Goal: Task Accomplishment & Management: Manage account settings

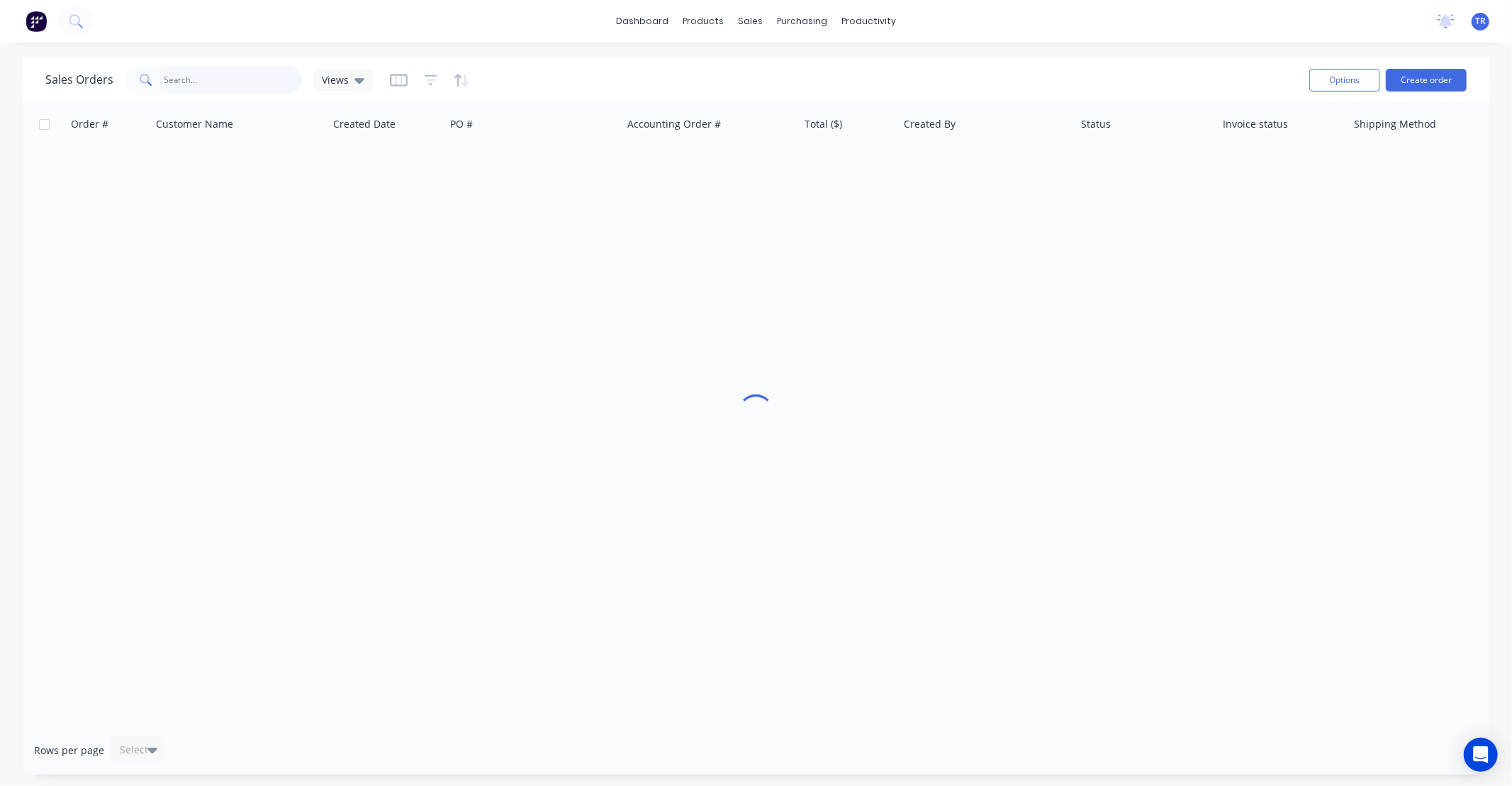
click at [248, 80] on input "text" at bounding box center [233, 80] width 138 height 29
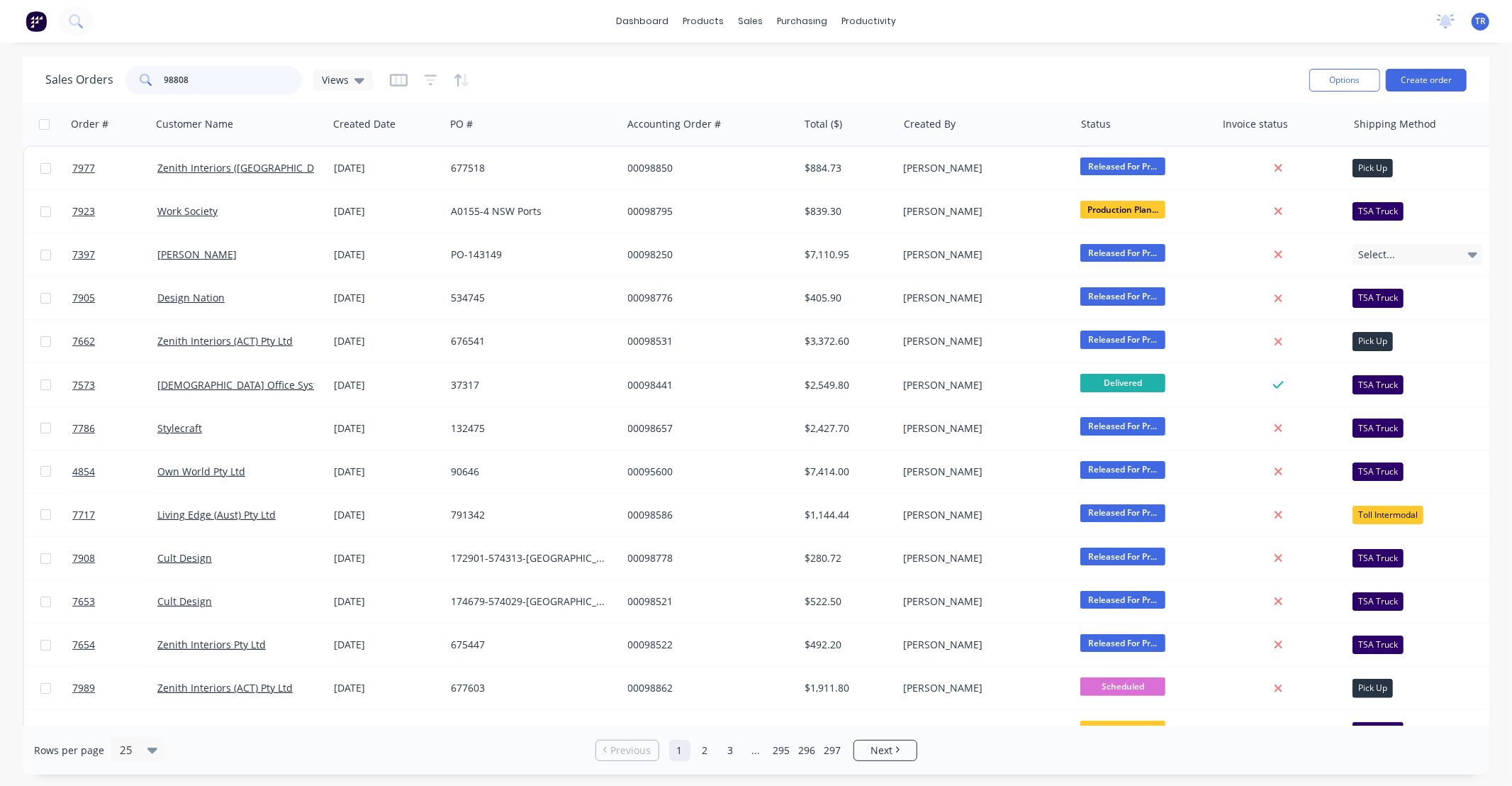
type input "98808"
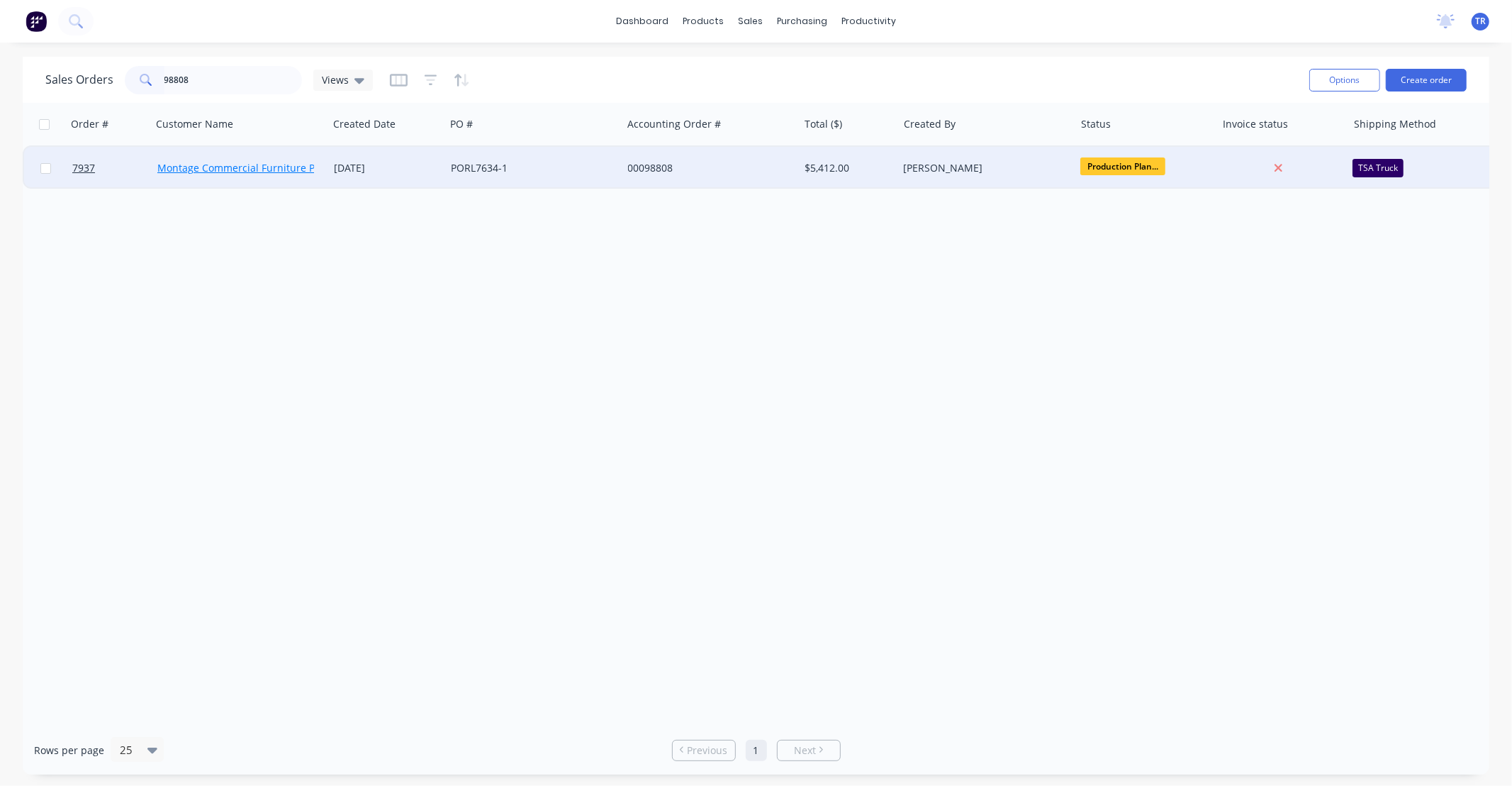
click at [281, 166] on link "Montage Commercial Furniture Pty Ltd" at bounding box center [249, 168] width 184 height 14
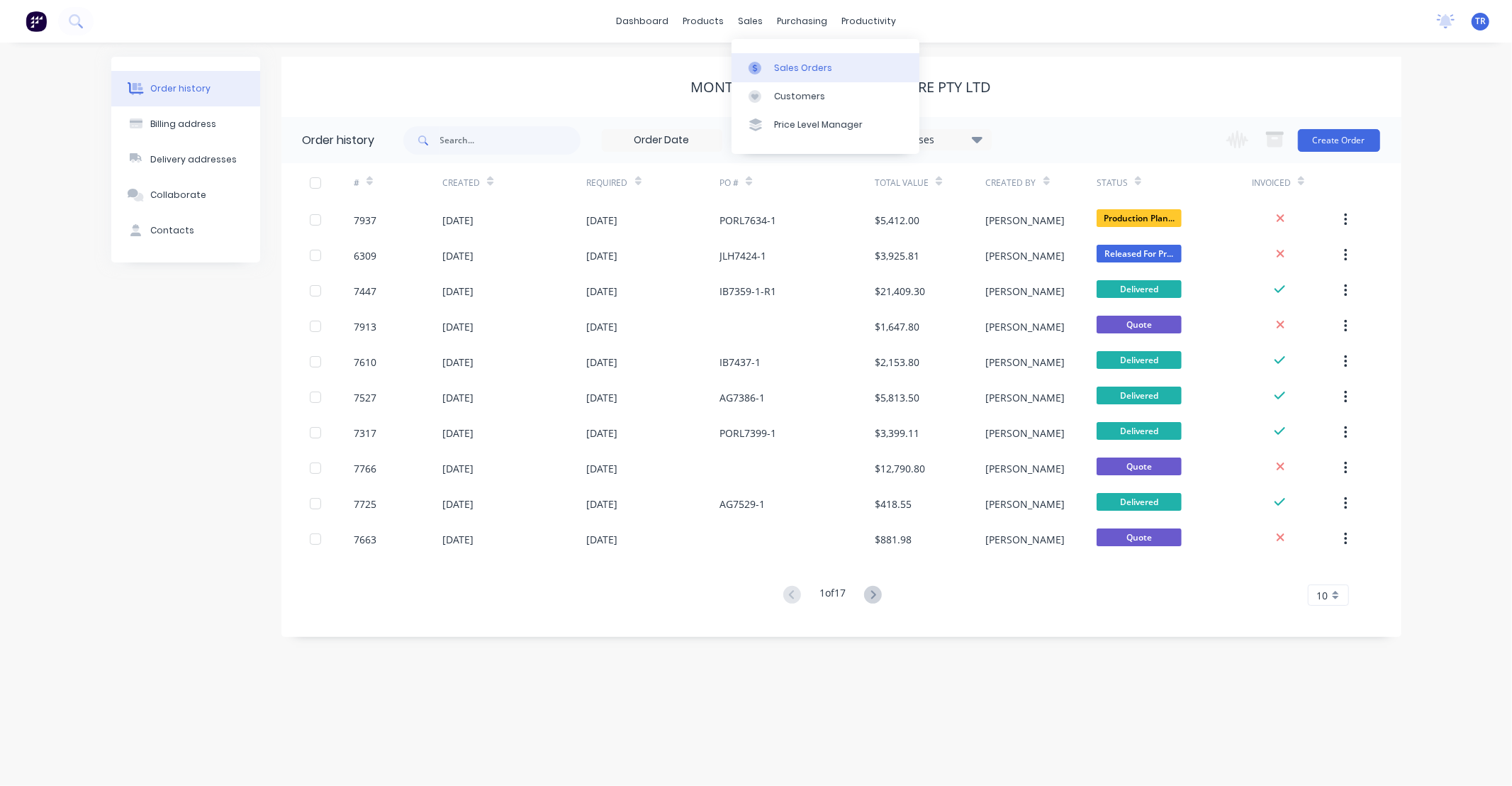
click at [785, 70] on div "Sales Orders" at bounding box center [803, 68] width 58 height 13
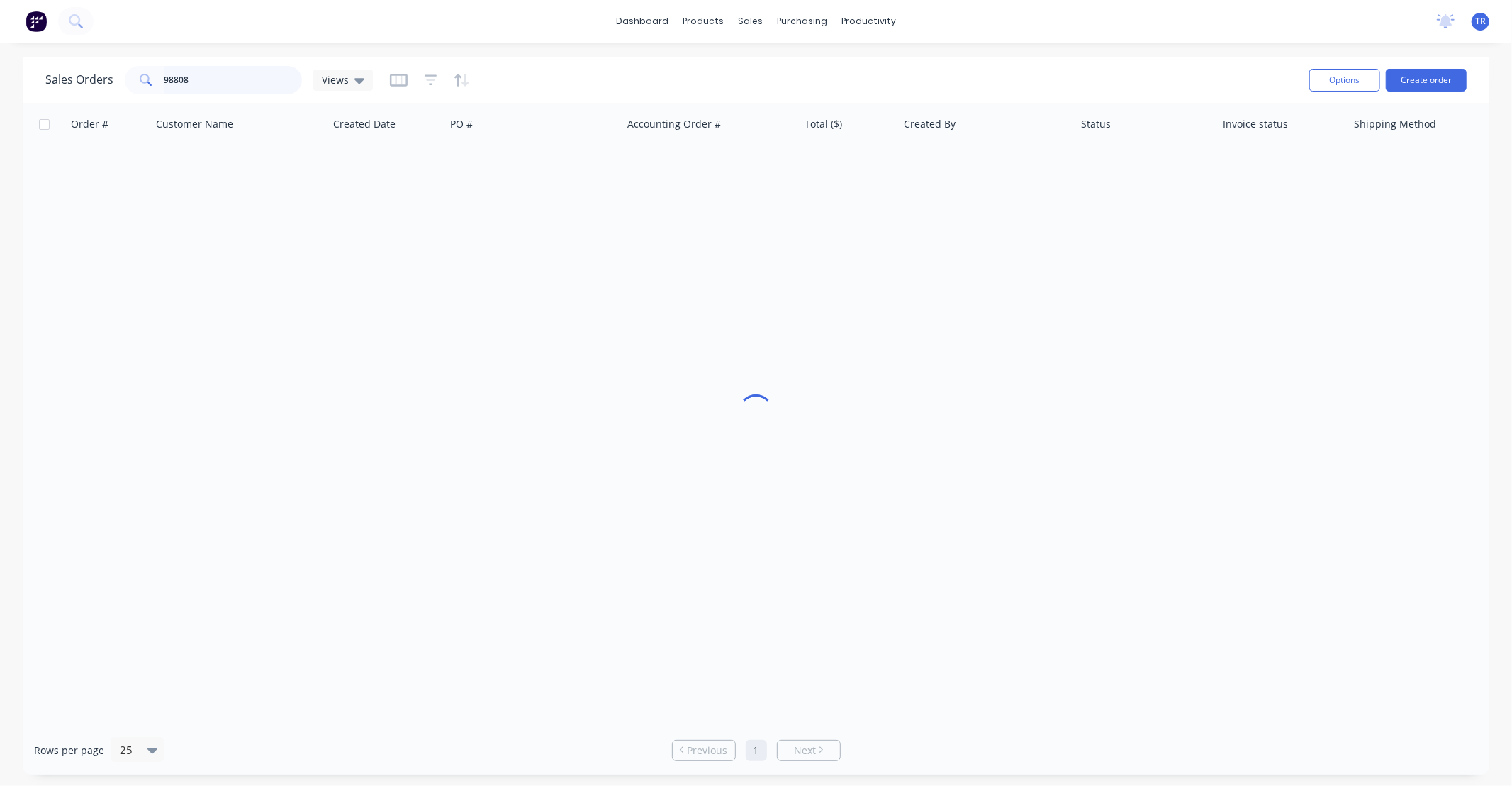
click at [208, 79] on input "98808" at bounding box center [233, 80] width 138 height 29
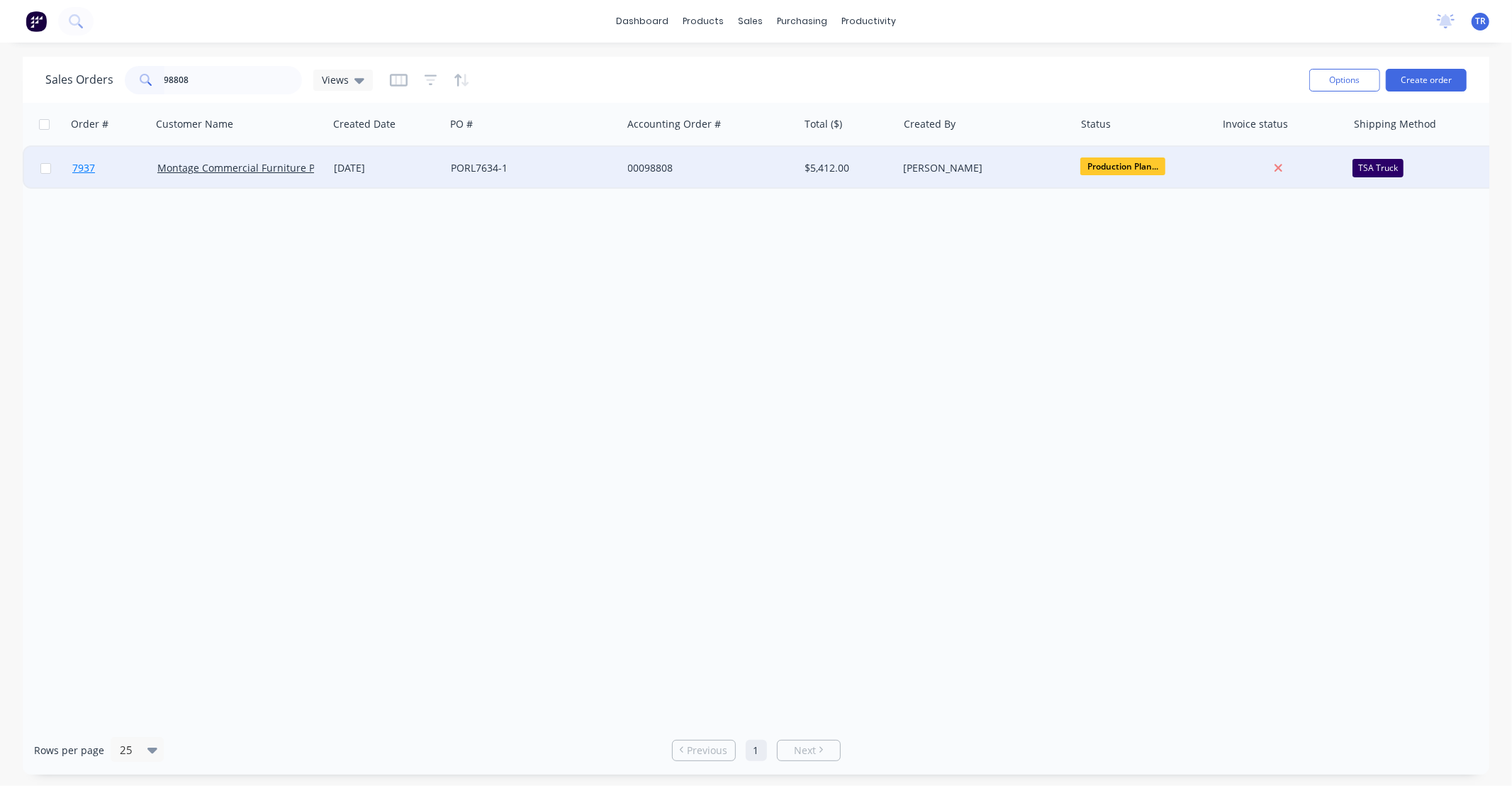
click at [84, 170] on span "7937" at bounding box center [83, 168] width 23 height 14
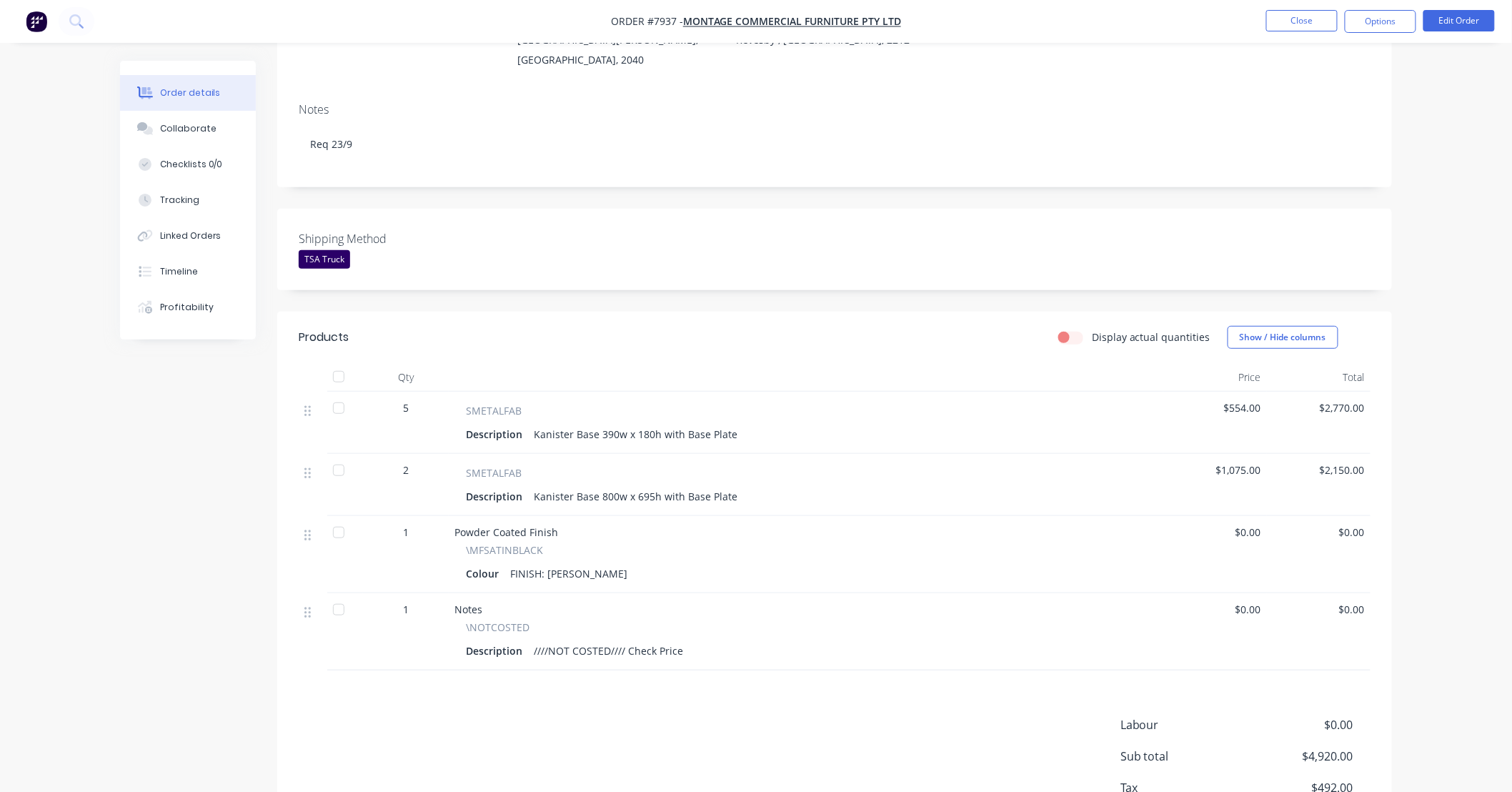
scroll to position [211, 0]
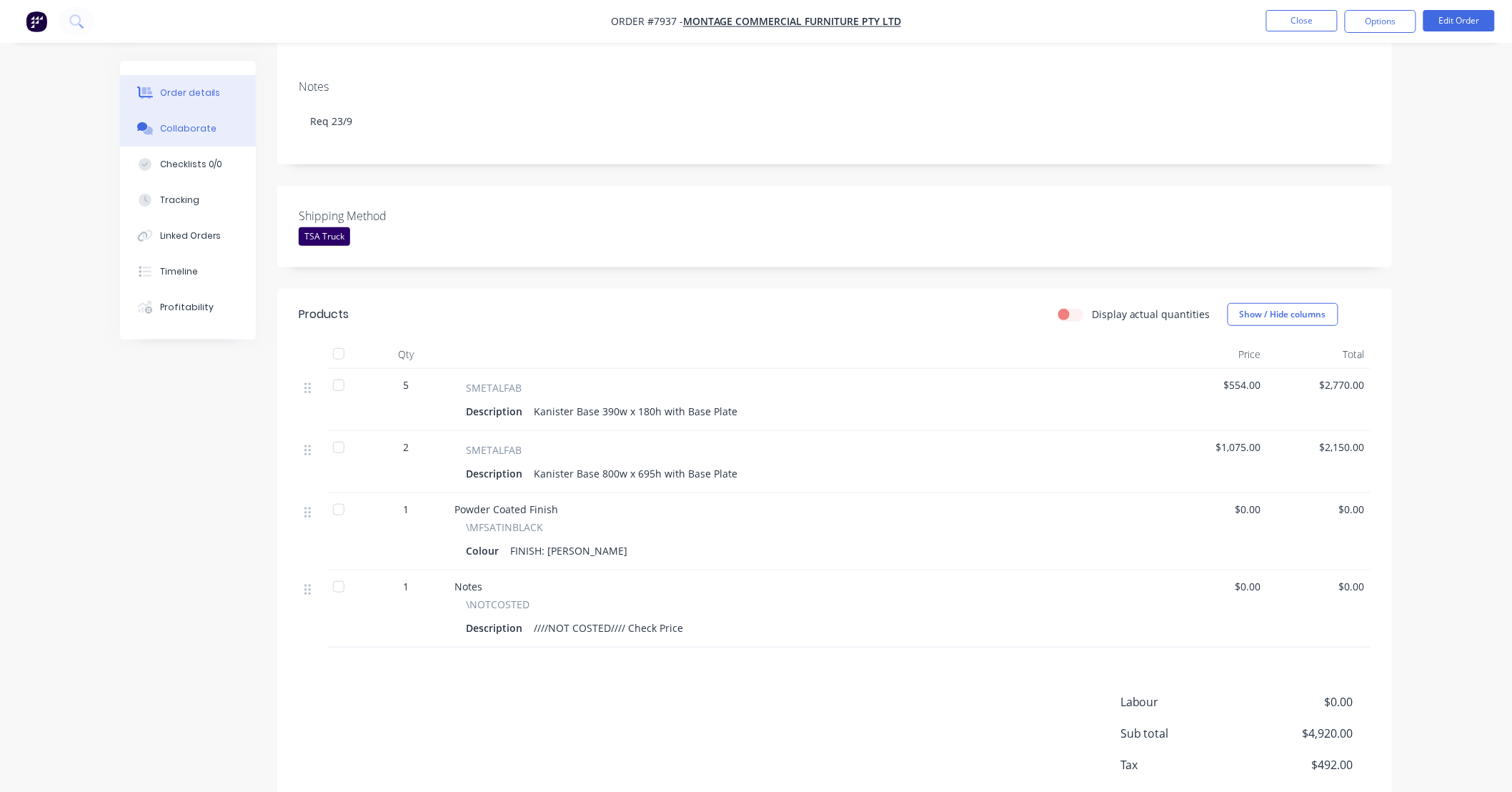
click at [190, 129] on div "Collaborate" at bounding box center [188, 128] width 57 height 13
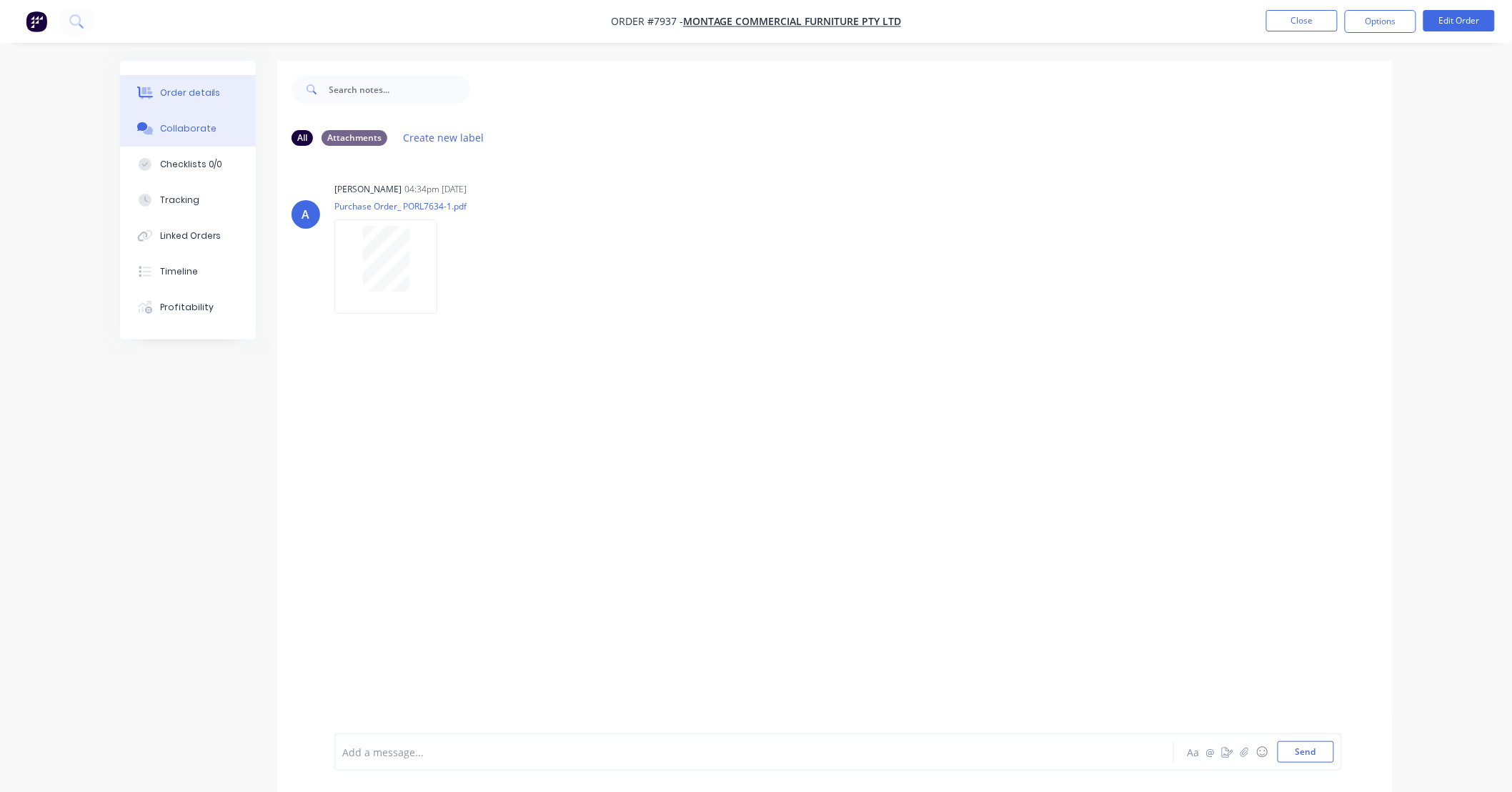
click at [190, 94] on div "Order details" at bounding box center [189, 92] width 61 height 13
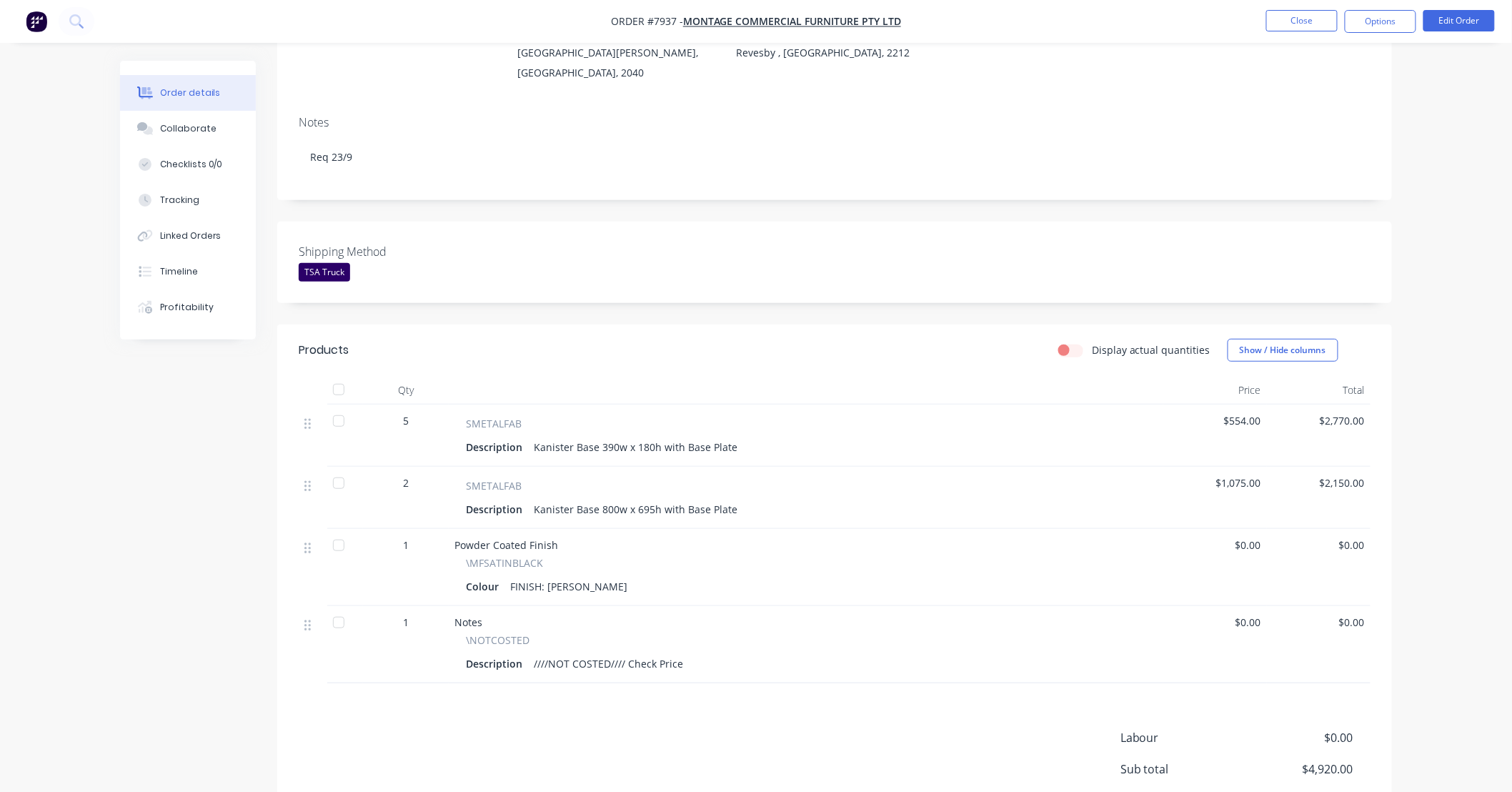
scroll to position [211, 0]
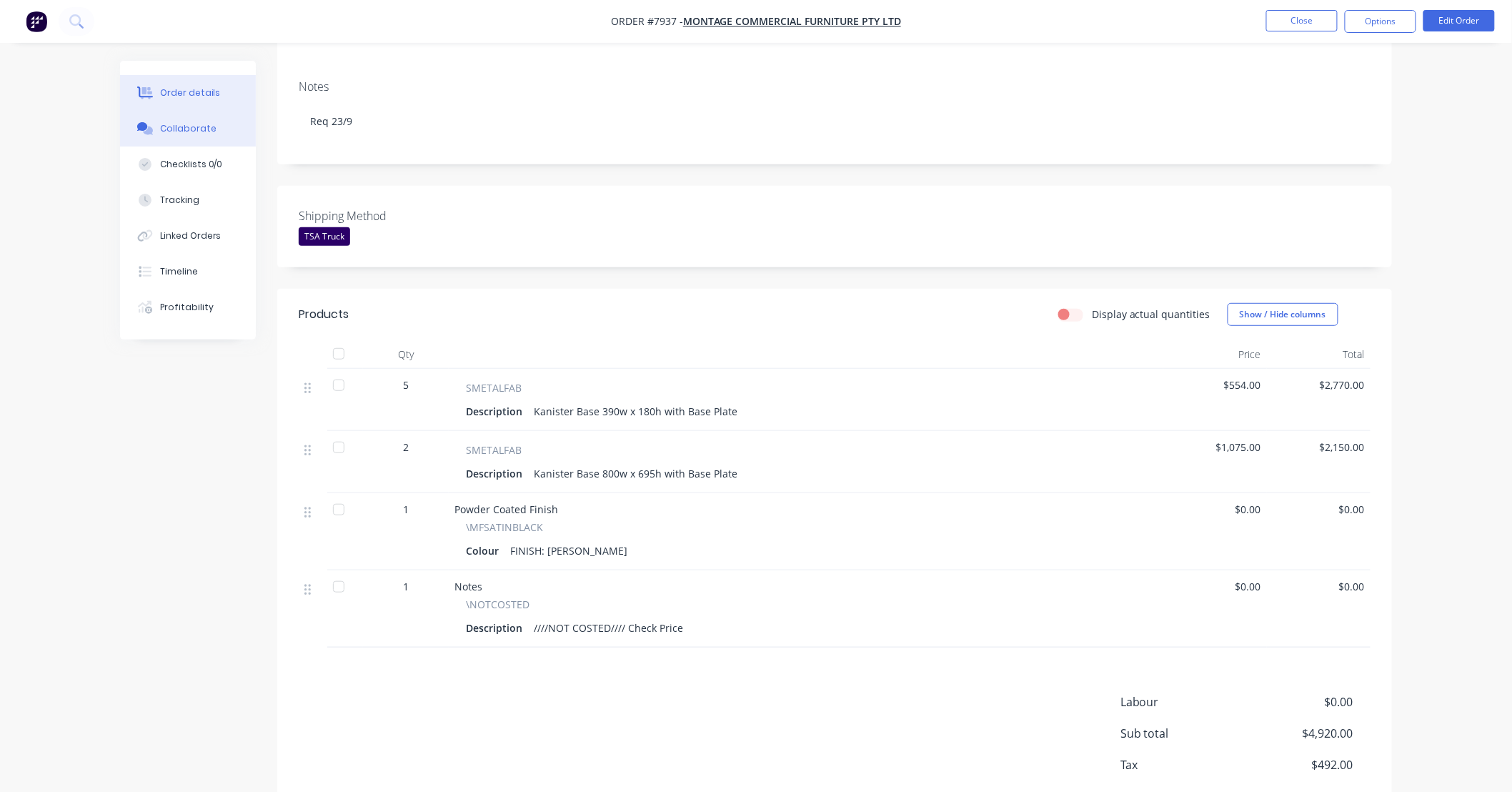
click at [196, 122] on div "Collaborate" at bounding box center [188, 128] width 57 height 13
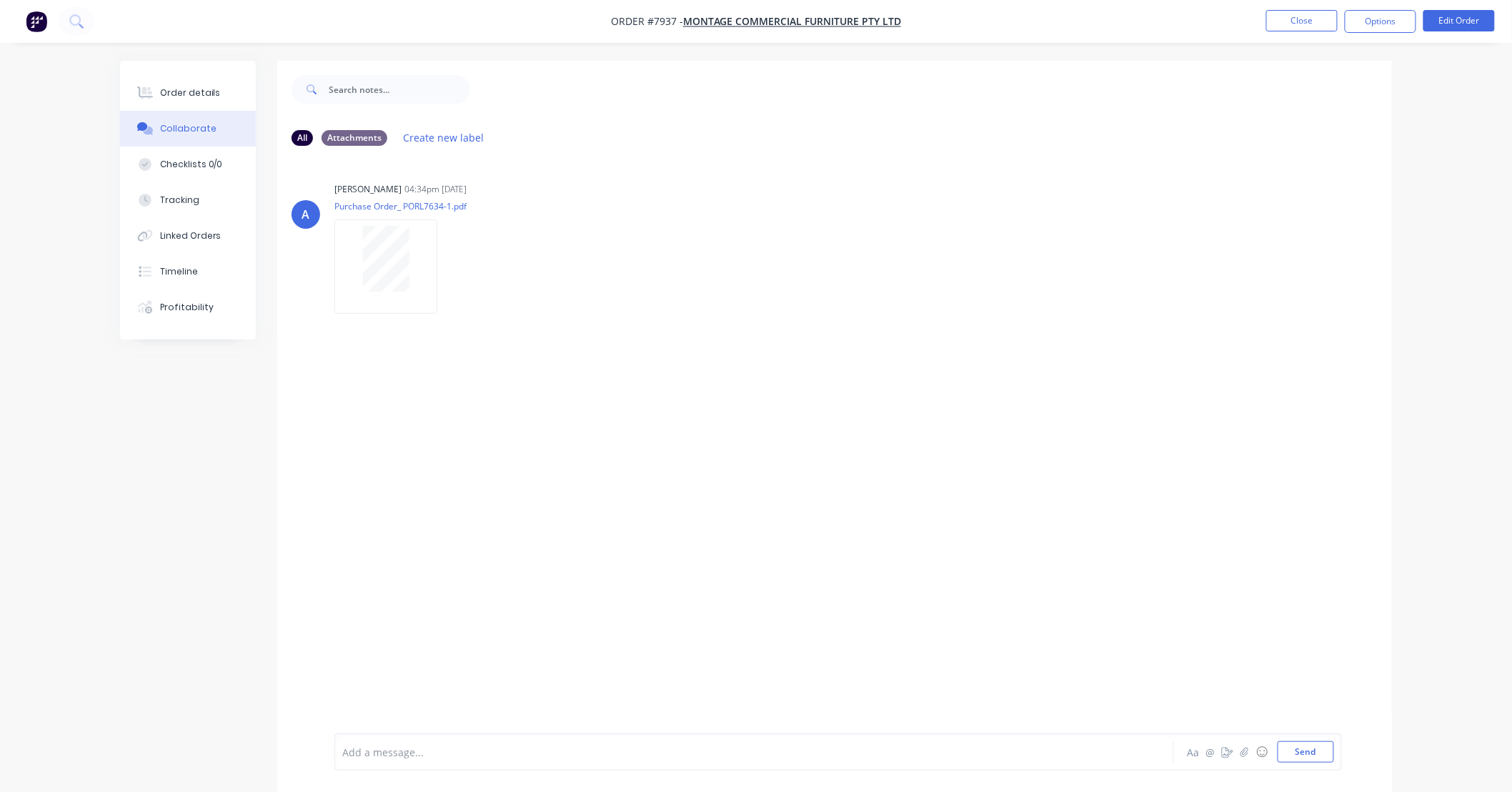
click at [928, 370] on div "A [PERSON_NAME] 04:34pm [DATE] Purchase Order_ PORL7634-1.pdf Labels Download" at bounding box center [834, 445] width 1115 height 577
click at [1149, 380] on div "A [PERSON_NAME] 04:34pm [DATE] Purchase Order_ PORL7634-1.pdf Labels Download" at bounding box center [834, 445] width 1115 height 577
click at [1302, 315] on div "A [PERSON_NAME] 04:34pm [DATE] Purchase Order_ PORL7634-1.pdf Labels Download" at bounding box center [834, 445] width 1115 height 577
drag, startPoint x: 1034, startPoint y: 328, endPoint x: 819, endPoint y: 338, distance: 215.2
click at [1034, 329] on div "A [PERSON_NAME] 04:34pm [DATE] Purchase Order_ PORL7634-1.pdf Labels Download" at bounding box center [834, 445] width 1115 height 577
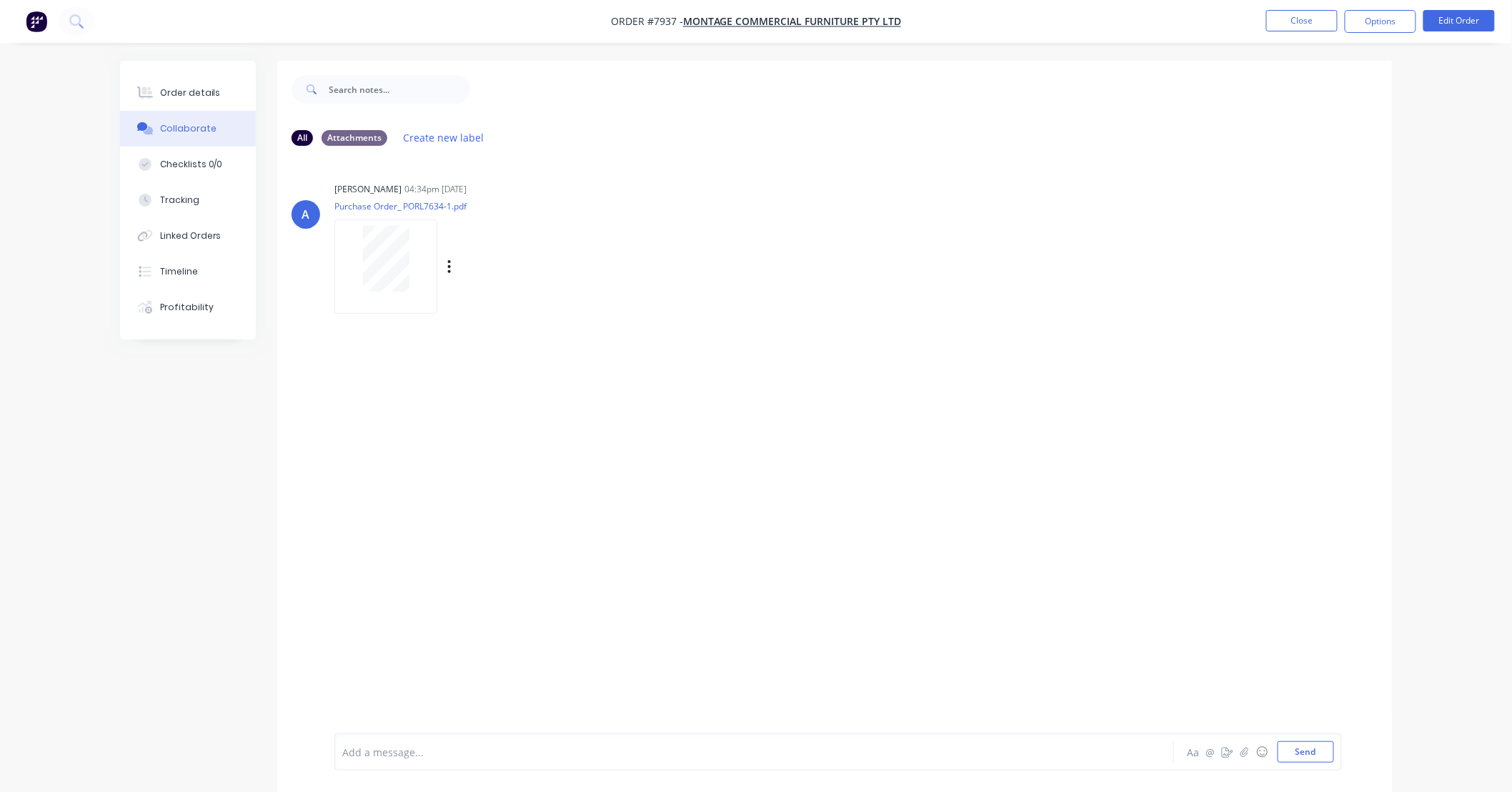
click at [594, 290] on div "Labels Download" at bounding box center [465, 267] width 262 height 107
click at [170, 83] on button "Order details" at bounding box center [188, 93] width 136 height 36
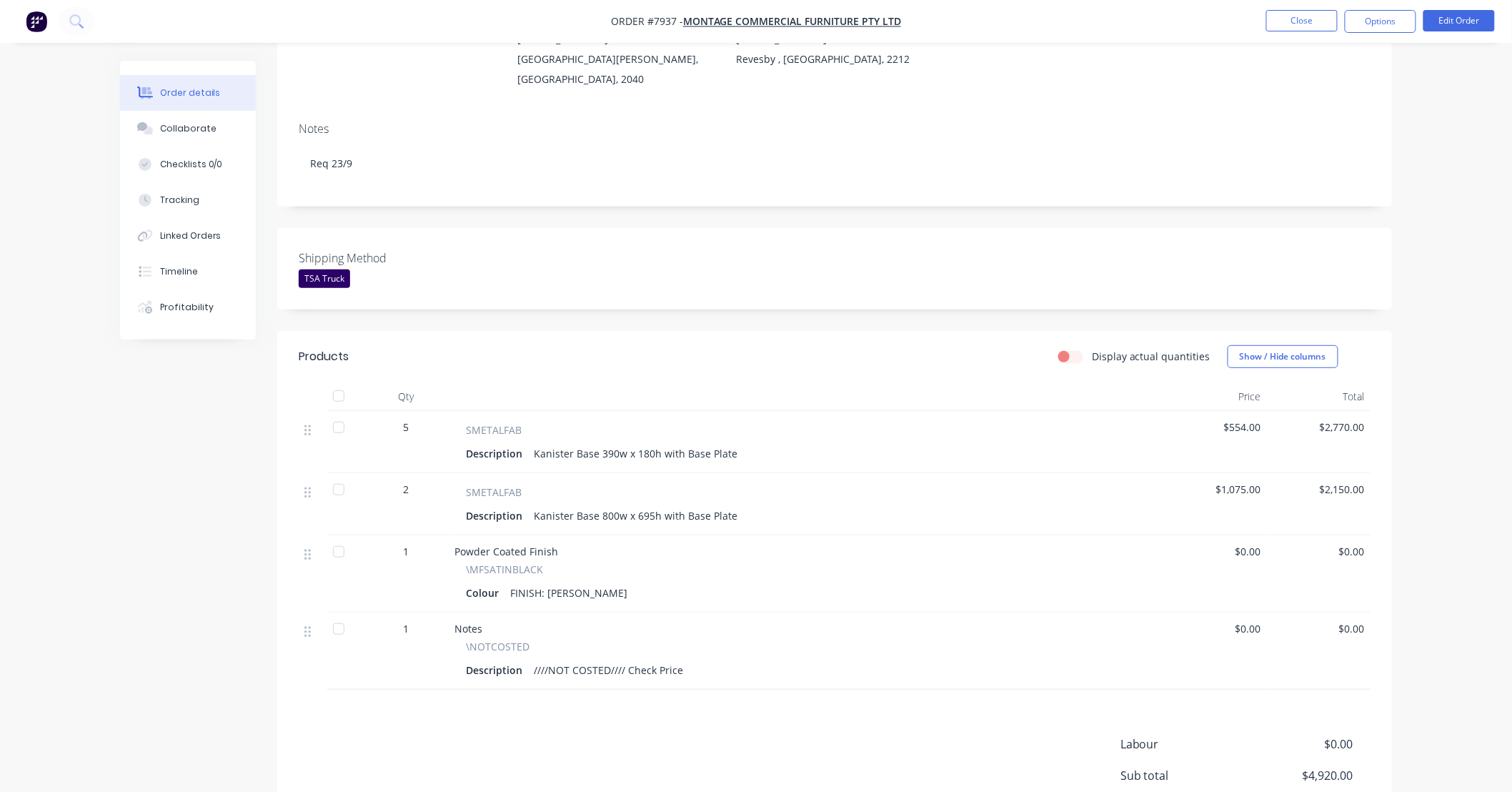
scroll to position [211, 0]
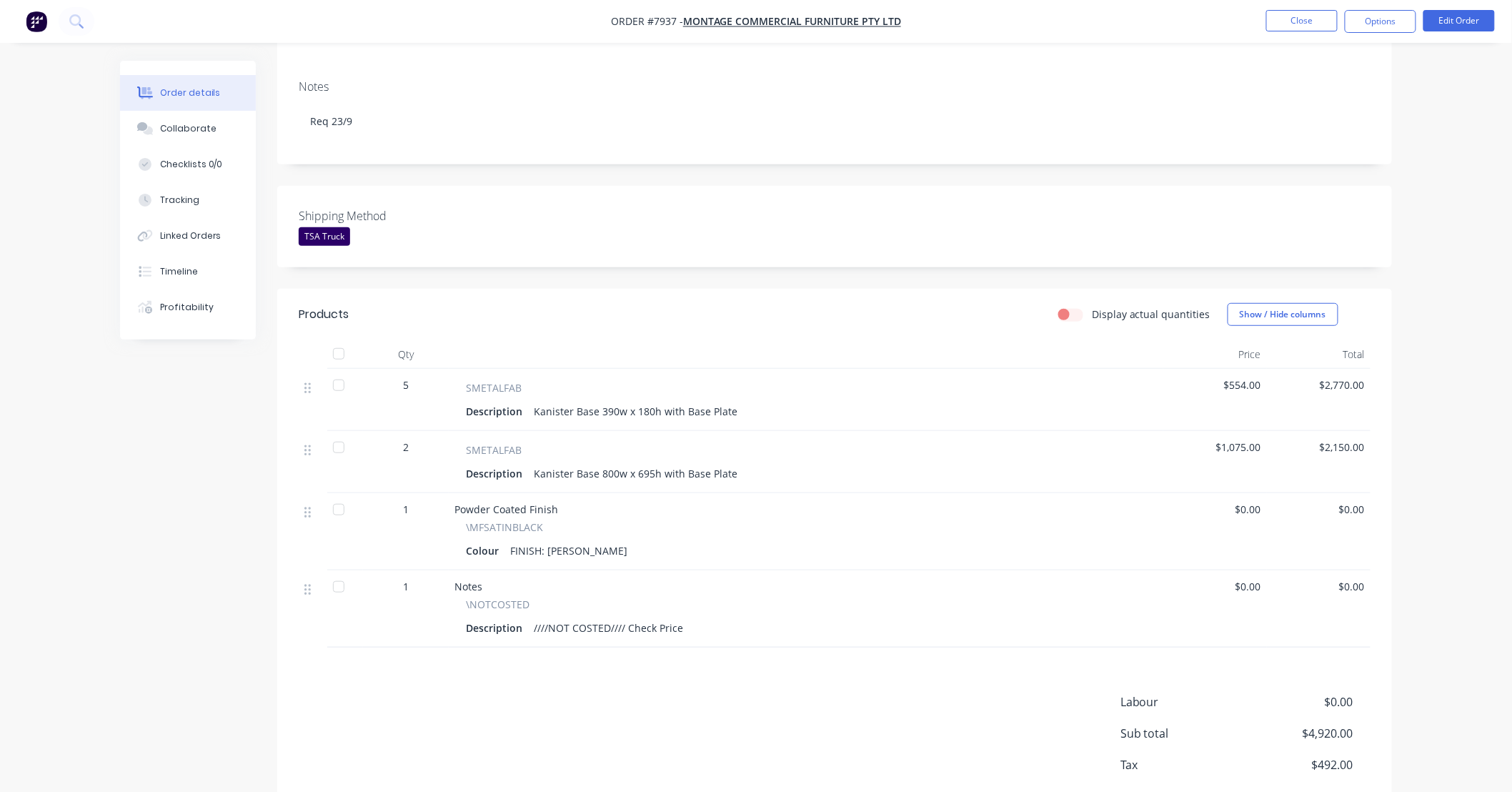
drag, startPoint x: 522, startPoint y: 681, endPoint x: 553, endPoint y: 678, distance: 31.1
click at [523, 694] on div "Labour $0.00 Sub total $4,920.00 Tax $492.00 Total $5,412.00" at bounding box center [834, 760] width 1072 height 134
click at [1451, 23] on button "Edit Order" at bounding box center [1459, 21] width 71 height 22
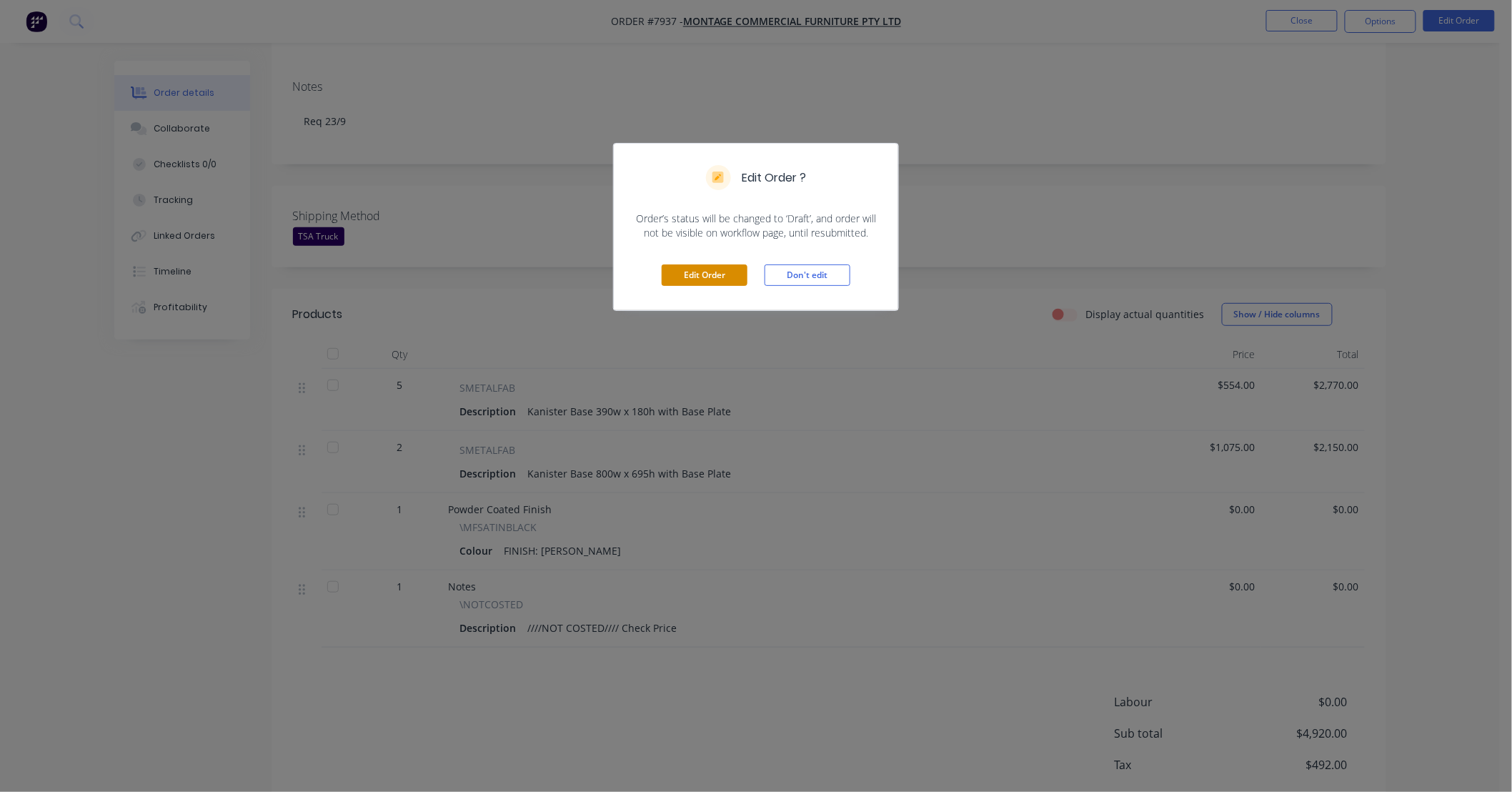
click at [712, 274] on button "Edit Order" at bounding box center [704, 276] width 85 height 22
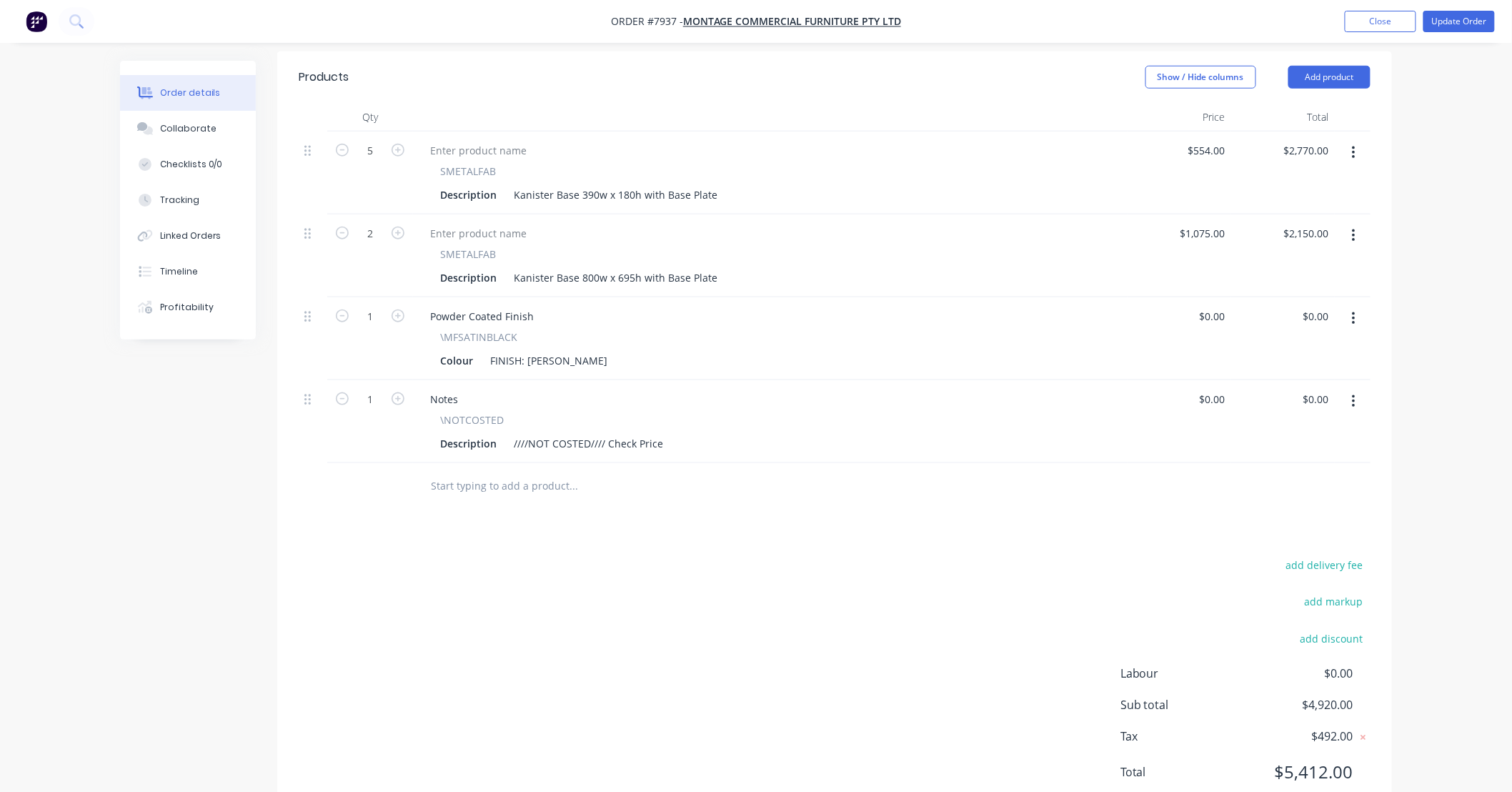
scroll to position [502, 0]
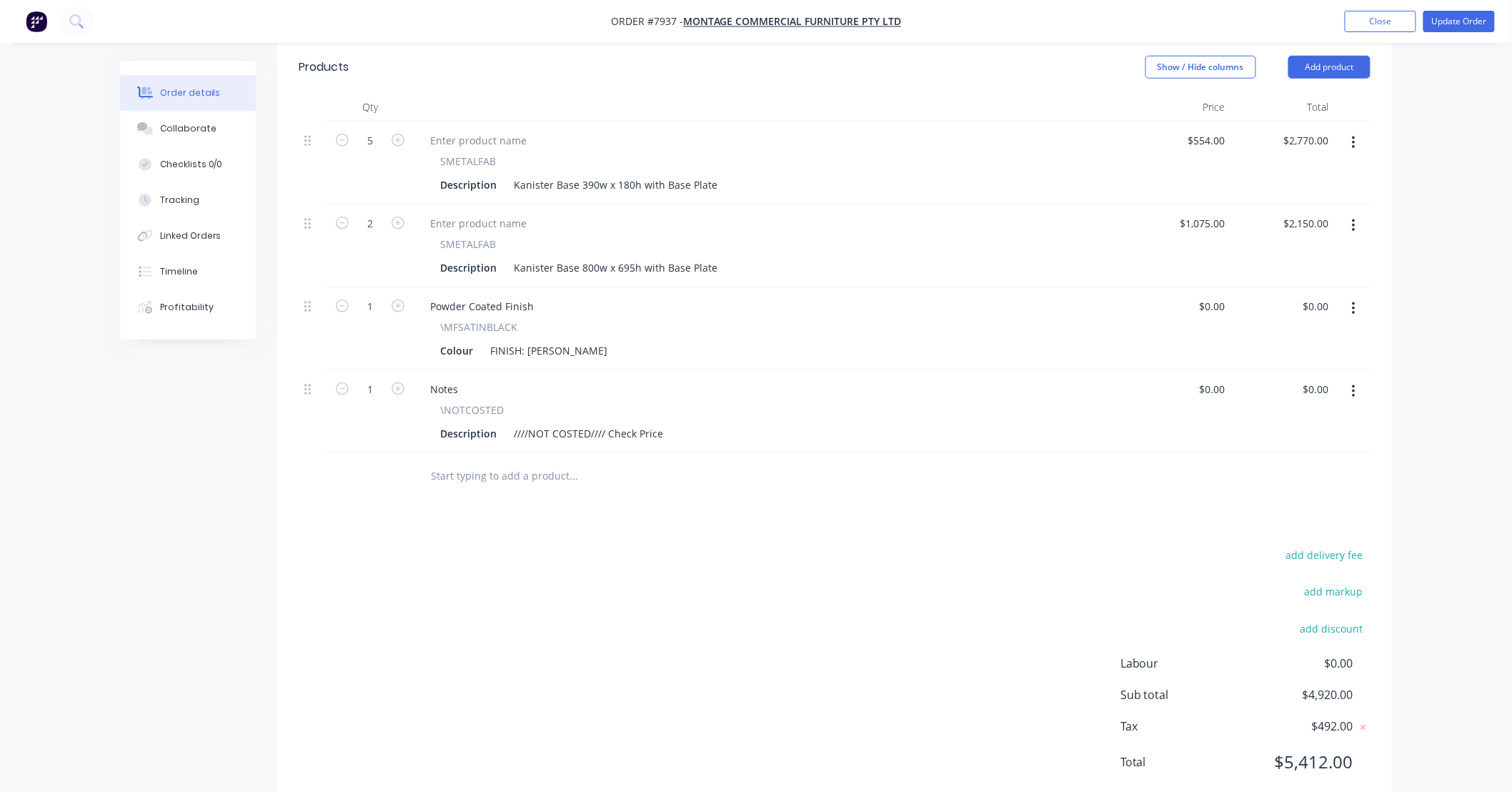
click at [541, 462] on input "text" at bounding box center [573, 475] width 286 height 29
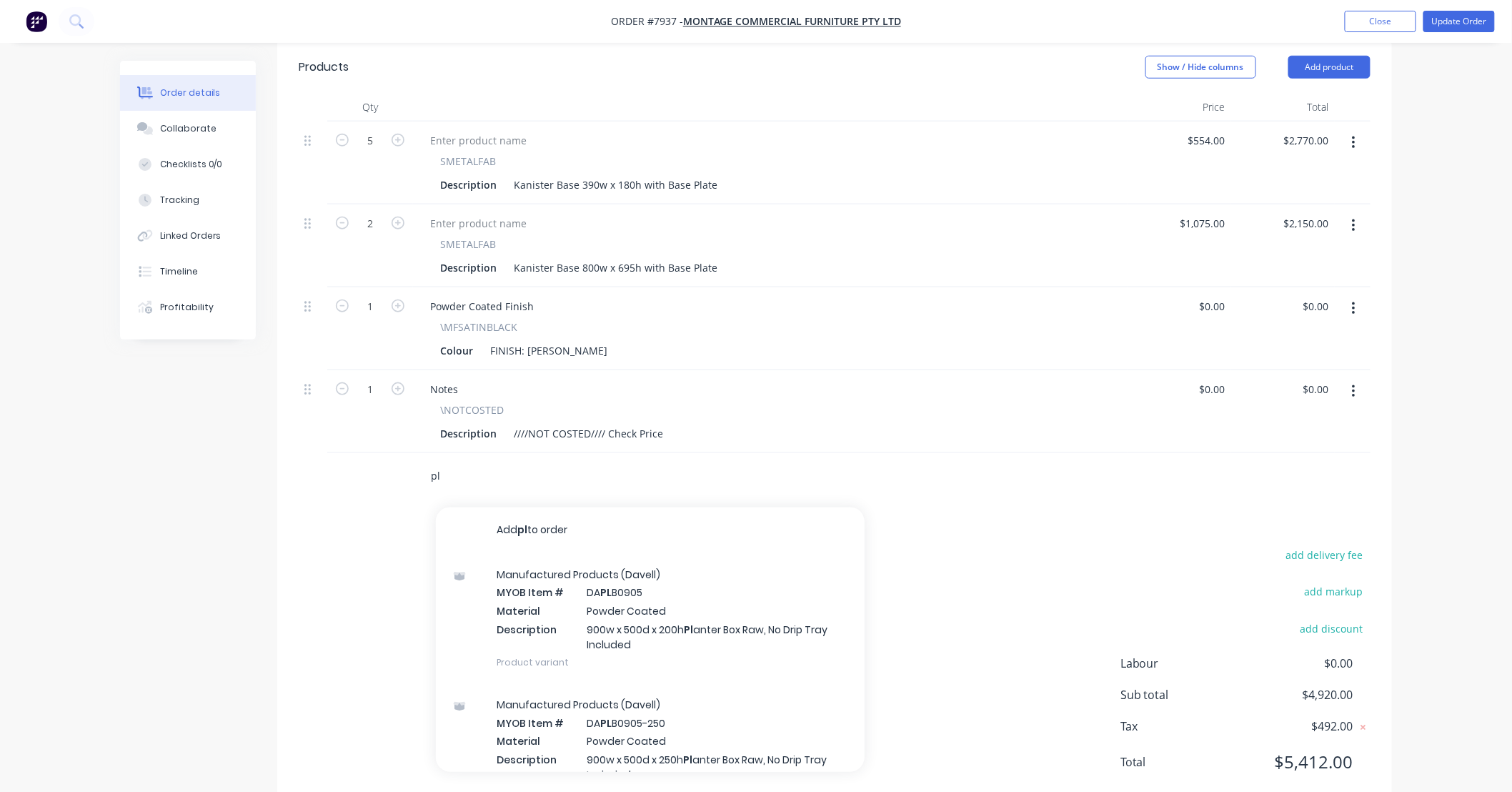
type input "p"
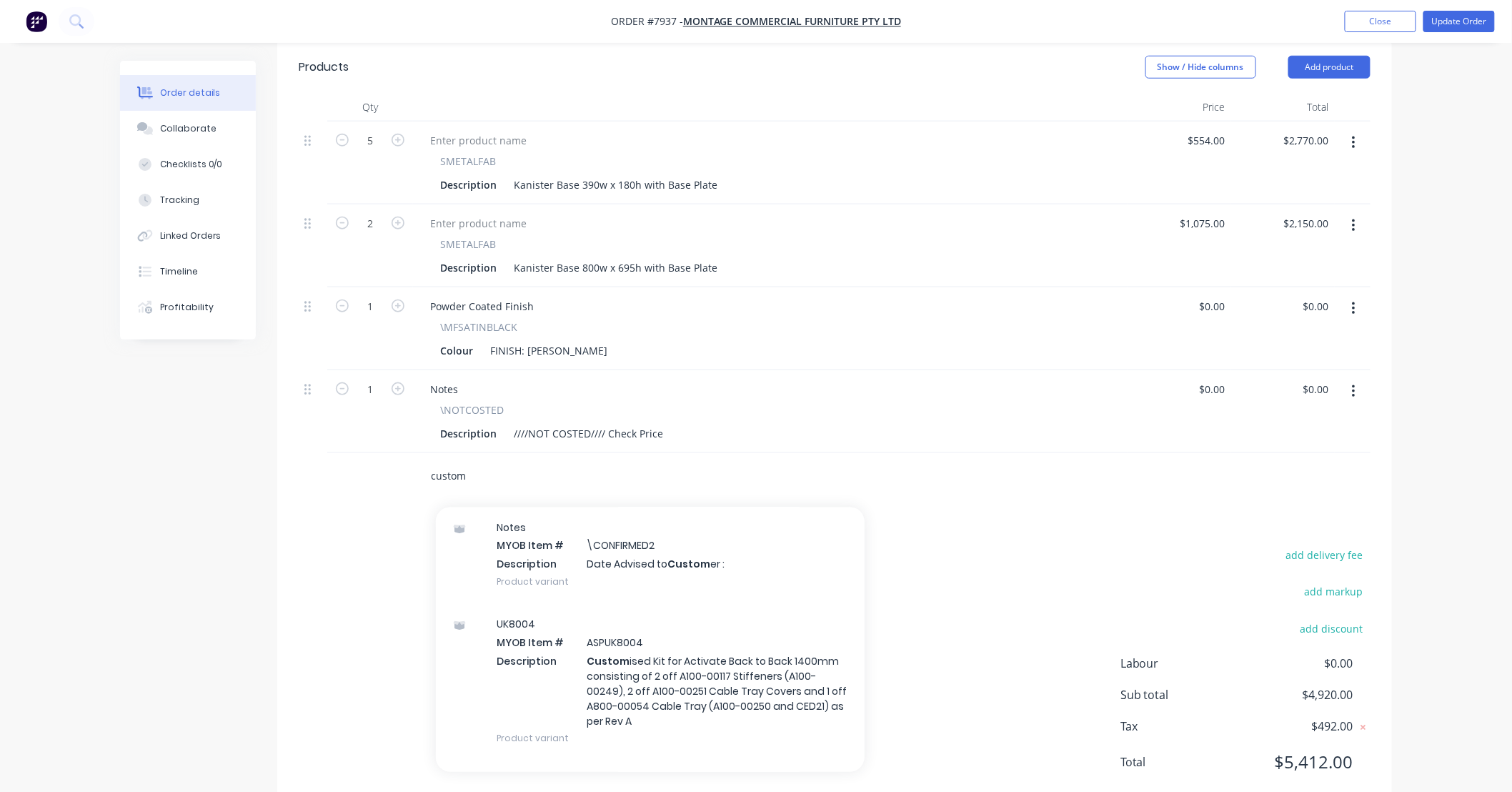
scroll to position [63, 0]
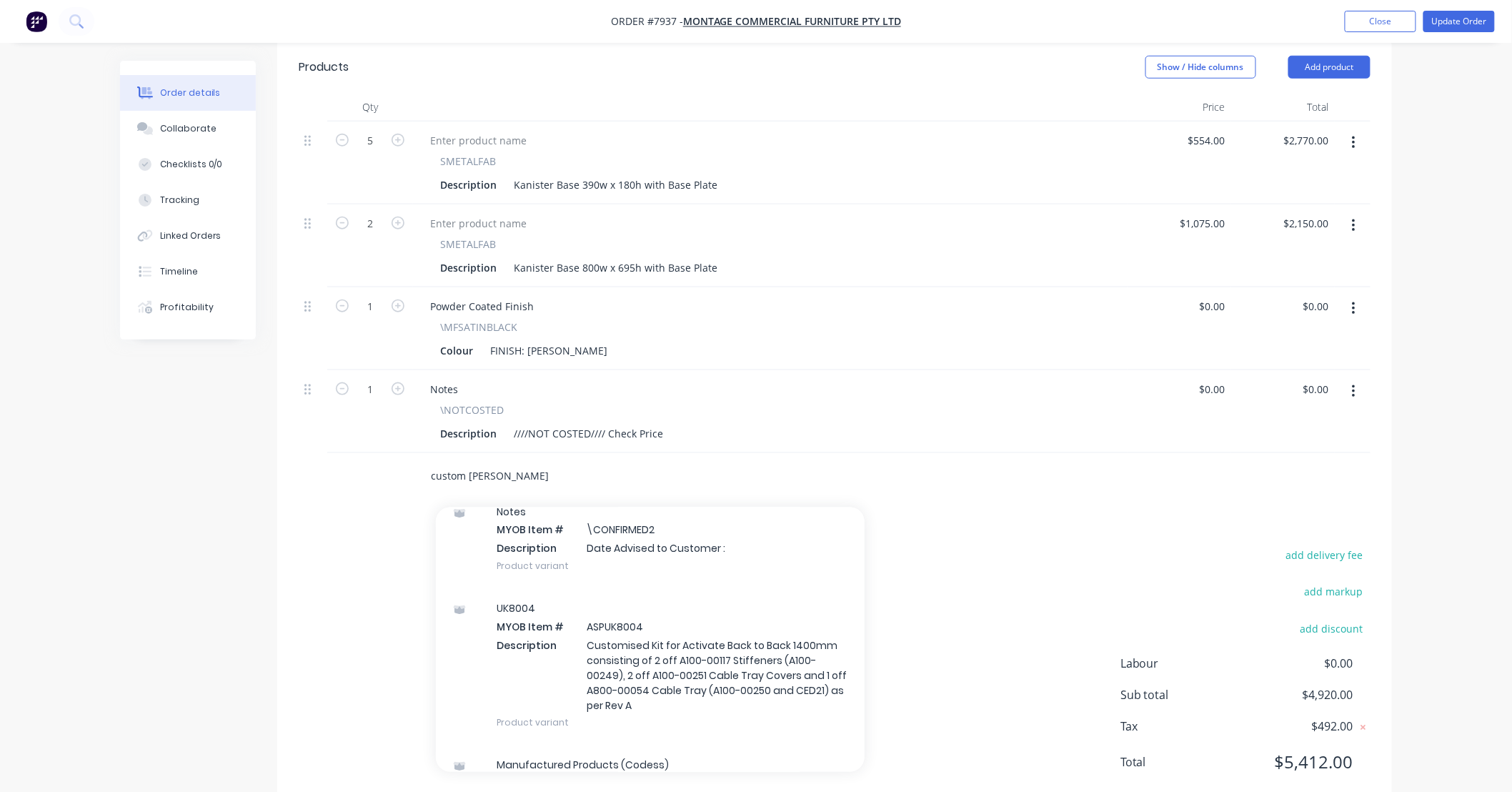
type input "custom planter"
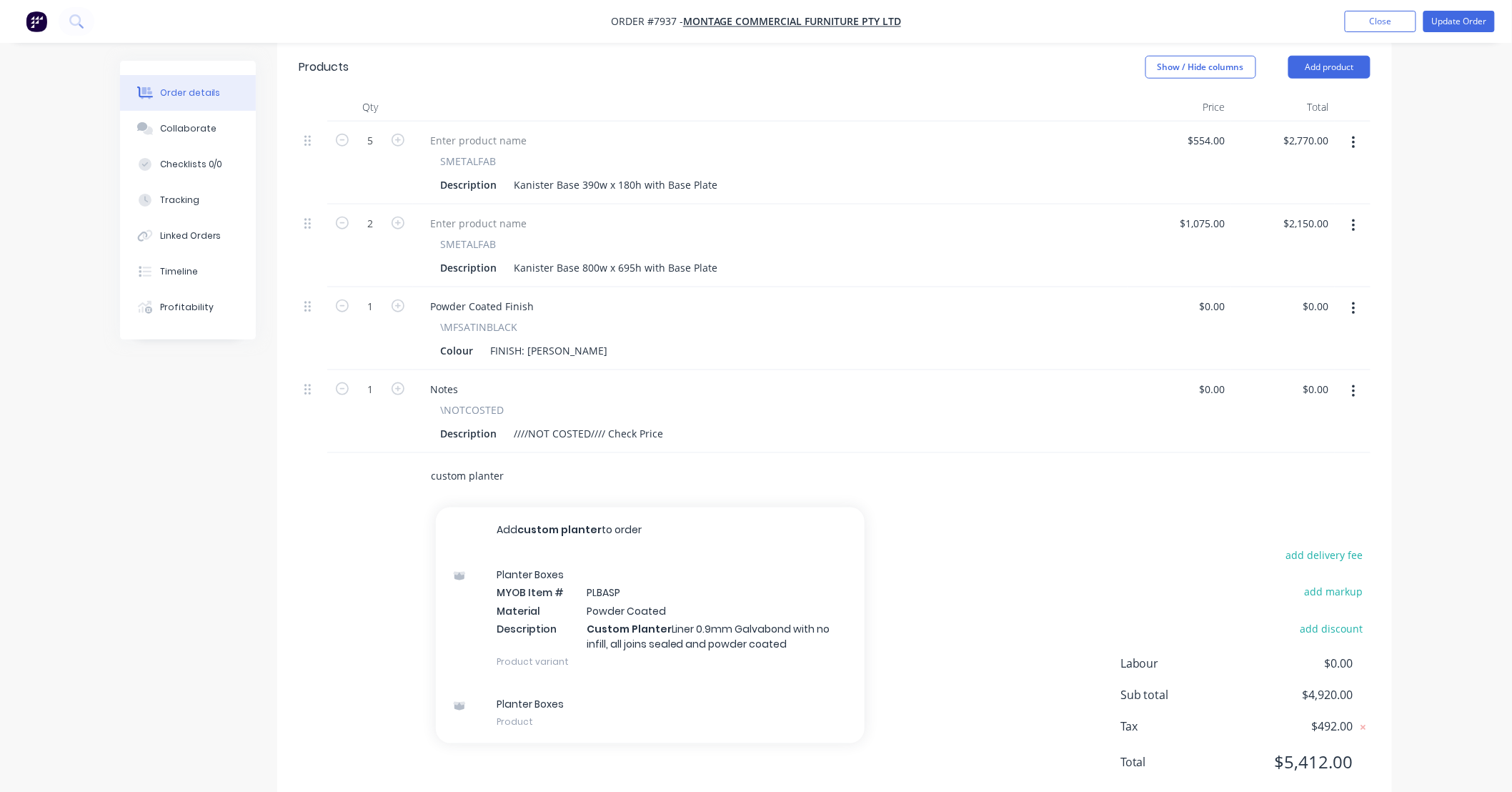
drag, startPoint x: 474, startPoint y: 436, endPoint x: 420, endPoint y: 441, distance: 54.2
click at [420, 462] on div "custom planter Add custom planter to order Planter Boxes MYOB Item # PLBASP Mat…" at bounding box center [633, 475] width 429 height 29
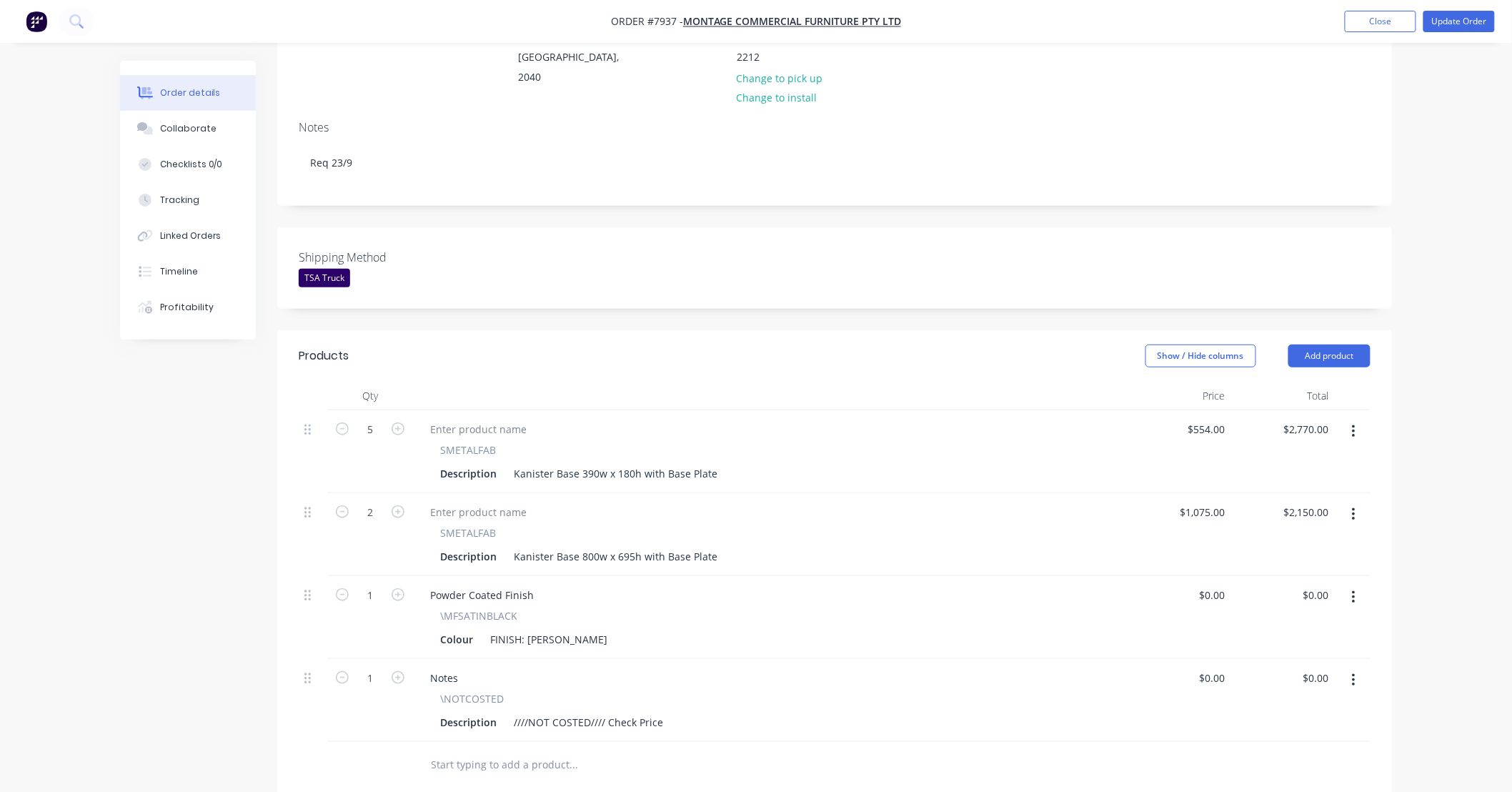
scroll to position [184, 0]
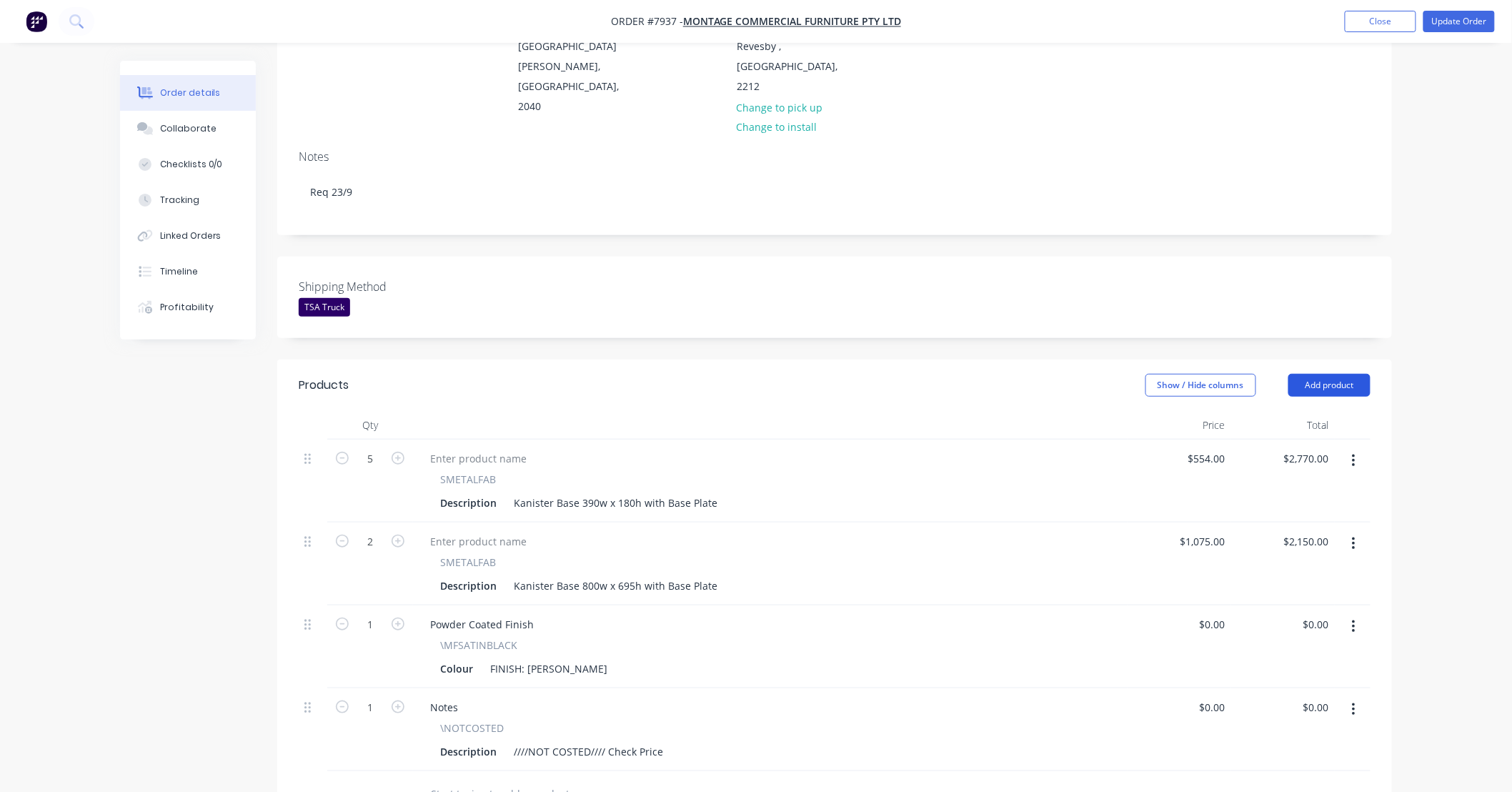
click at [1323, 374] on button "Add product" at bounding box center [1329, 385] width 82 height 23
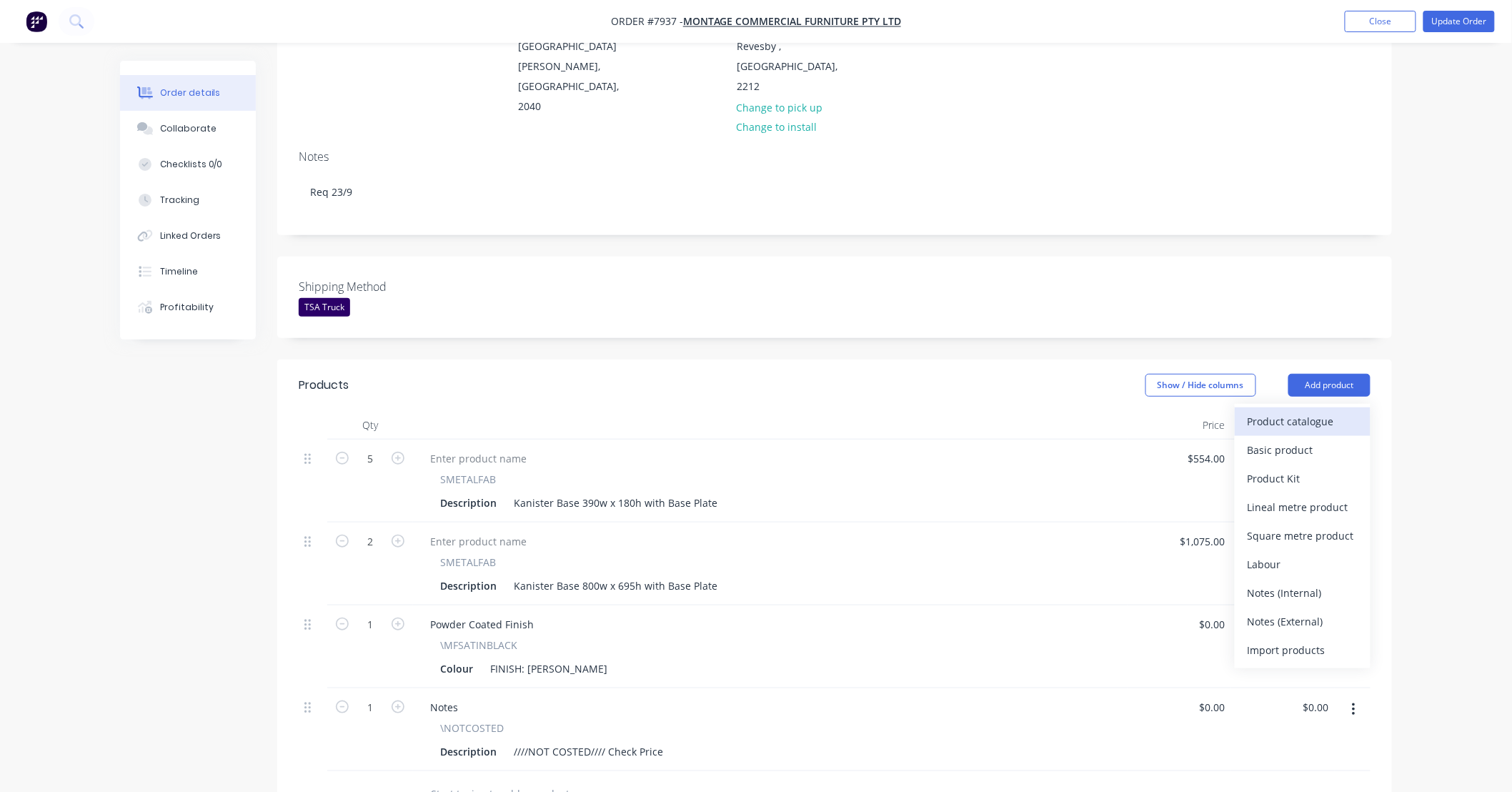
click at [1302, 411] on div "Product catalogue" at bounding box center [1303, 421] width 110 height 21
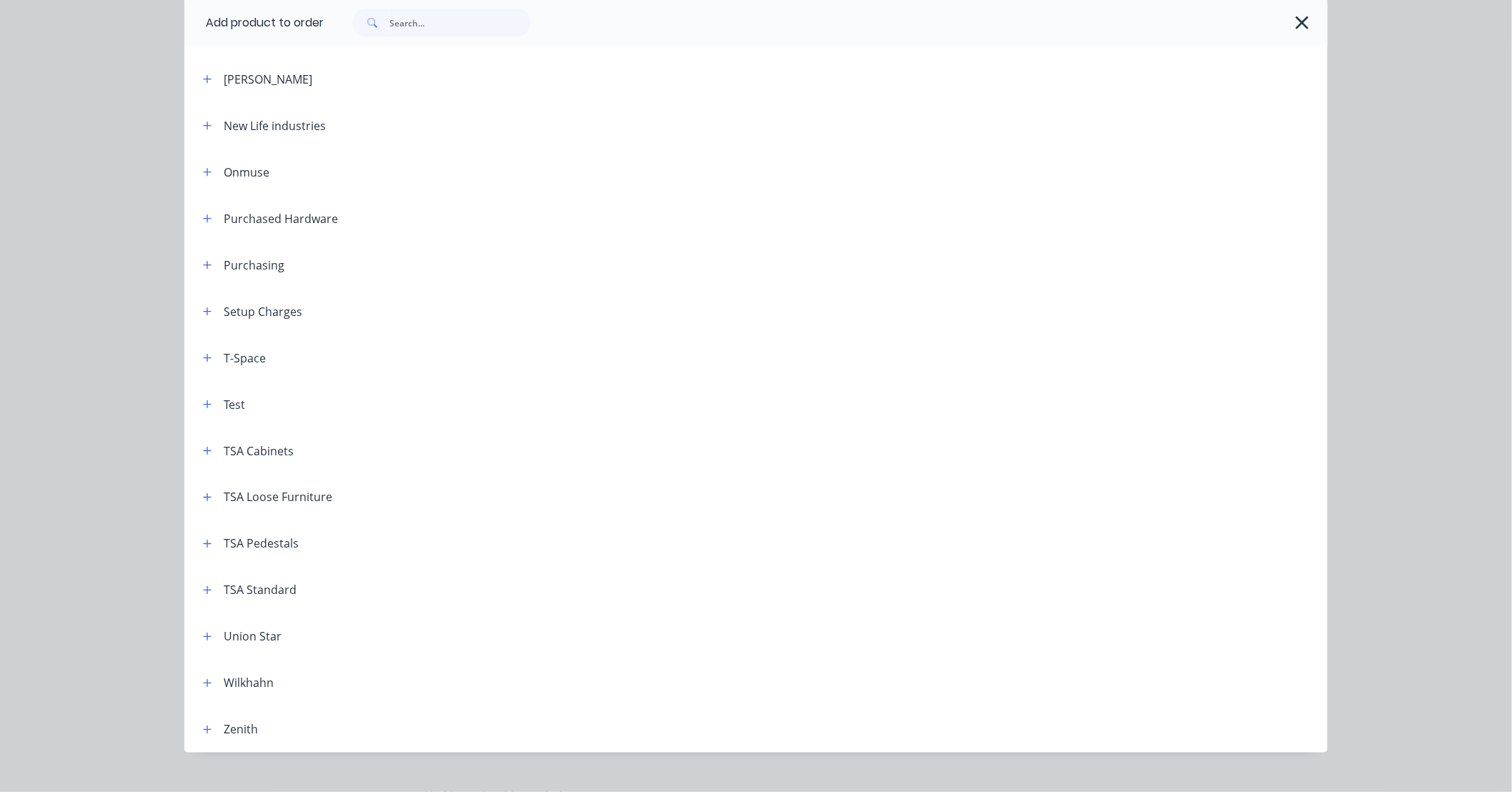
scroll to position [681, 0]
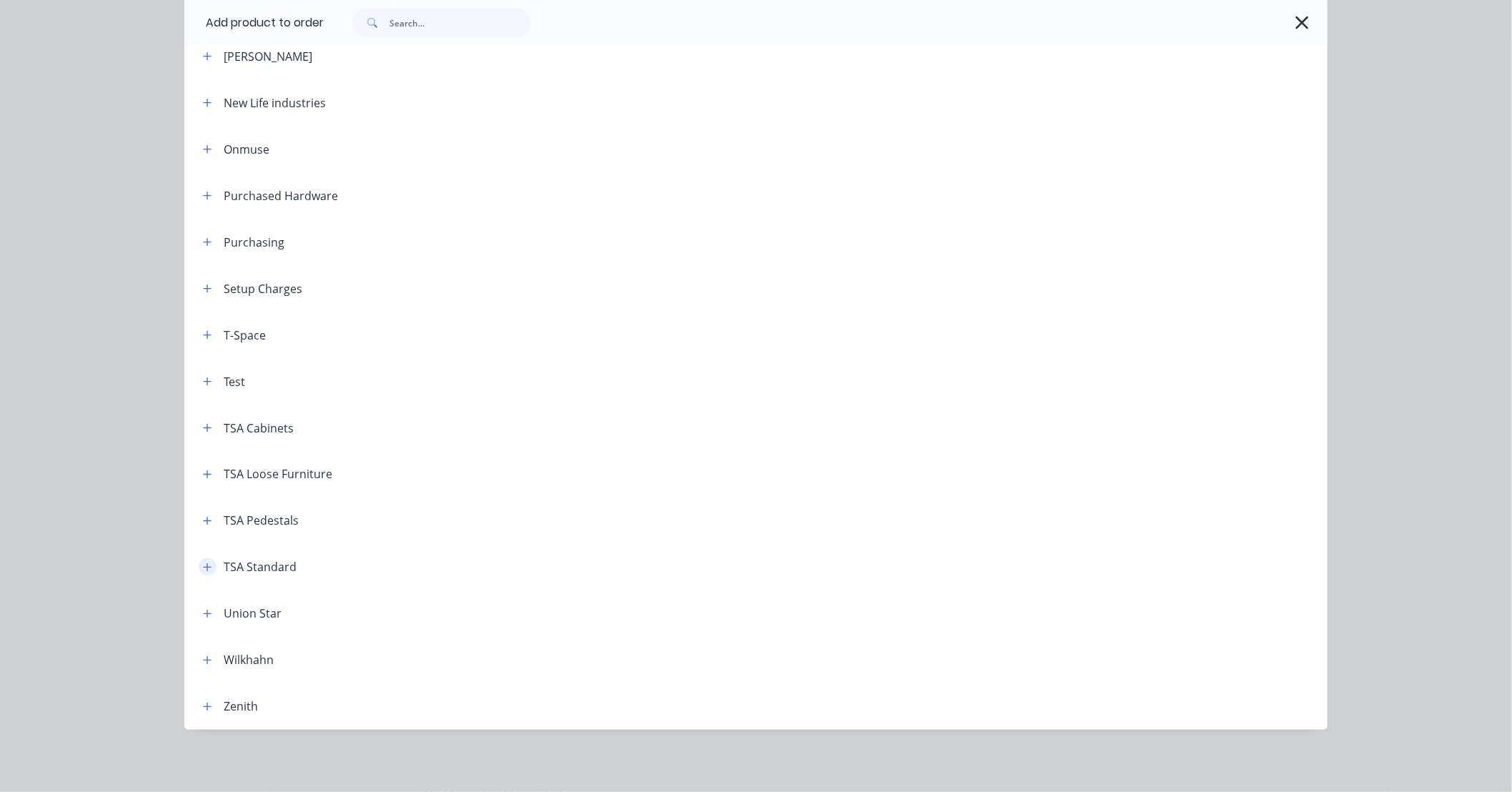
click at [203, 566] on icon "button" at bounding box center [207, 568] width 9 height 10
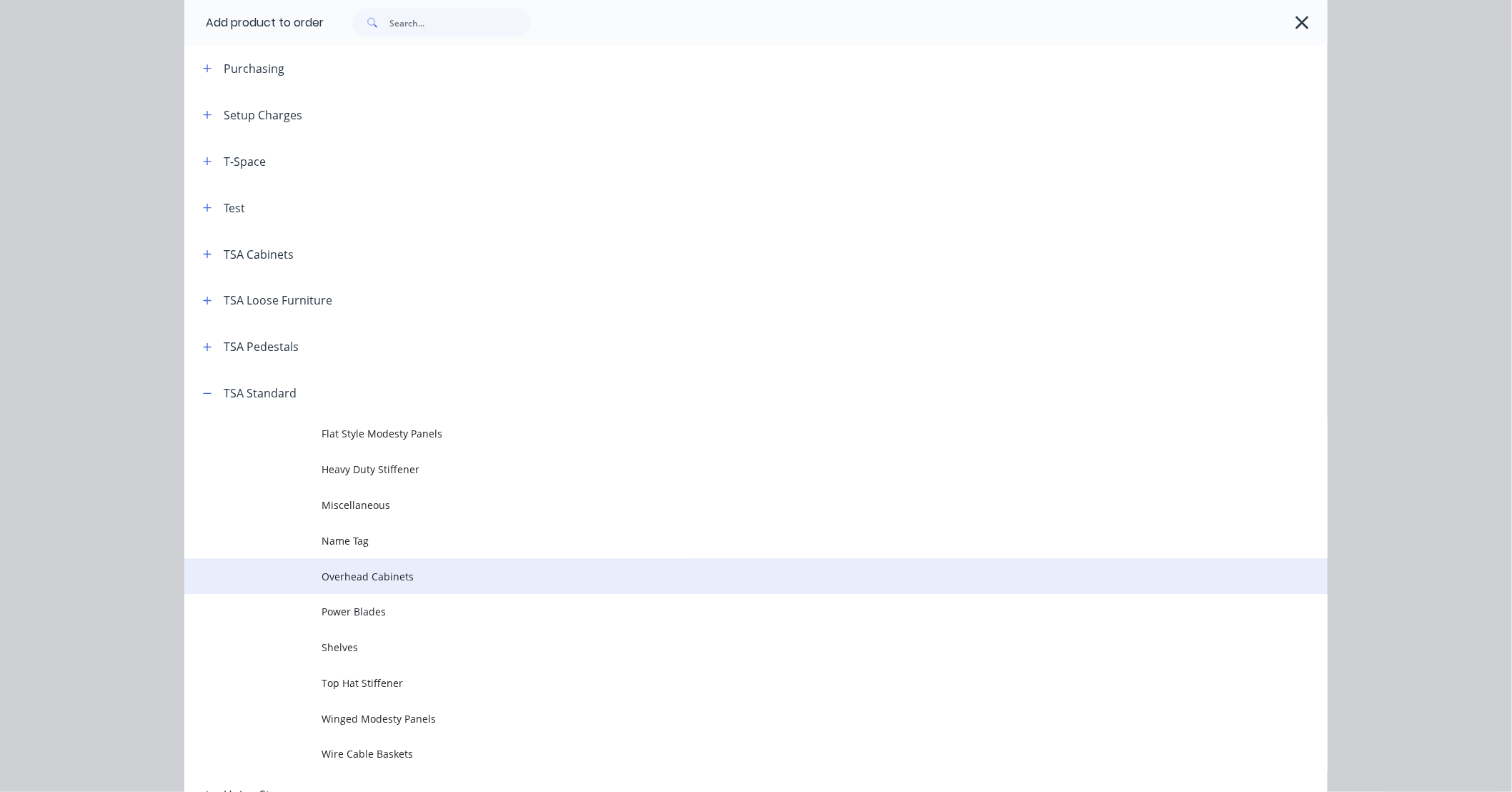
scroll to position [893, 0]
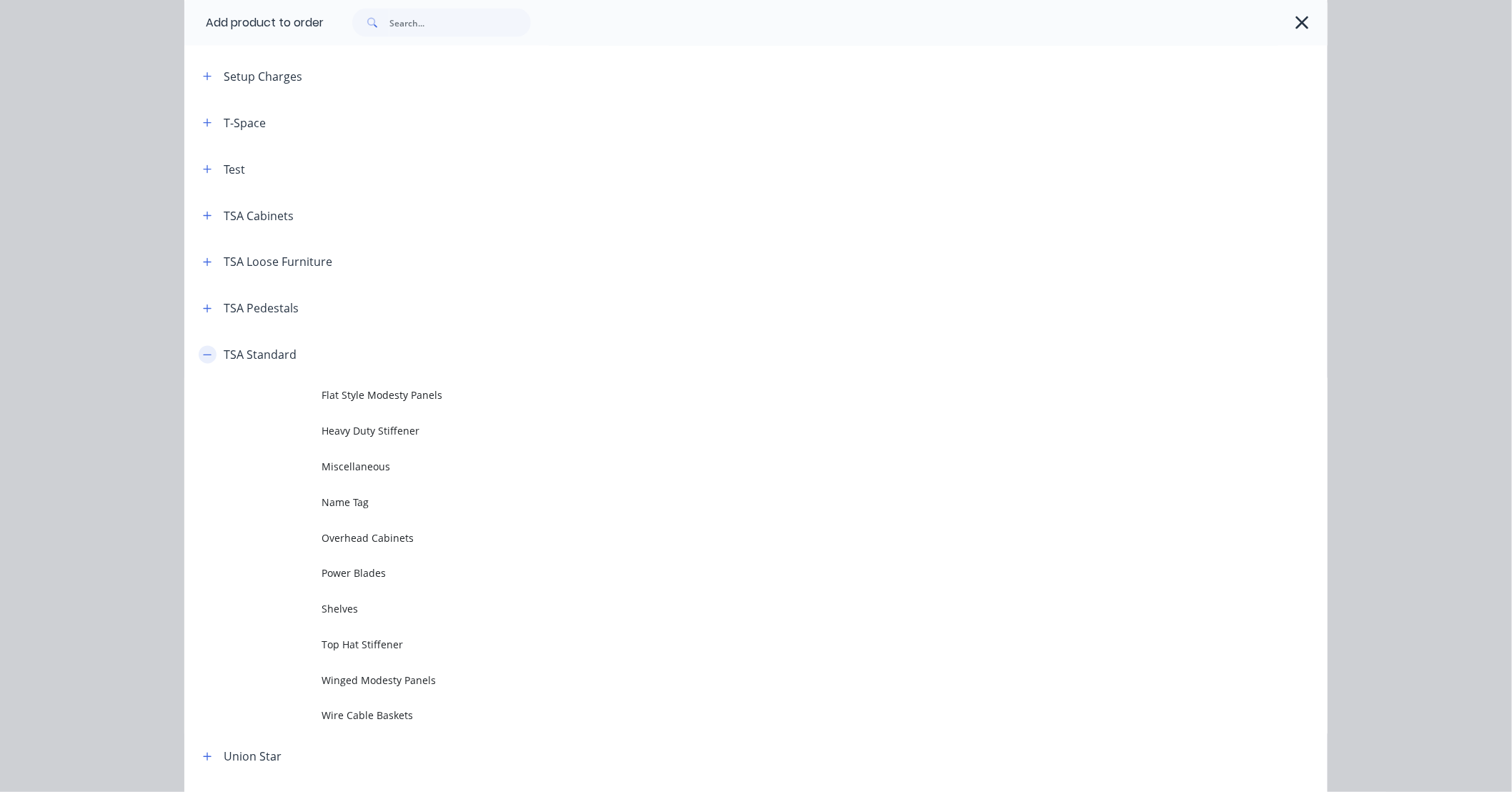
click at [203, 359] on icon "button" at bounding box center [207, 355] width 9 height 10
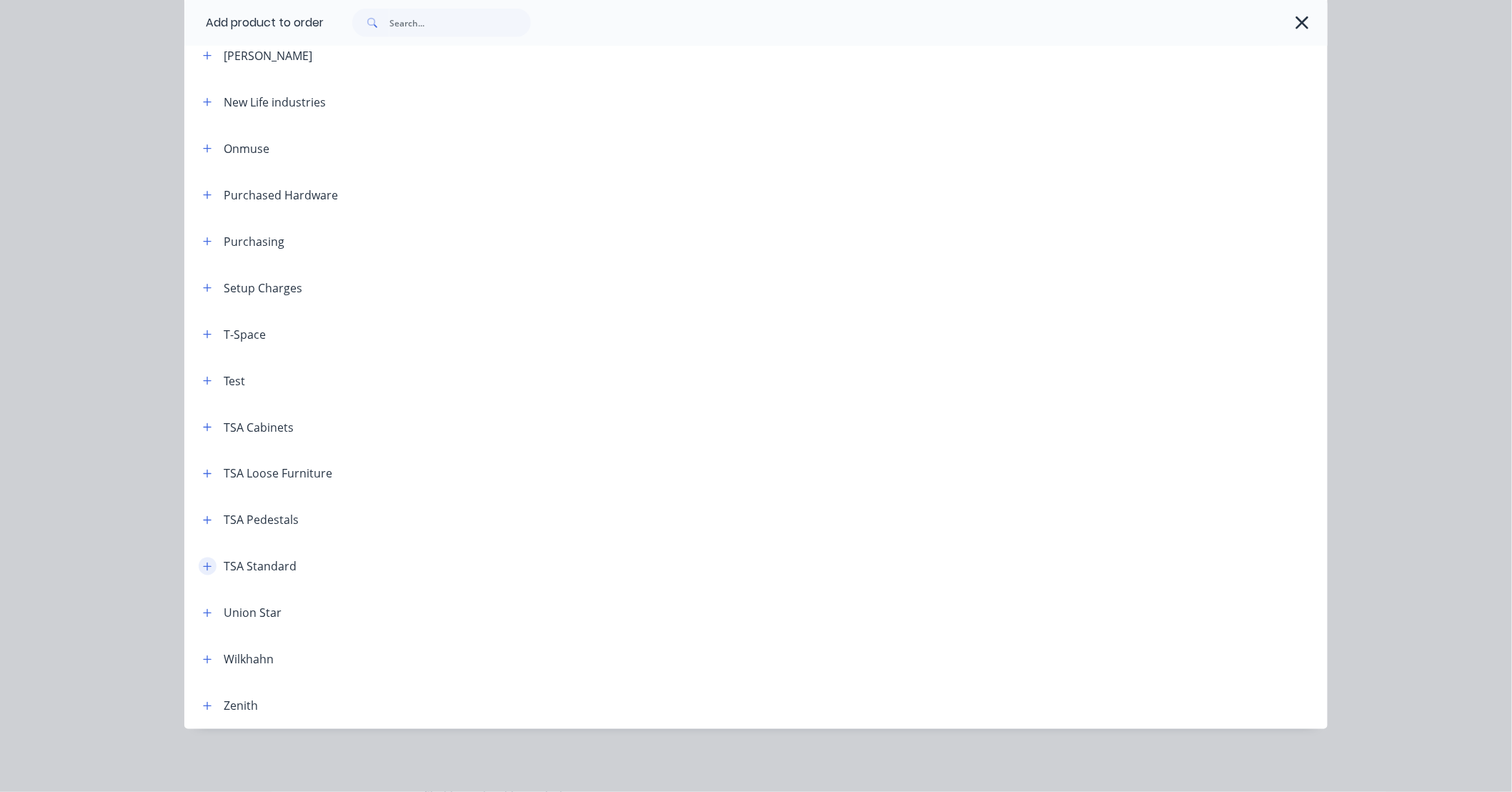
scroll to position [681, 0]
click at [203, 476] on icon "button" at bounding box center [207, 474] width 8 height 8
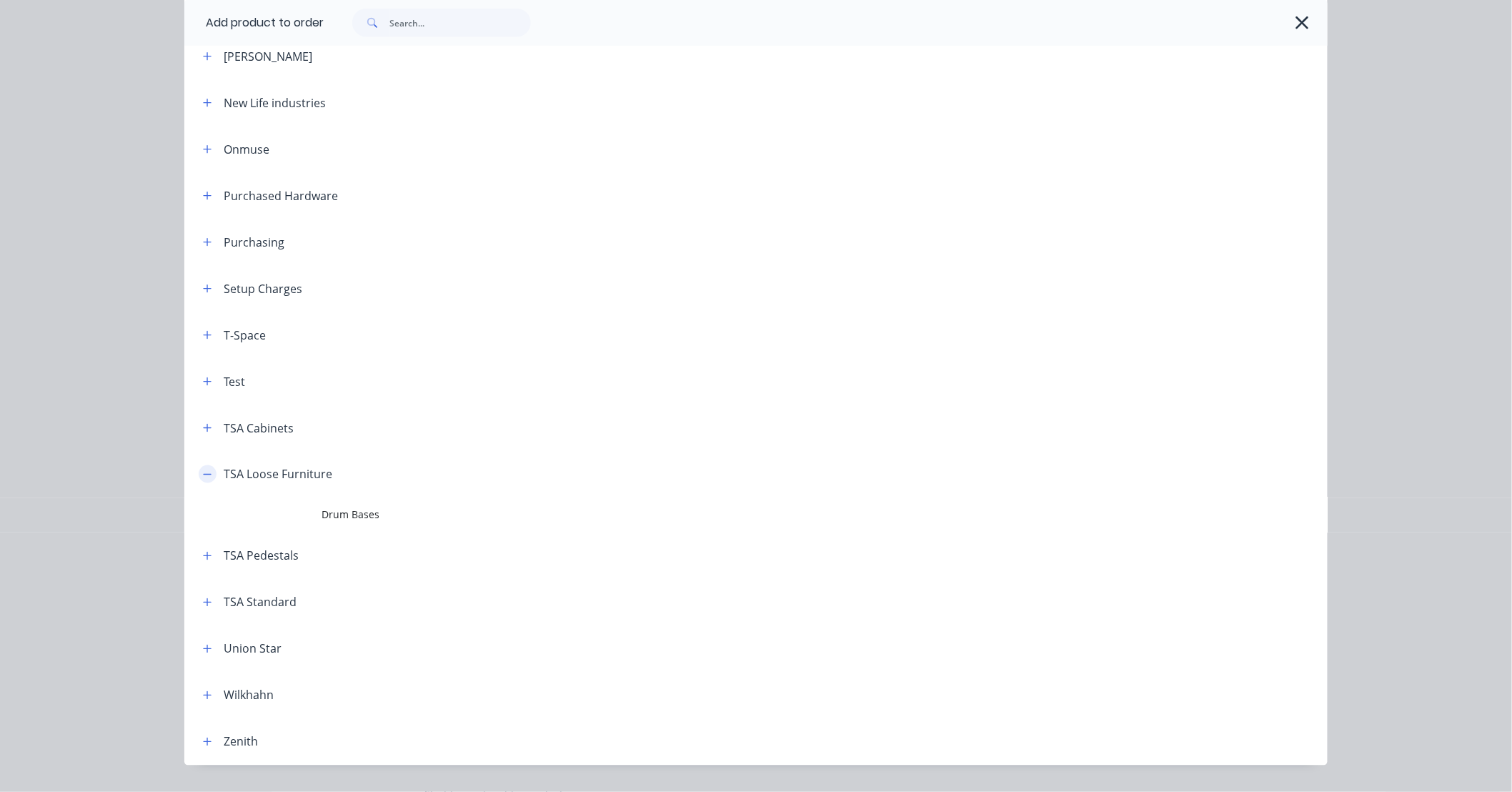
click at [203, 476] on icon "button" at bounding box center [207, 474] width 9 height 10
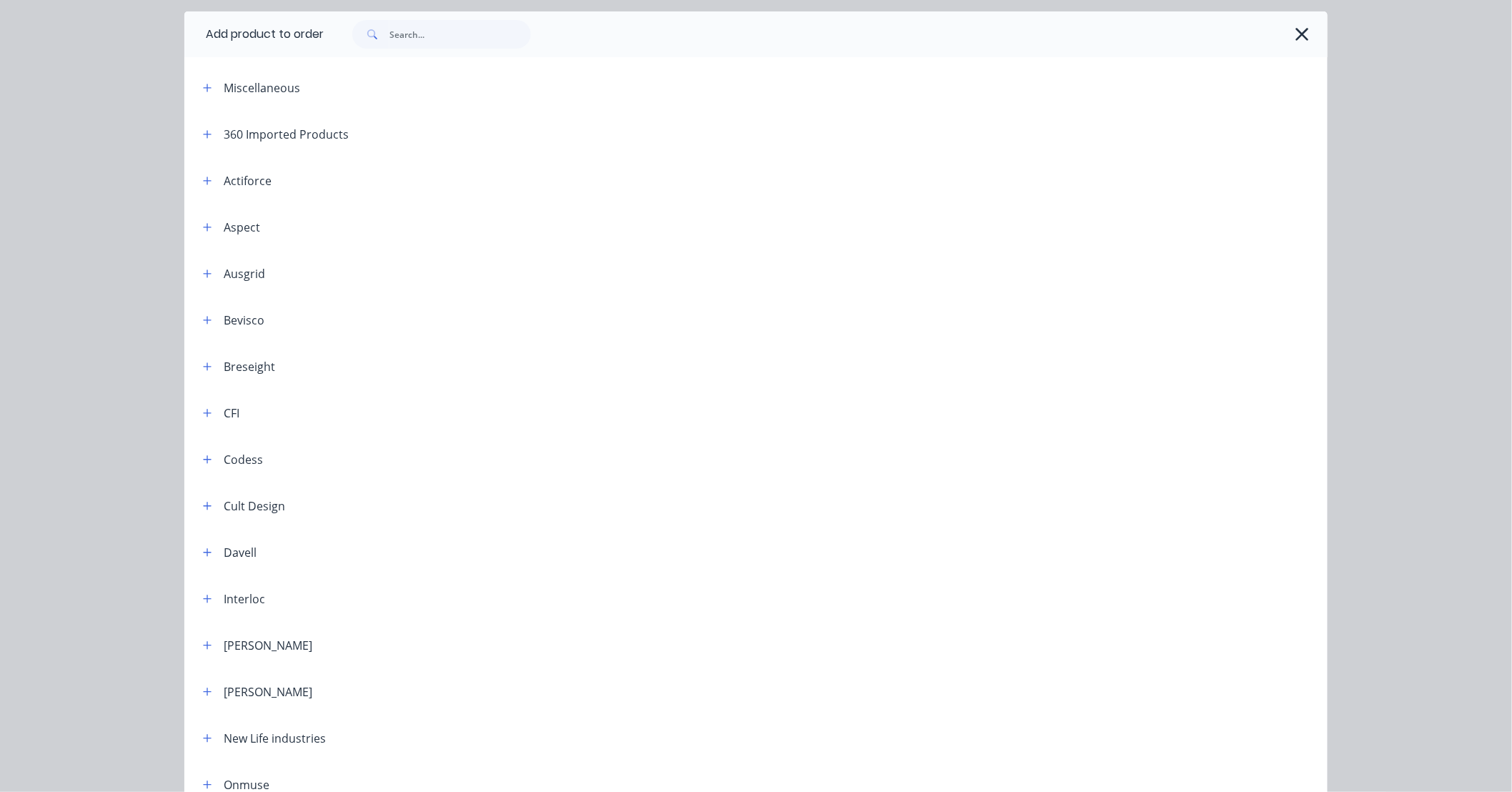
scroll to position [0, 0]
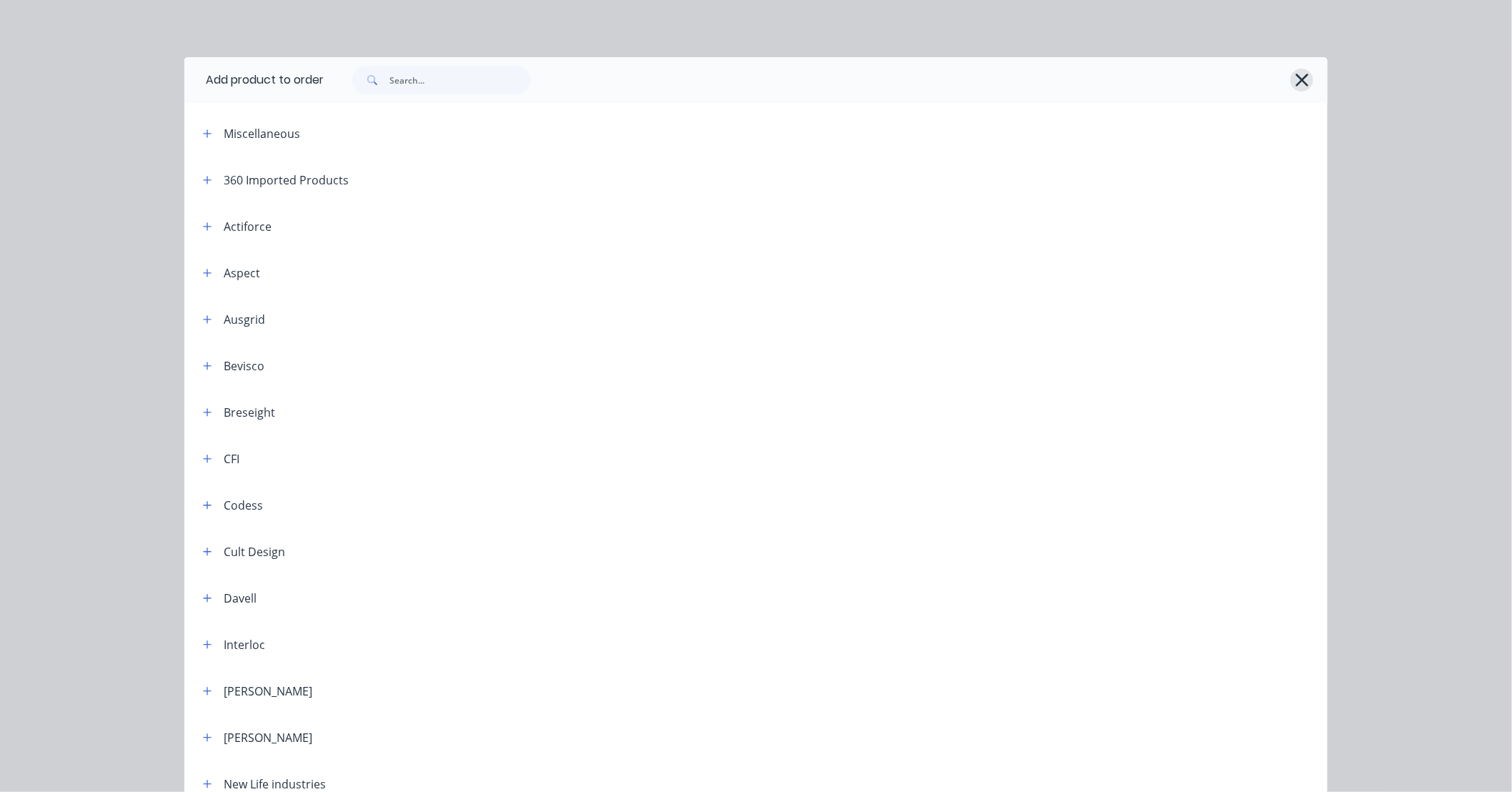
click at [1297, 72] on icon "button" at bounding box center [1302, 80] width 15 height 20
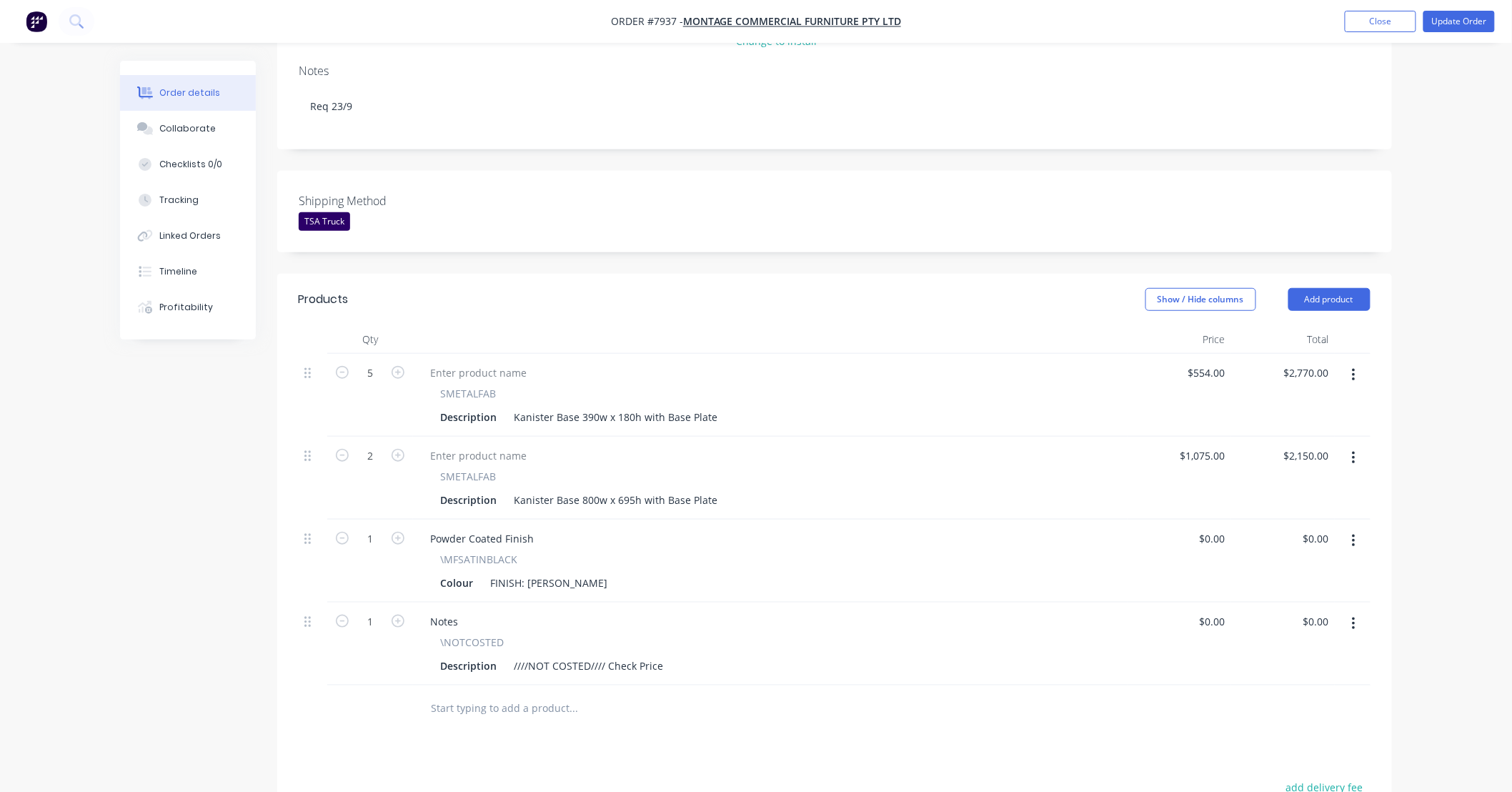
scroll to position [502, 0]
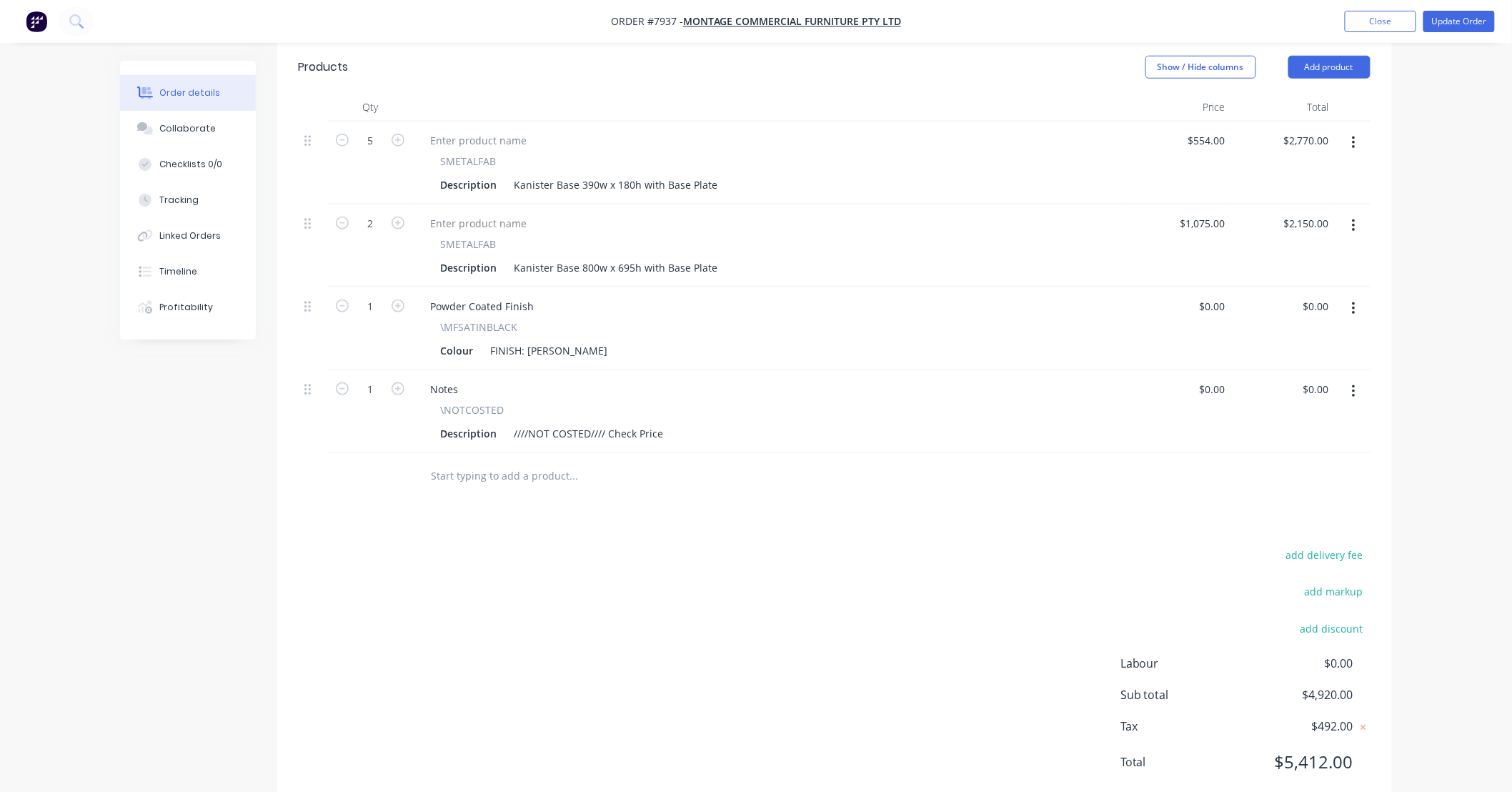
click at [491, 462] on input "text" at bounding box center [573, 475] width 286 height 29
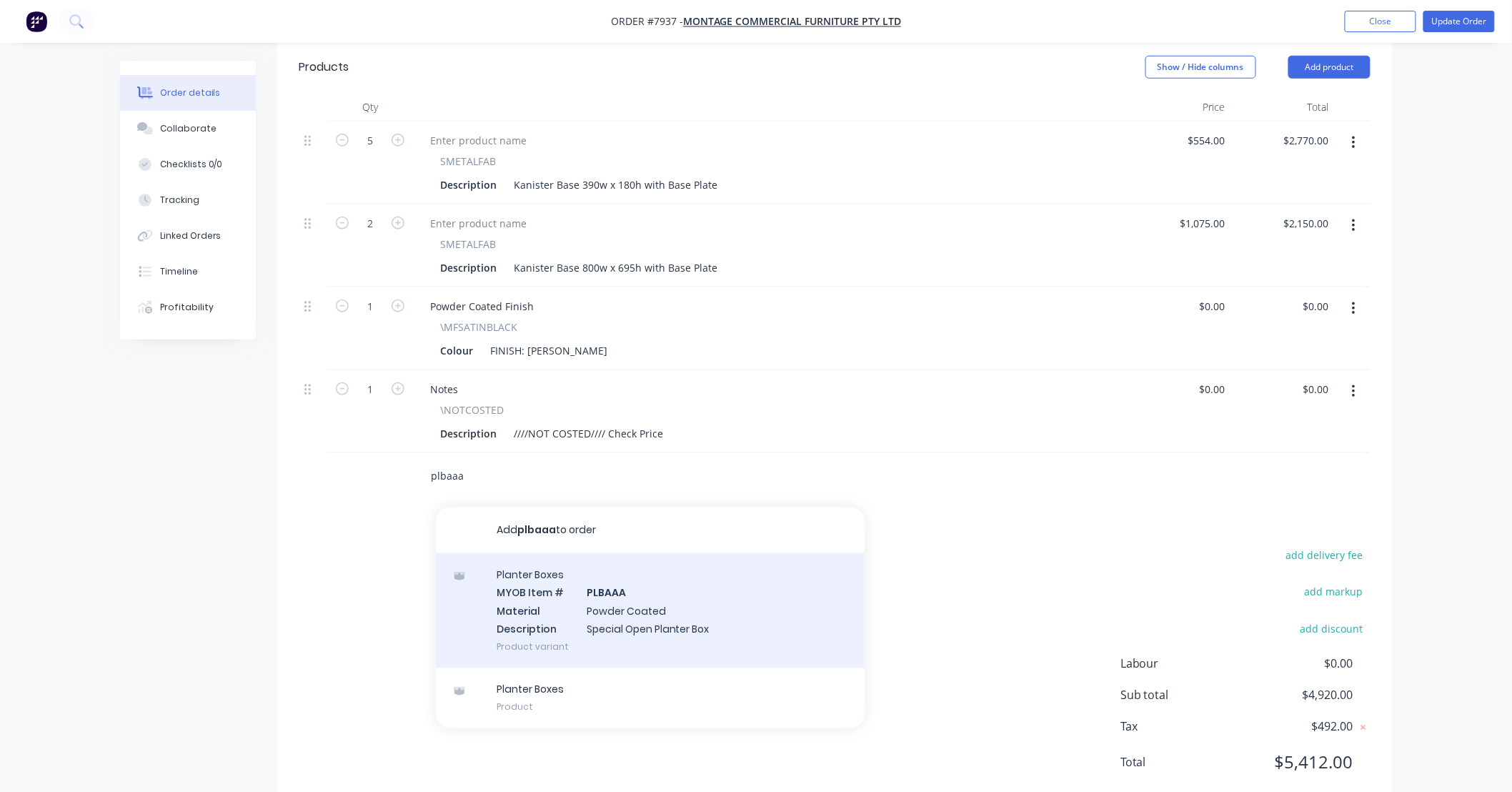
type input "plbaaa"
click at [685, 582] on div "Planter Boxes MYOB Item # PLBAAA Material Powder Coated Description Special Ope…" at bounding box center [650, 611] width 429 height 115
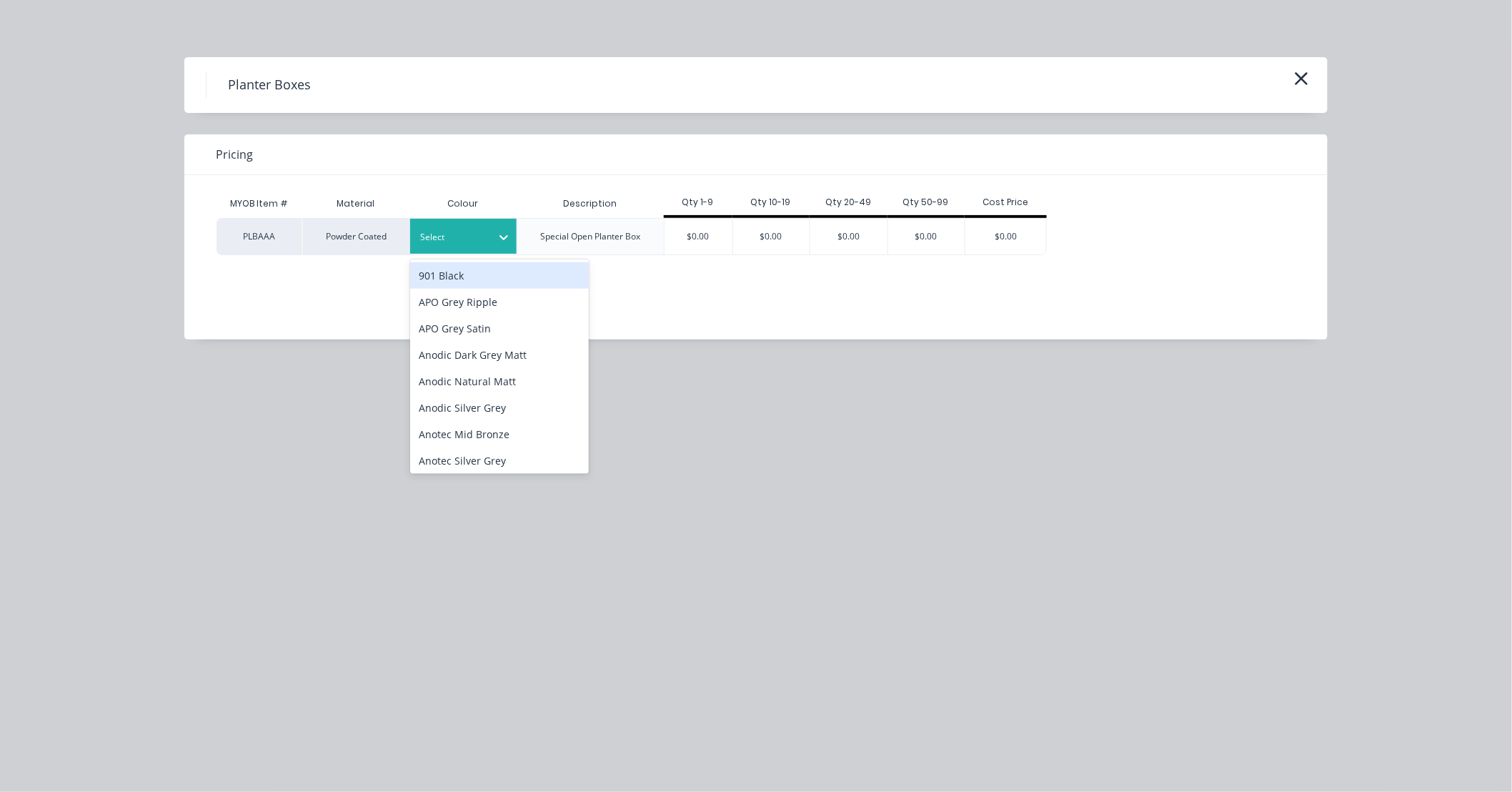
click at [499, 238] on icon at bounding box center [504, 237] width 14 height 14
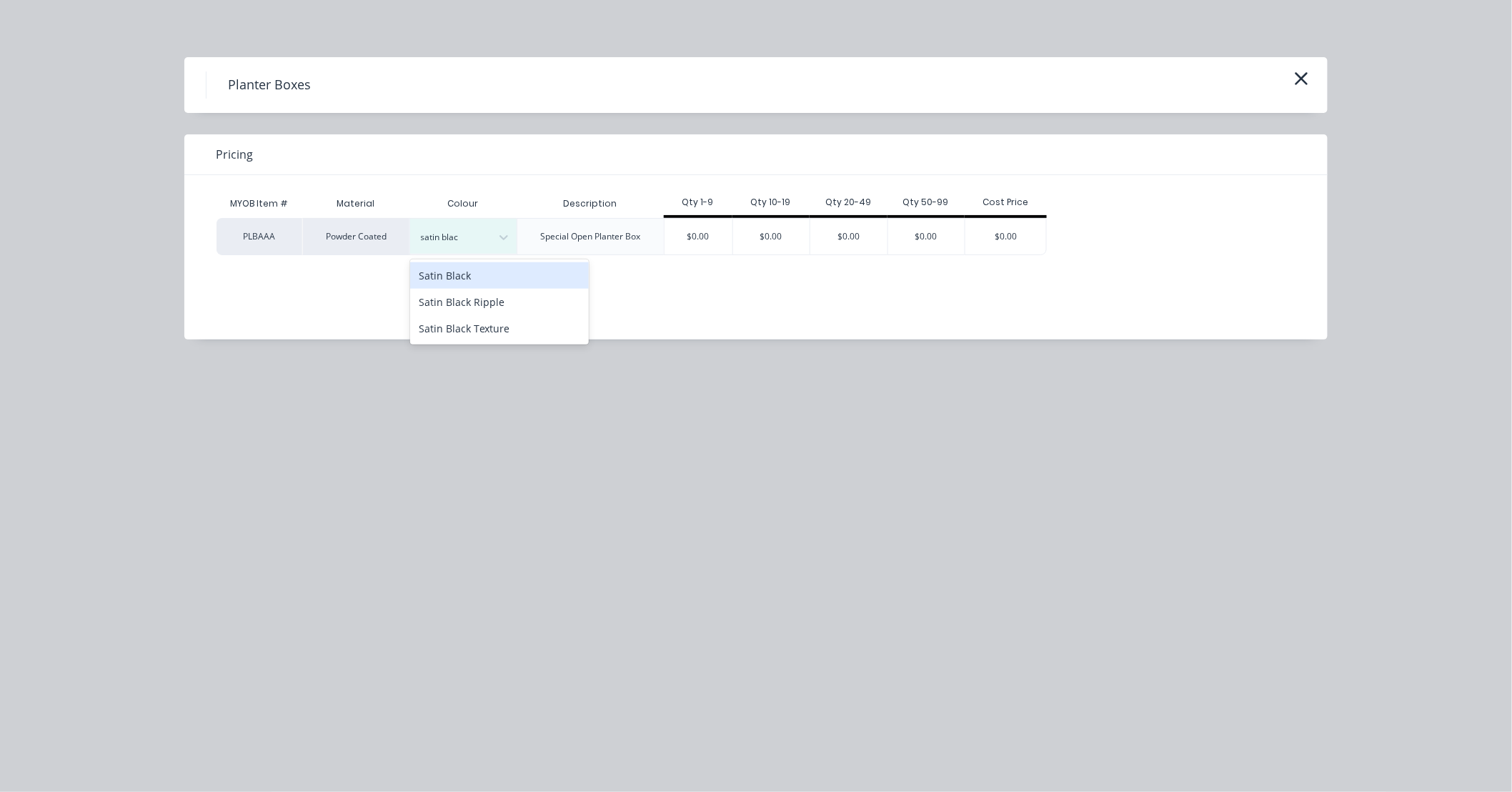
type input "satin black"
click at [473, 272] on div "Satin Black" at bounding box center [499, 275] width 179 height 27
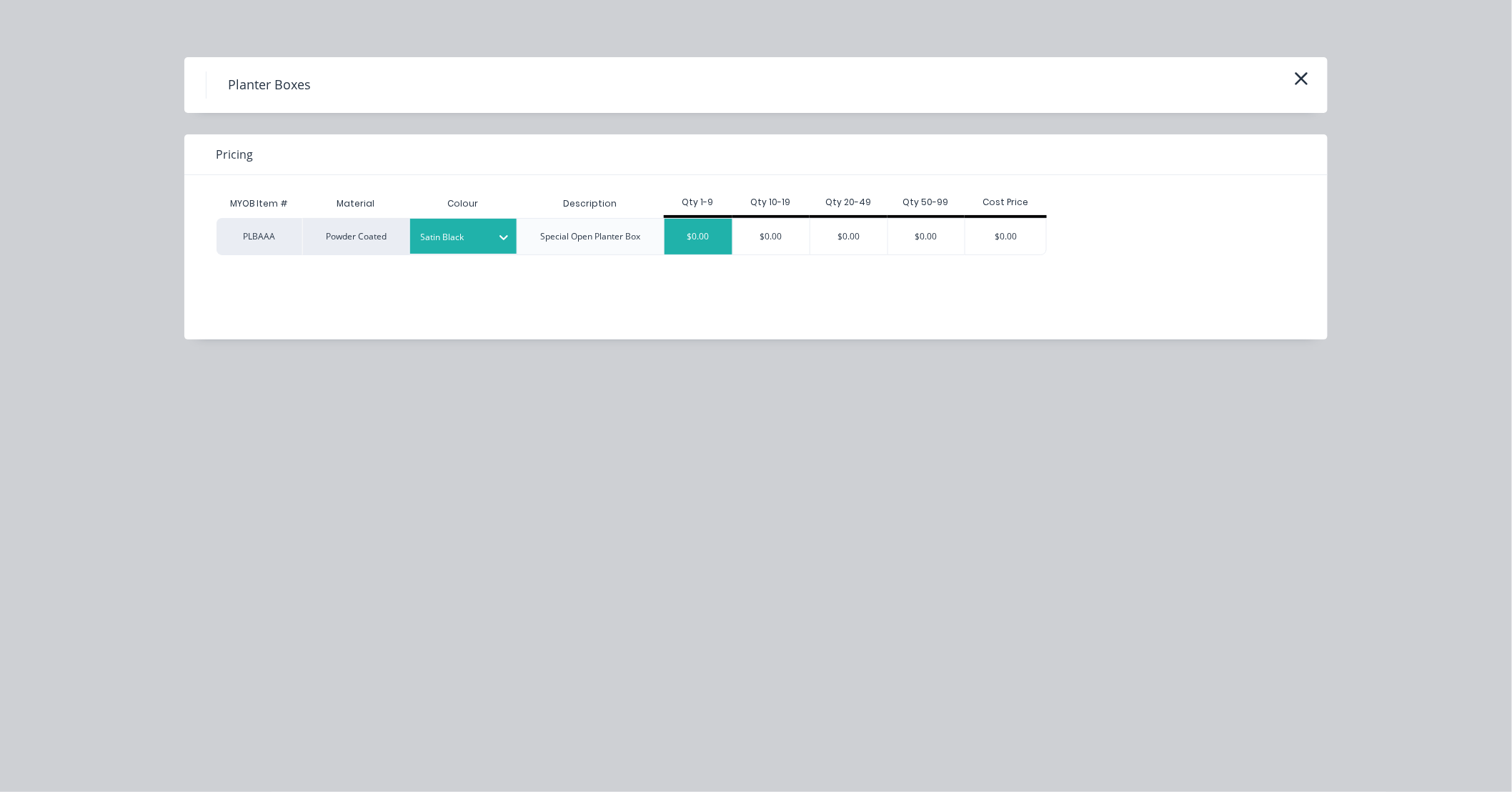
click at [701, 229] on div "$0.00" at bounding box center [698, 236] width 67 height 36
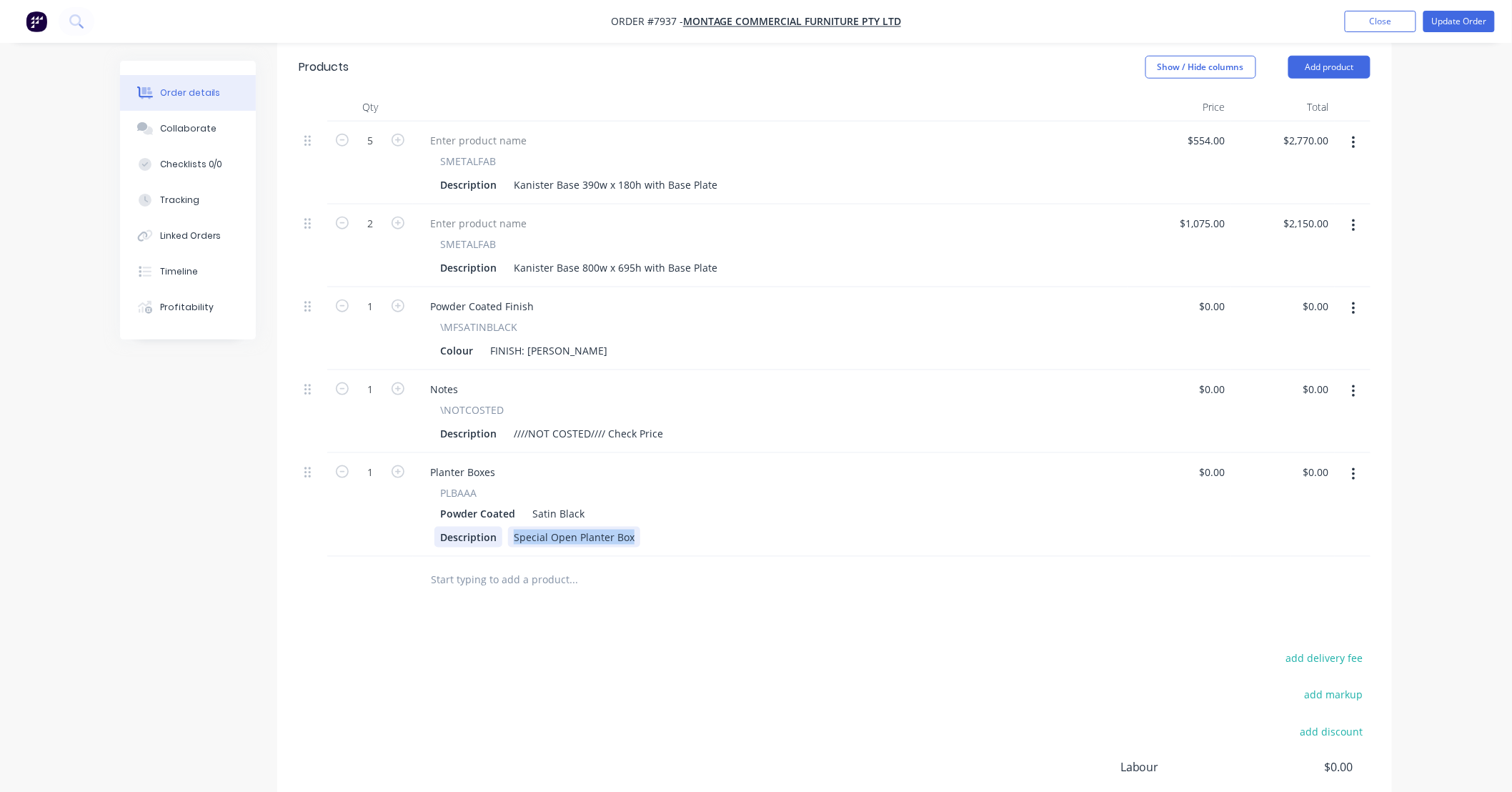
drag, startPoint x: 631, startPoint y: 495, endPoint x: 480, endPoint y: 502, distance: 151.2
click at [480, 527] on div "Description Special Open Planter Box" at bounding box center [767, 537] width 666 height 21
click at [660, 527] on div "390dia x 180h planter including a sealed galvabond drip tray, powder coated." at bounding box center [699, 537] width 383 height 21
drag, startPoint x: 726, startPoint y: 494, endPoint x: 746, endPoint y: 444, distance: 53.9
click at [746, 454] on div "Planter Boxes PLBAAA Powder Coated Satin Black Description 390dia x 180h plante…" at bounding box center [770, 505] width 714 height 103
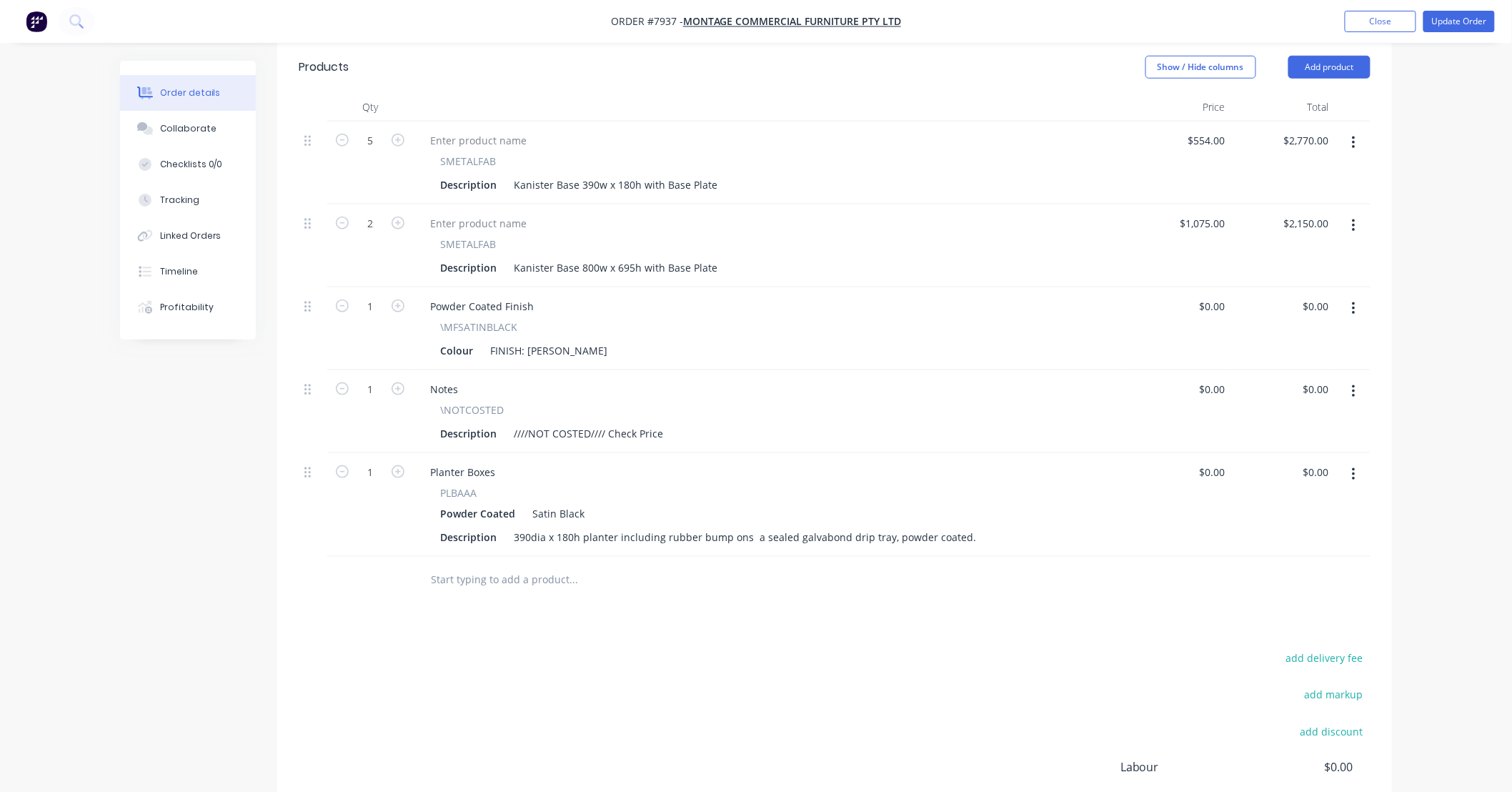
click at [942, 572] on div "Products Show / Hide columns Add product Qty Price Total 5 SMETALFAB Descriptio…" at bounding box center [834, 478] width 1115 height 873
click at [745, 527] on div "390dia x 180h planter including rubber bump ons a sealed galvabond drip tray, p…" at bounding box center [745, 537] width 474 height 21
type input "5"
drag, startPoint x: 1226, startPoint y: 434, endPoint x: 1183, endPoint y: 438, distance: 43.2
click at [1183, 454] on div "0 0" at bounding box center [1180, 505] width 103 height 103
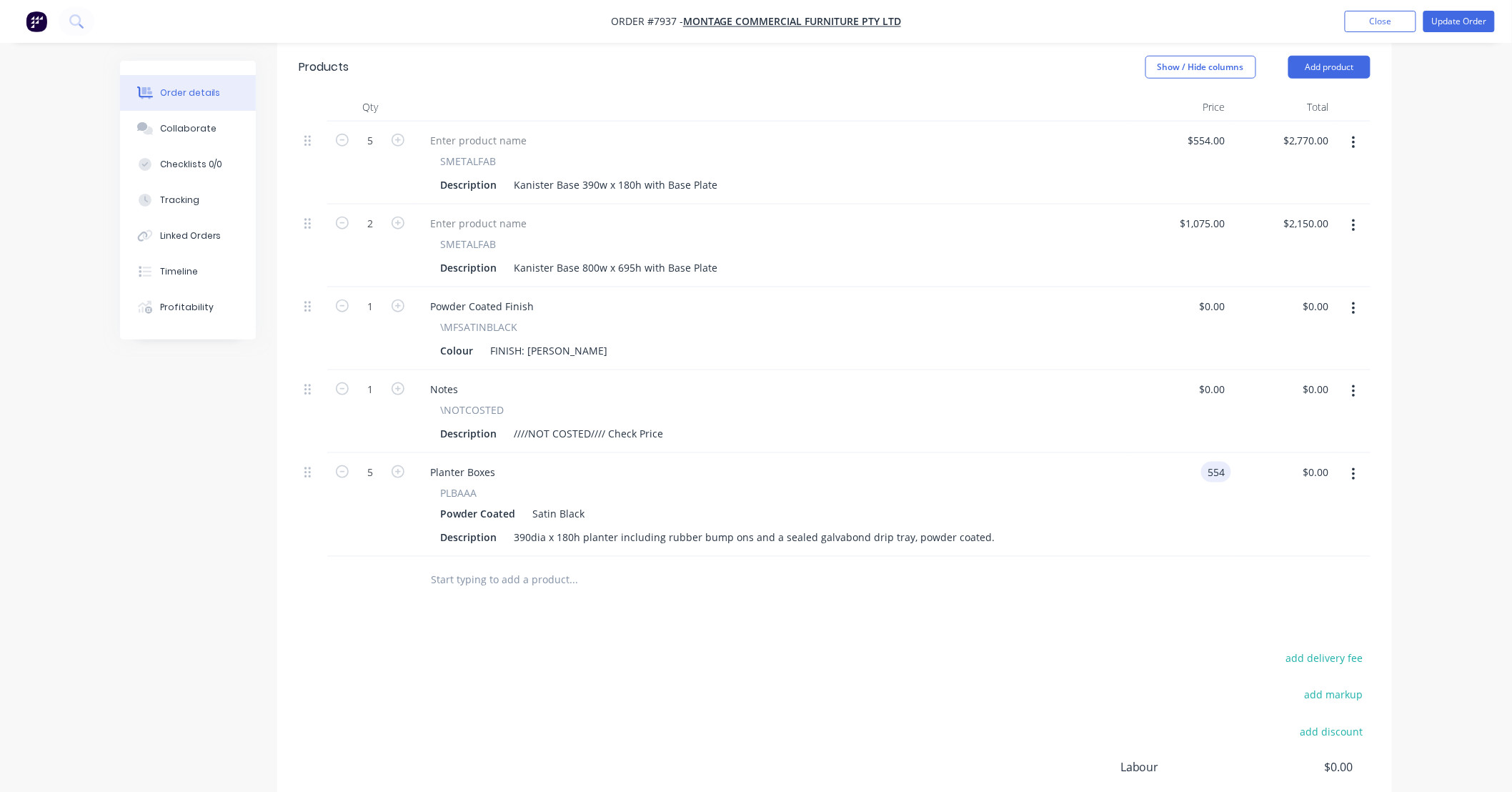
type input "$554.00"
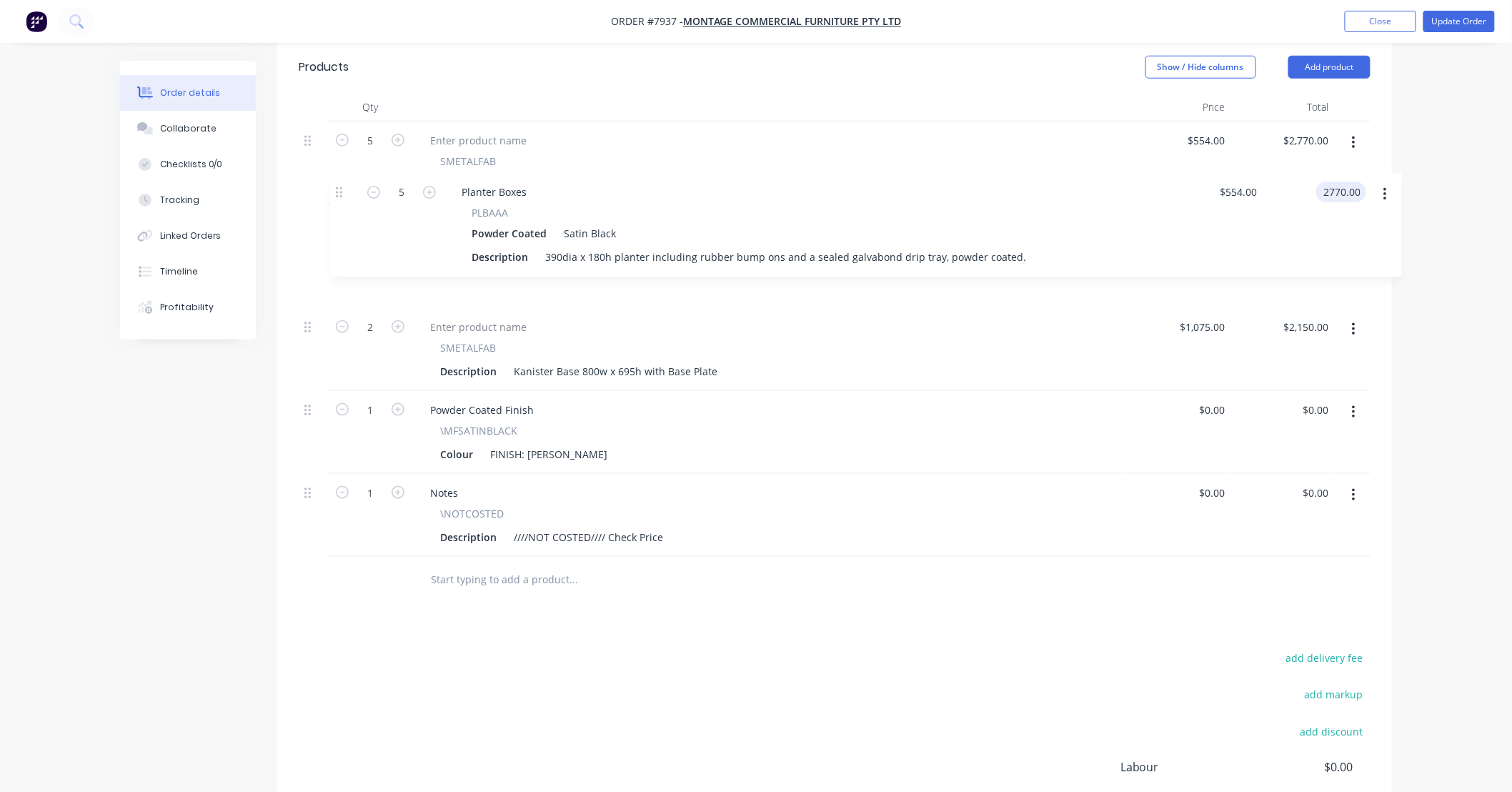
drag, startPoint x: 310, startPoint y: 436, endPoint x: 339, endPoint y: 188, distance: 249.7
click at [339, 188] on div "5 SMETALFAB Description Kanister Base 390w x 180h with Base Plate $554.00 $554.…" at bounding box center [834, 338] width 1072 height 436
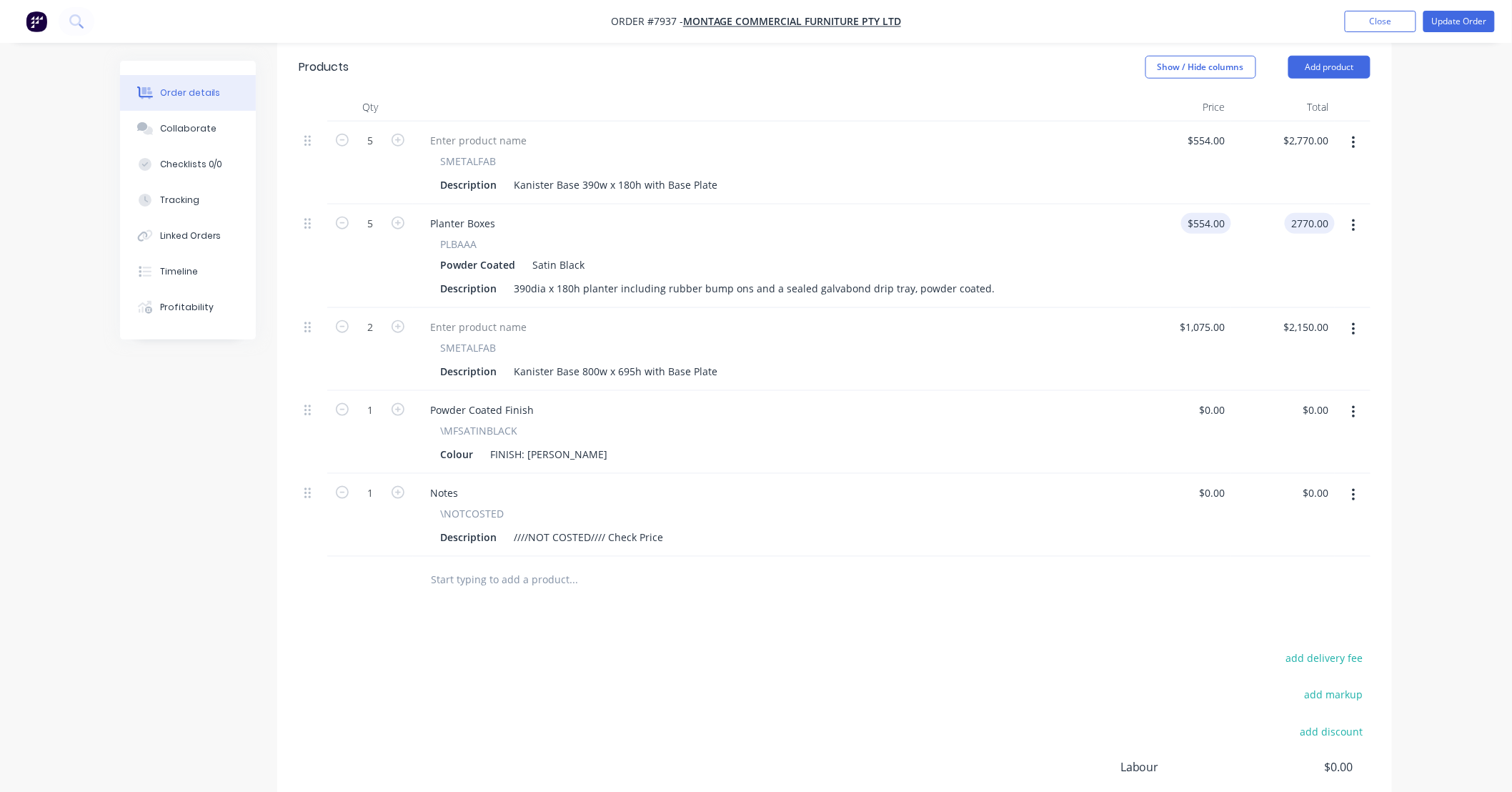
scroll to position [396, 0]
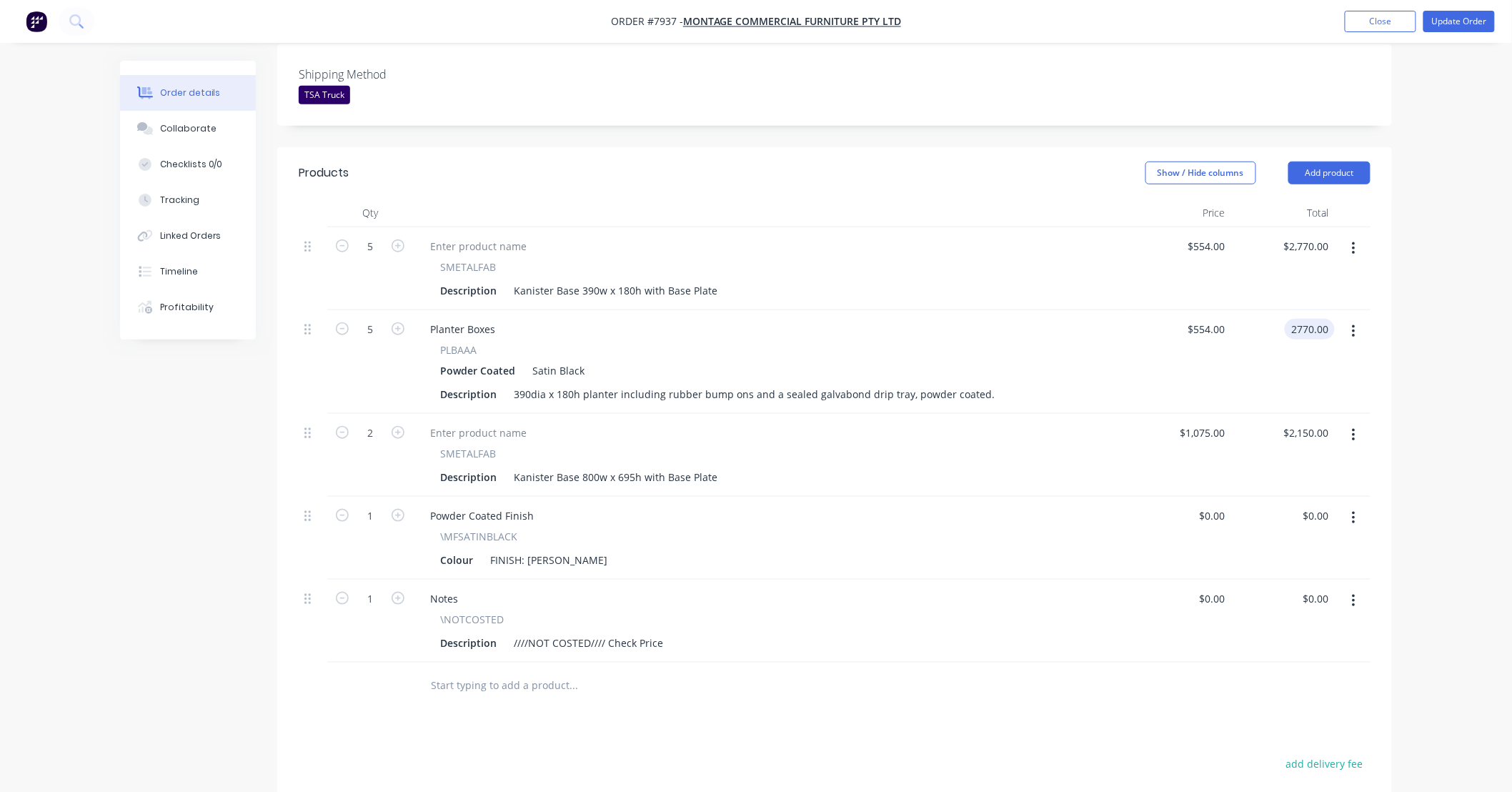
type input "$2,770.00"
click at [1354, 242] on icon "button" at bounding box center [1353, 248] width 3 height 13
click at [1296, 361] on div "Delete" at bounding box center [1303, 371] width 110 height 21
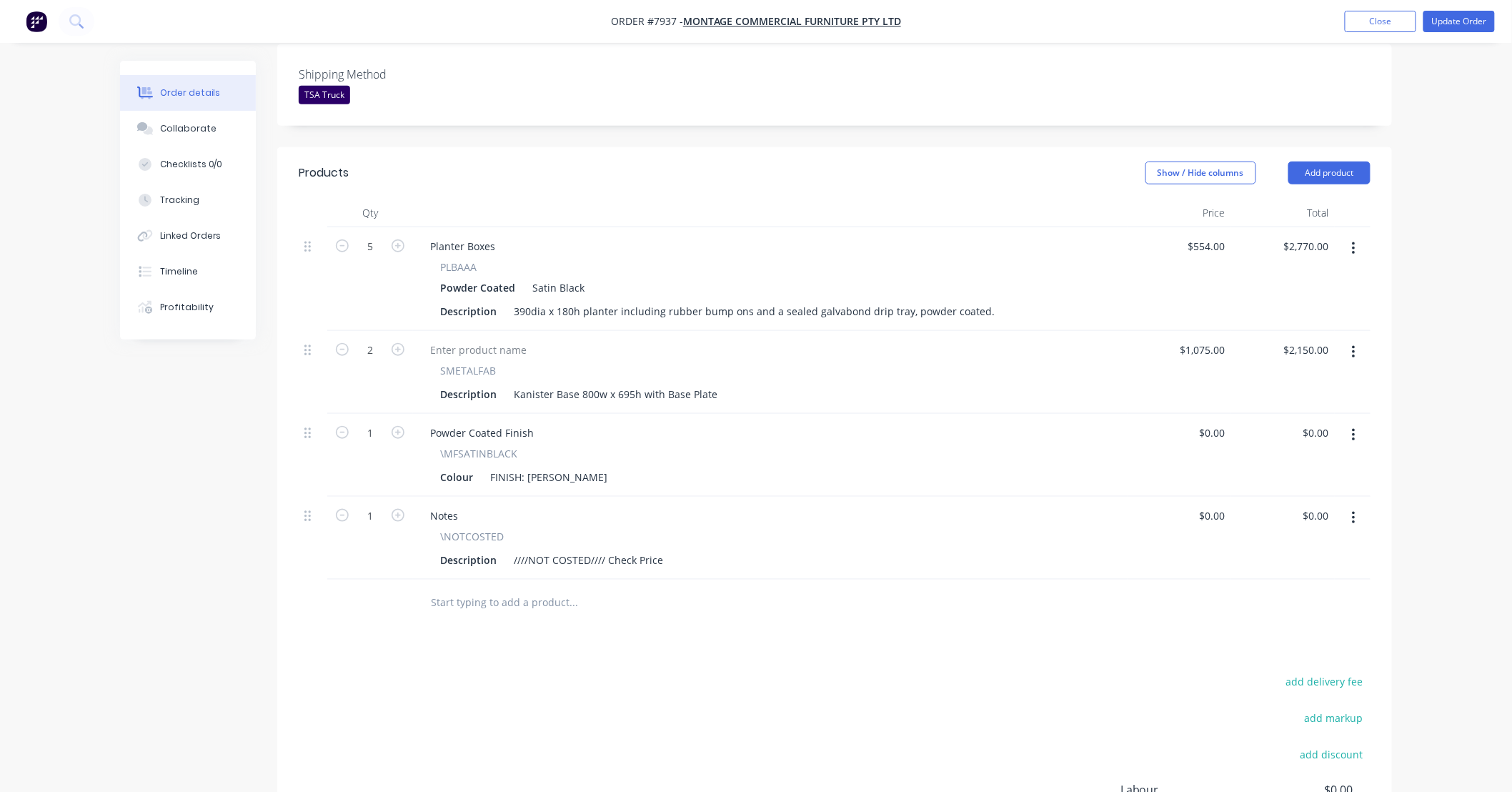
click at [562, 589] on input "text" at bounding box center [573, 602] width 286 height 29
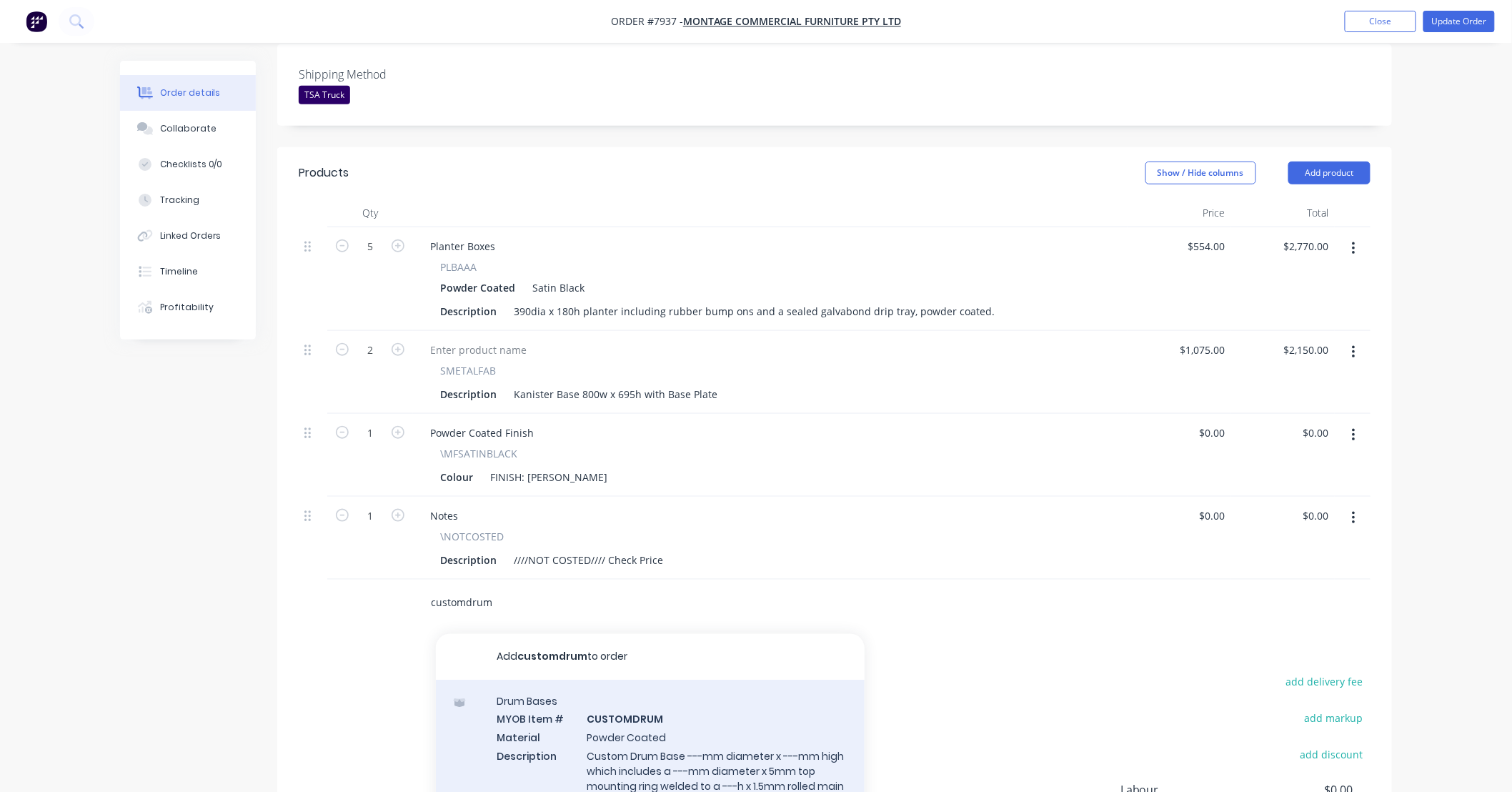
type input "customdrum"
click at [729, 705] on div "Drum Bases MYOB Item # CUSTOMDRUM Material Powder Coated Description Custom Dru…" at bounding box center [650, 775] width 429 height 191
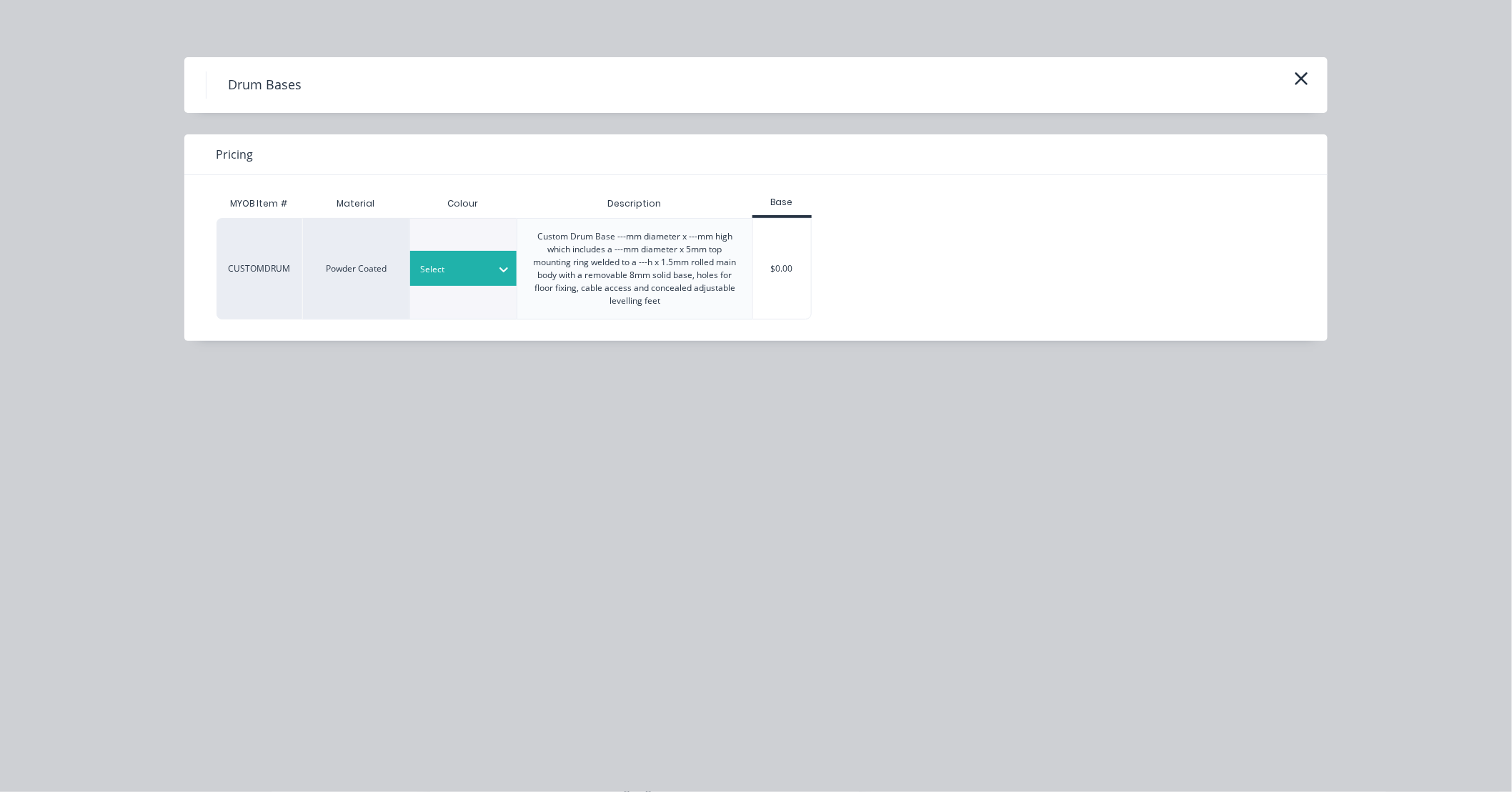
click at [476, 267] on div at bounding box center [452, 270] width 64 height 16
type input "satin black"
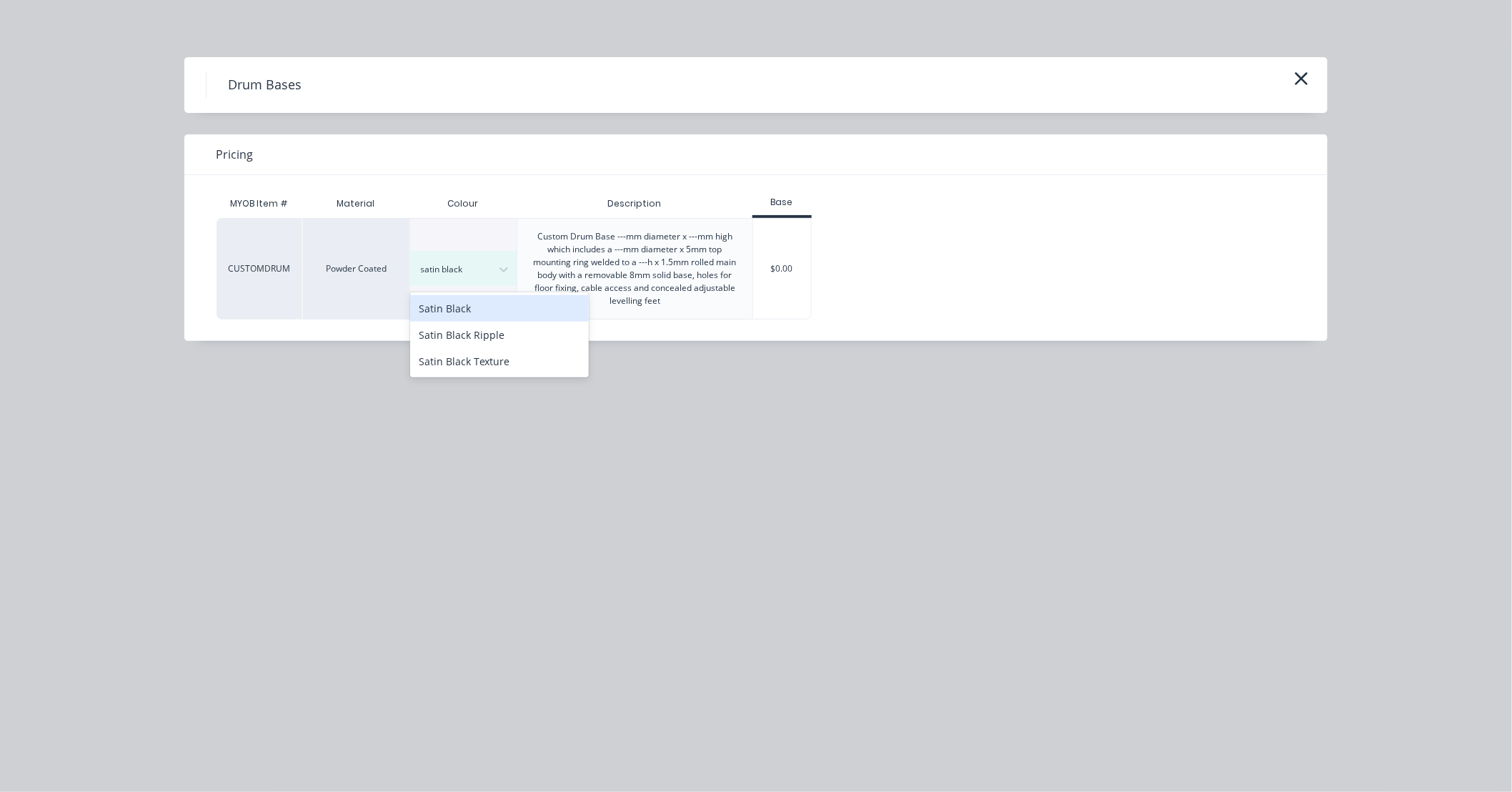
click at [502, 311] on div "Satin Black" at bounding box center [499, 309] width 179 height 27
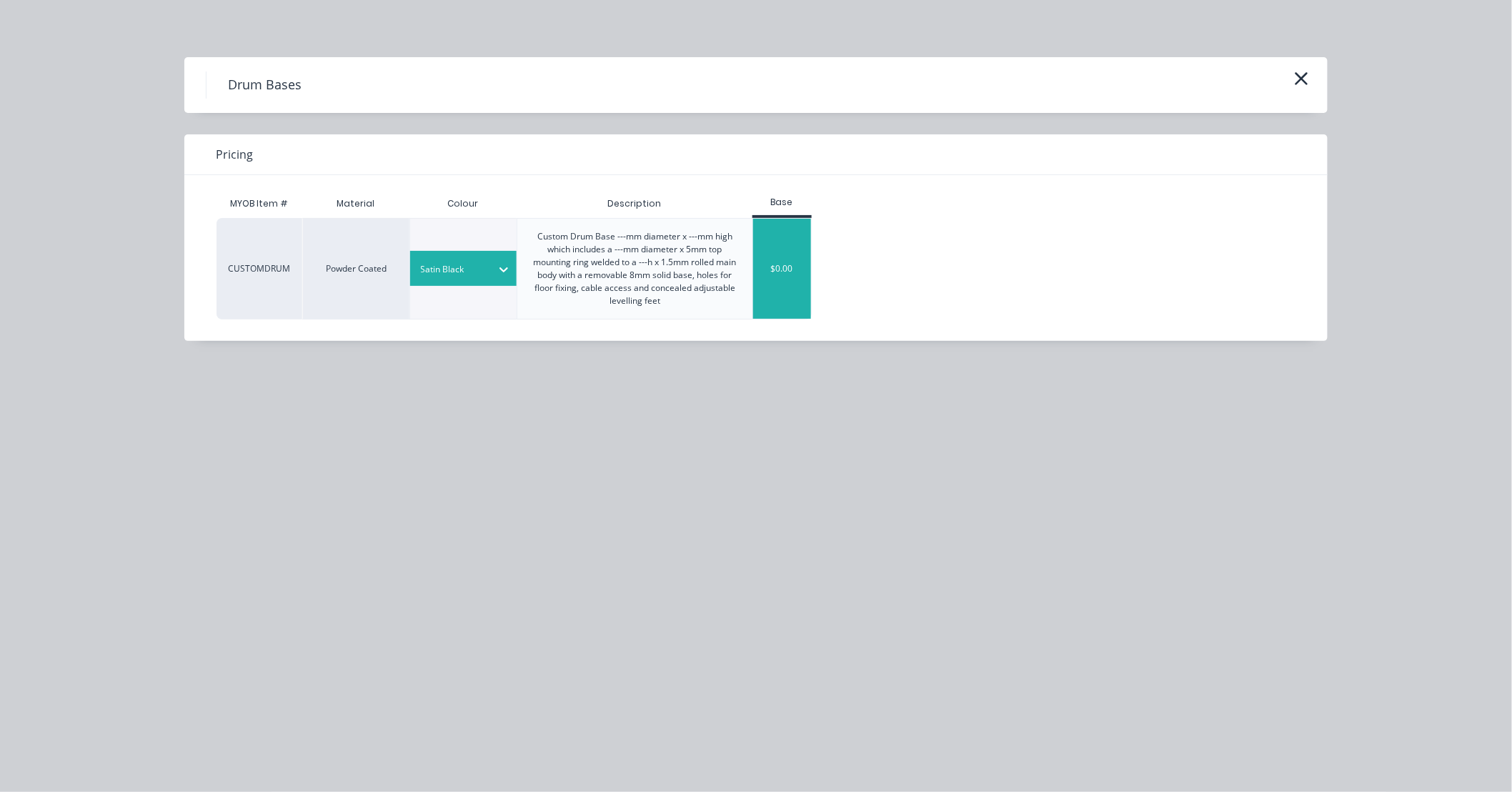
click at [791, 274] on div "$0.00" at bounding box center [782, 268] width 58 height 100
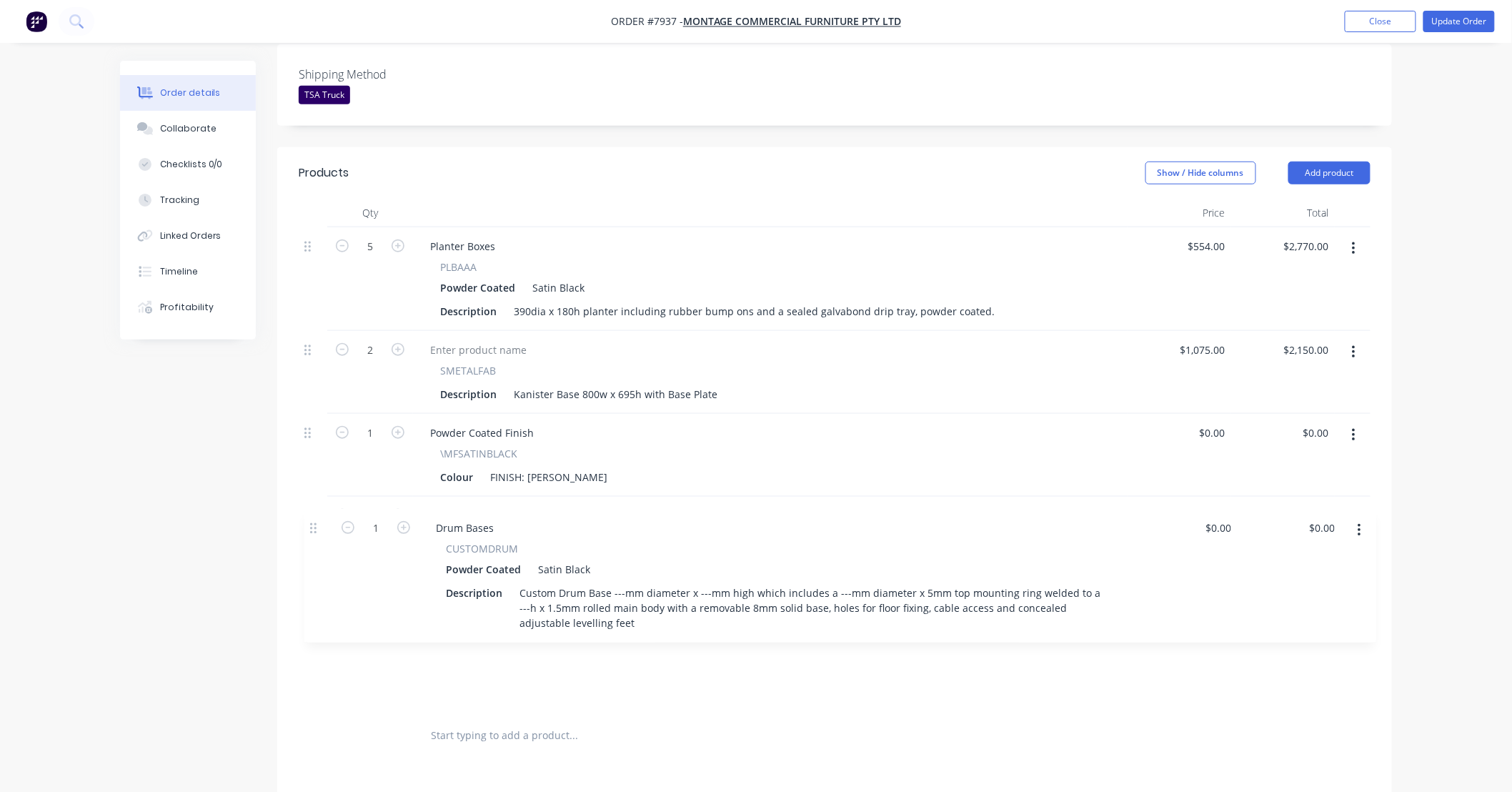
scroll to position [398, 0]
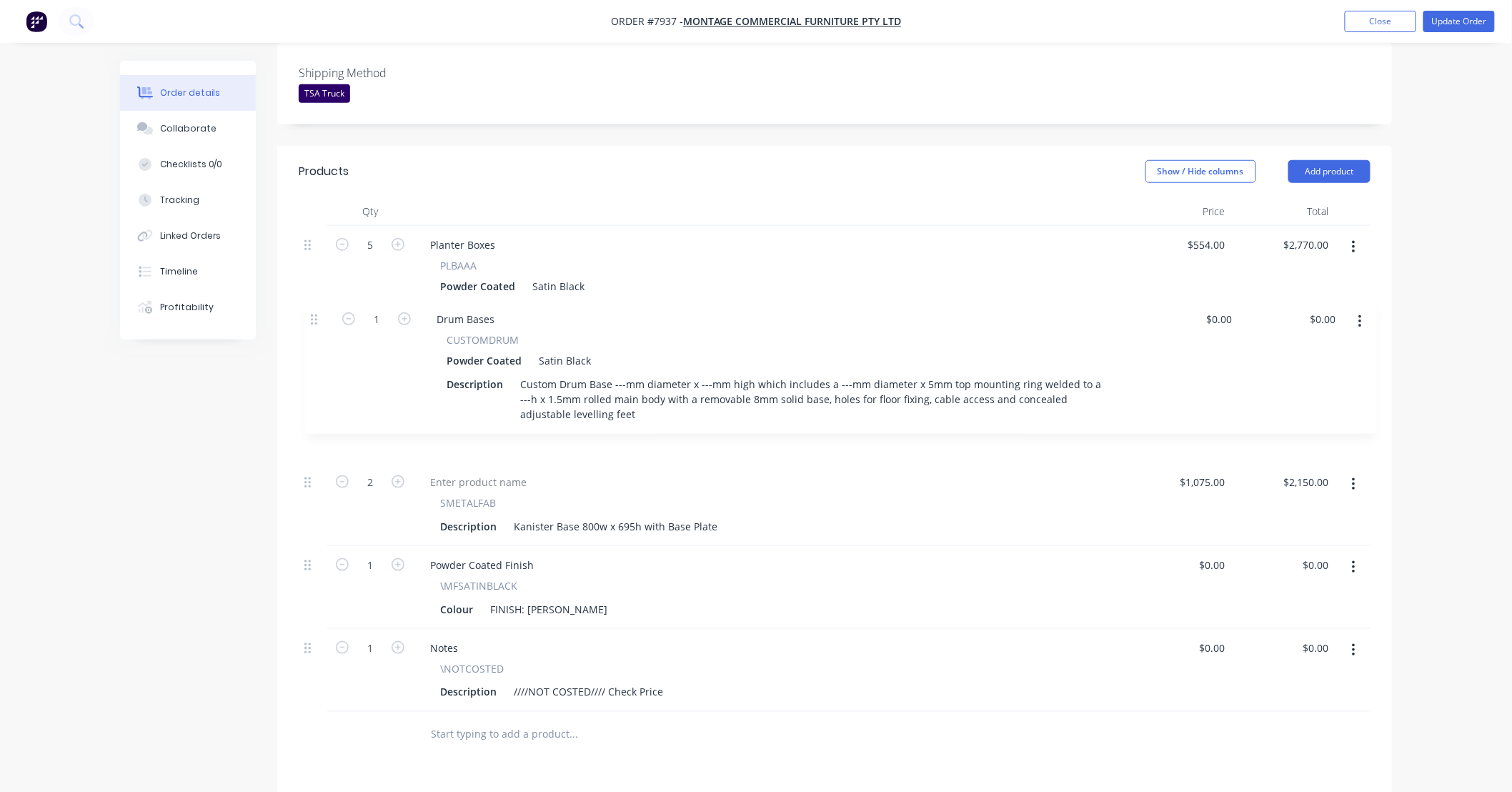
drag, startPoint x: 314, startPoint y: 560, endPoint x: 319, endPoint y: 308, distance: 252.0
click at [319, 308] on div "5 Planter Boxes PLBAAA Powder Coated Satin Black Description 390dia x 180h plan…" at bounding box center [834, 469] width 1072 height 486
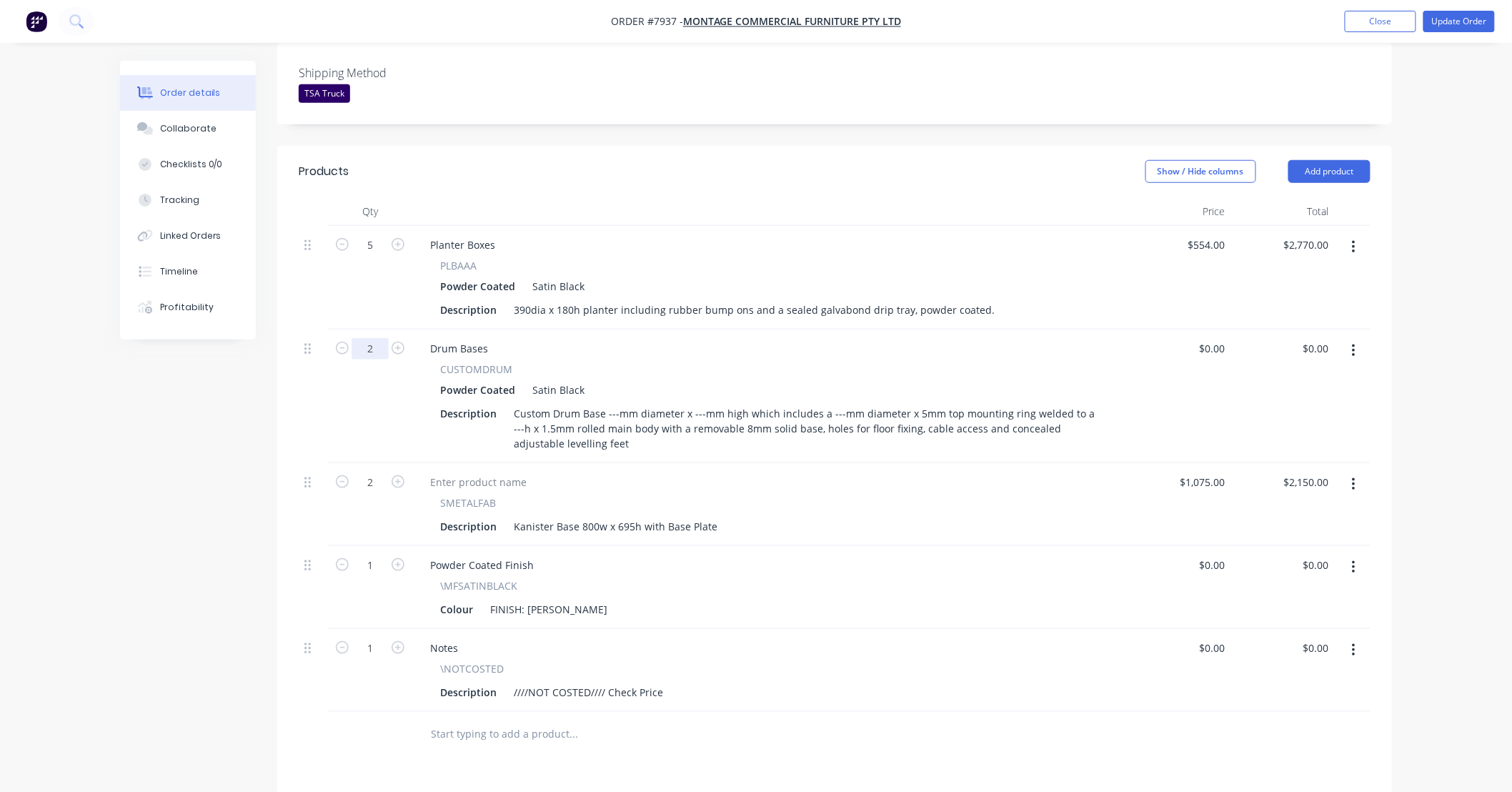
type input "2"
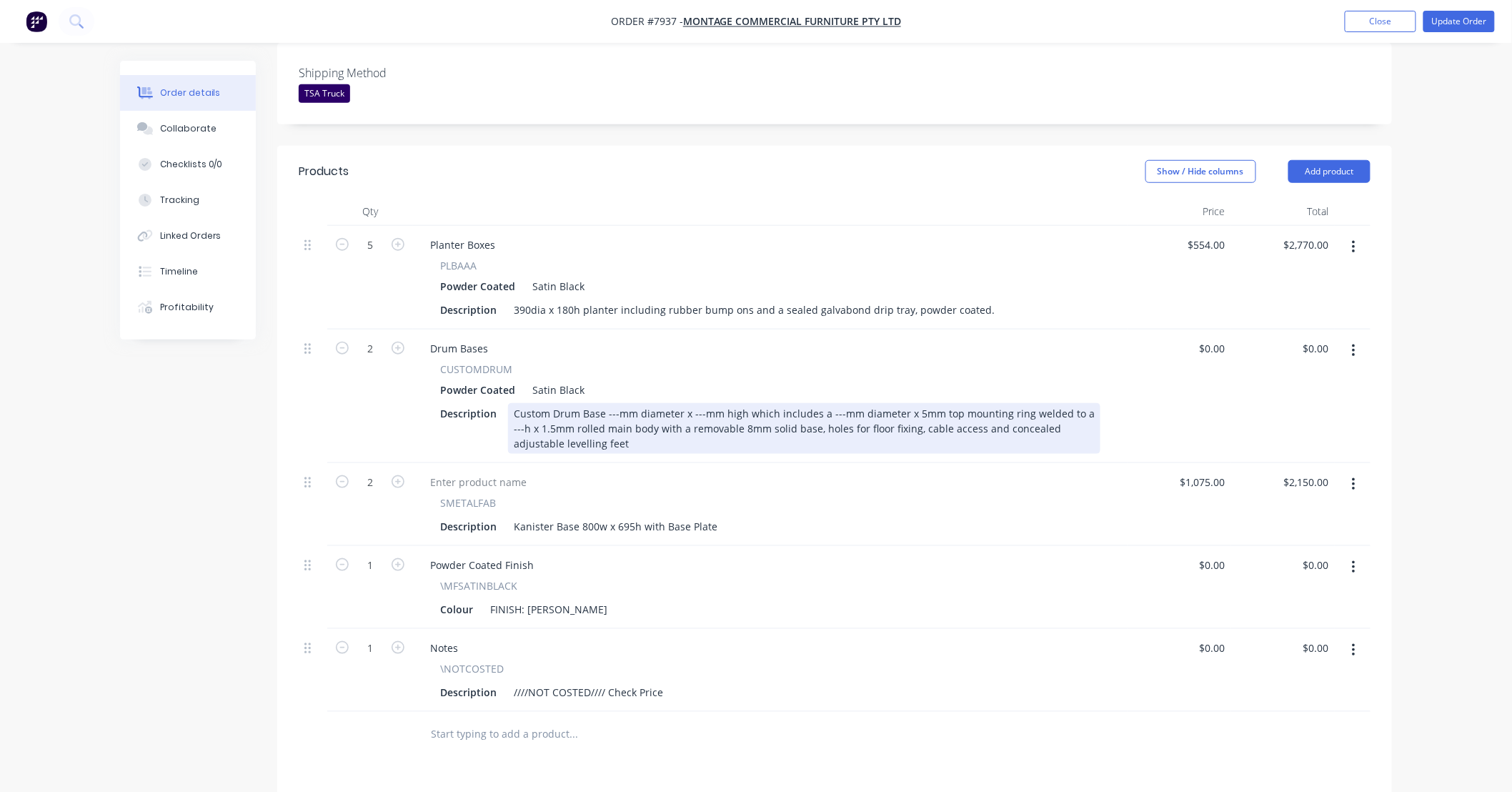
click at [615, 403] on div "Custom Drum Base ---mm diameter x ---mm high which includes a ---mm diameter x …" at bounding box center [804, 428] width 592 height 51
drag, startPoint x: 696, startPoint y: 374, endPoint x: 765, endPoint y: 381, distance: 69.4
click at [697, 403] on div "Custom Drum Base 800mm diameter x ---mm high which includes a ---mm diameter x …" at bounding box center [804, 428] width 592 height 51
click at [837, 403] on div "Custom Drum Base 800mm diameter x 695mm high which includes a ---mm diameter x …" at bounding box center [804, 428] width 592 height 51
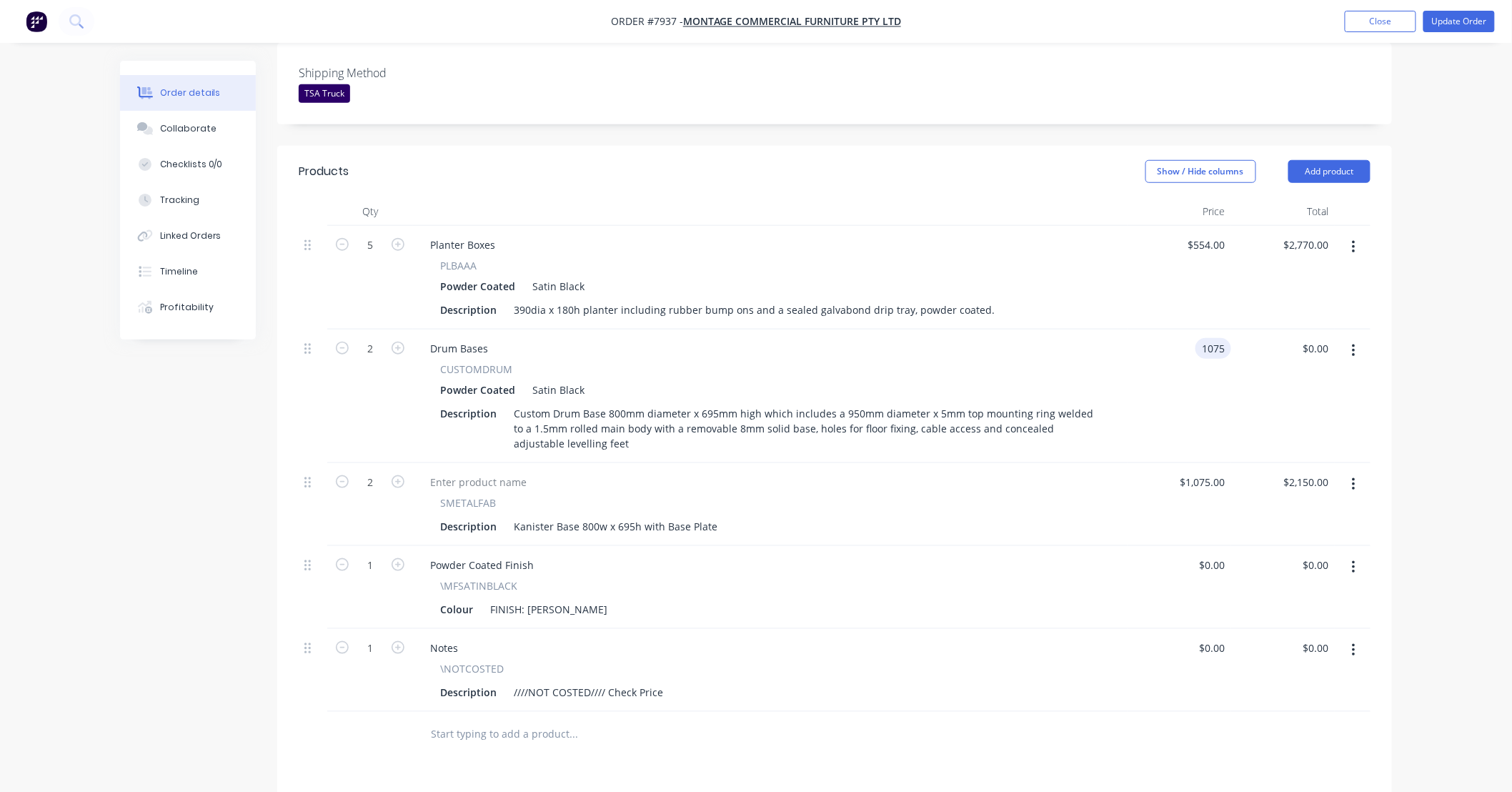
type input "$1,075.00"
type input "$2,150.00"
click at [1354, 476] on icon "button" at bounding box center [1354, 484] width 4 height 16
click at [1304, 597] on div "Delete" at bounding box center [1303, 607] width 110 height 21
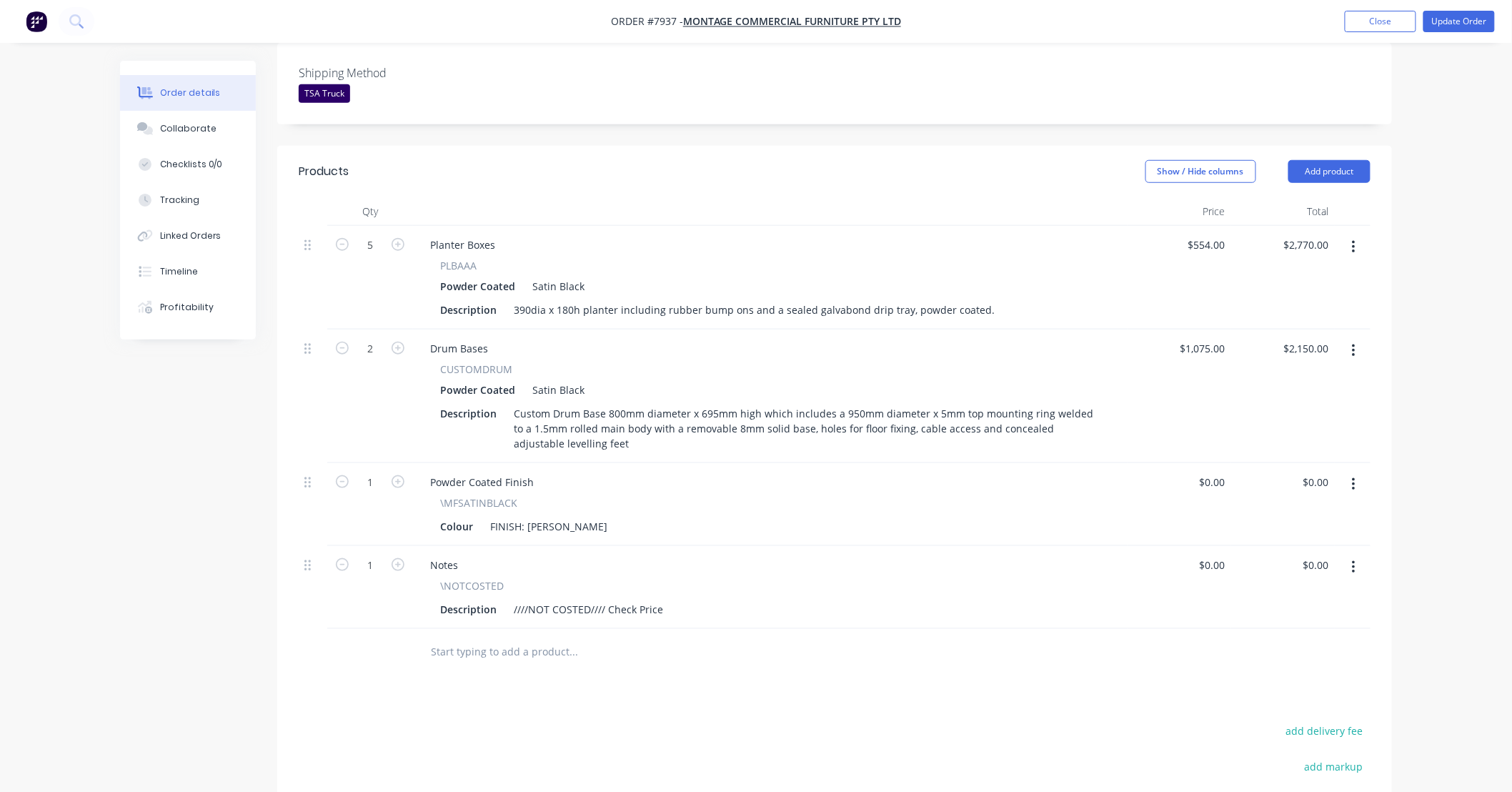
click at [925, 638] on div "Products Show / Hide columns Add product Qty Price Total 5 Planter Boxes PLBAAA…" at bounding box center [834, 567] width 1115 height 842
click at [709, 633] on div at bounding box center [670, 652] width 515 height 47
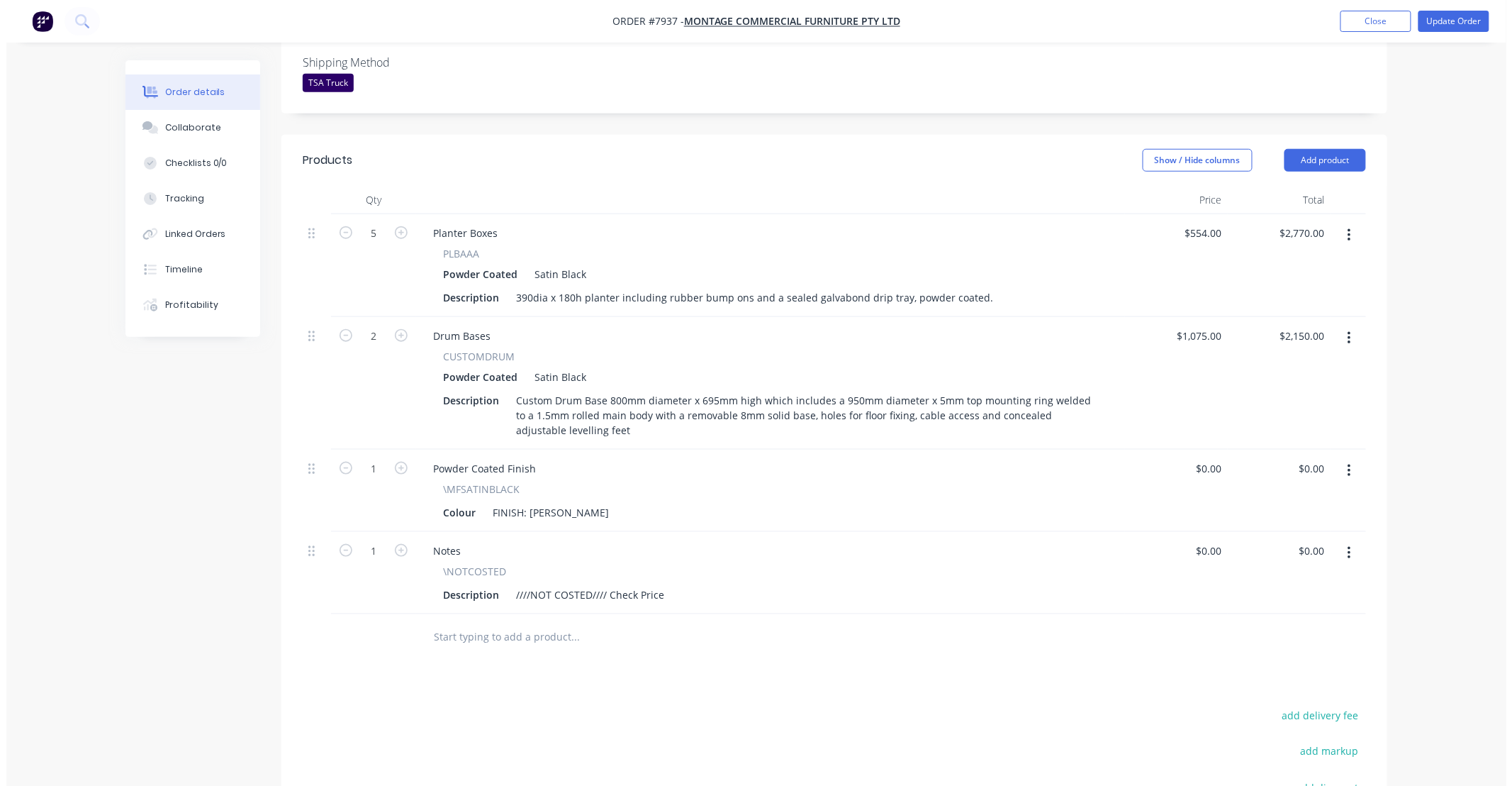
scroll to position [420, 0]
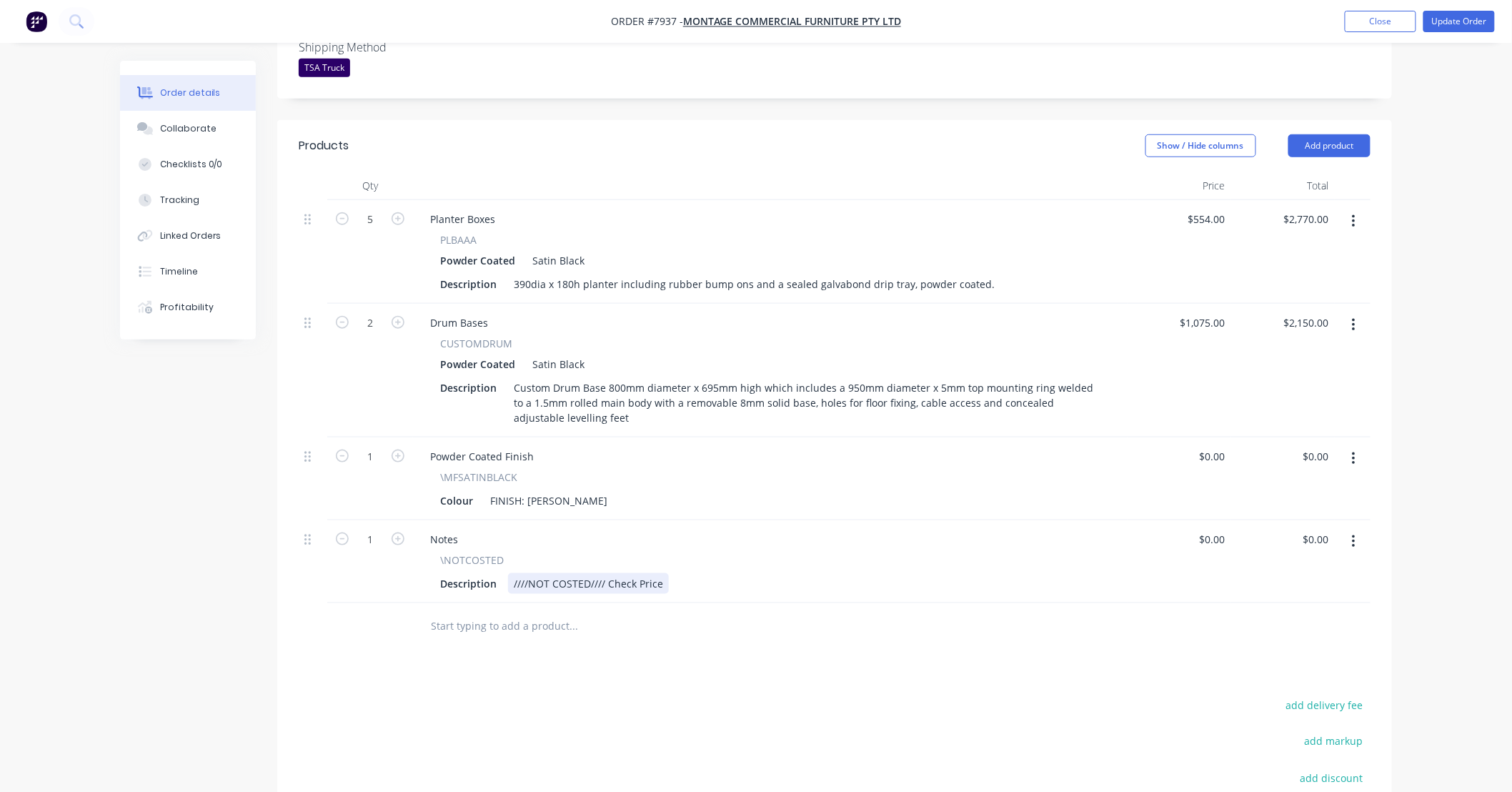
click at [727, 553] on div "\NOTCOSTED Description ////NOT COSTED//// Check Price" at bounding box center [770, 574] width 703 height 42
click at [750, 612] on div at bounding box center [633, 626] width 429 height 29
click at [823, 636] on div "Products Show / Hide columns Add product Qty Price Total 5 Planter Boxes PLBAAA…" at bounding box center [834, 541] width 1115 height 842
click at [1458, 19] on button "Update Order" at bounding box center [1459, 22] width 71 height 22
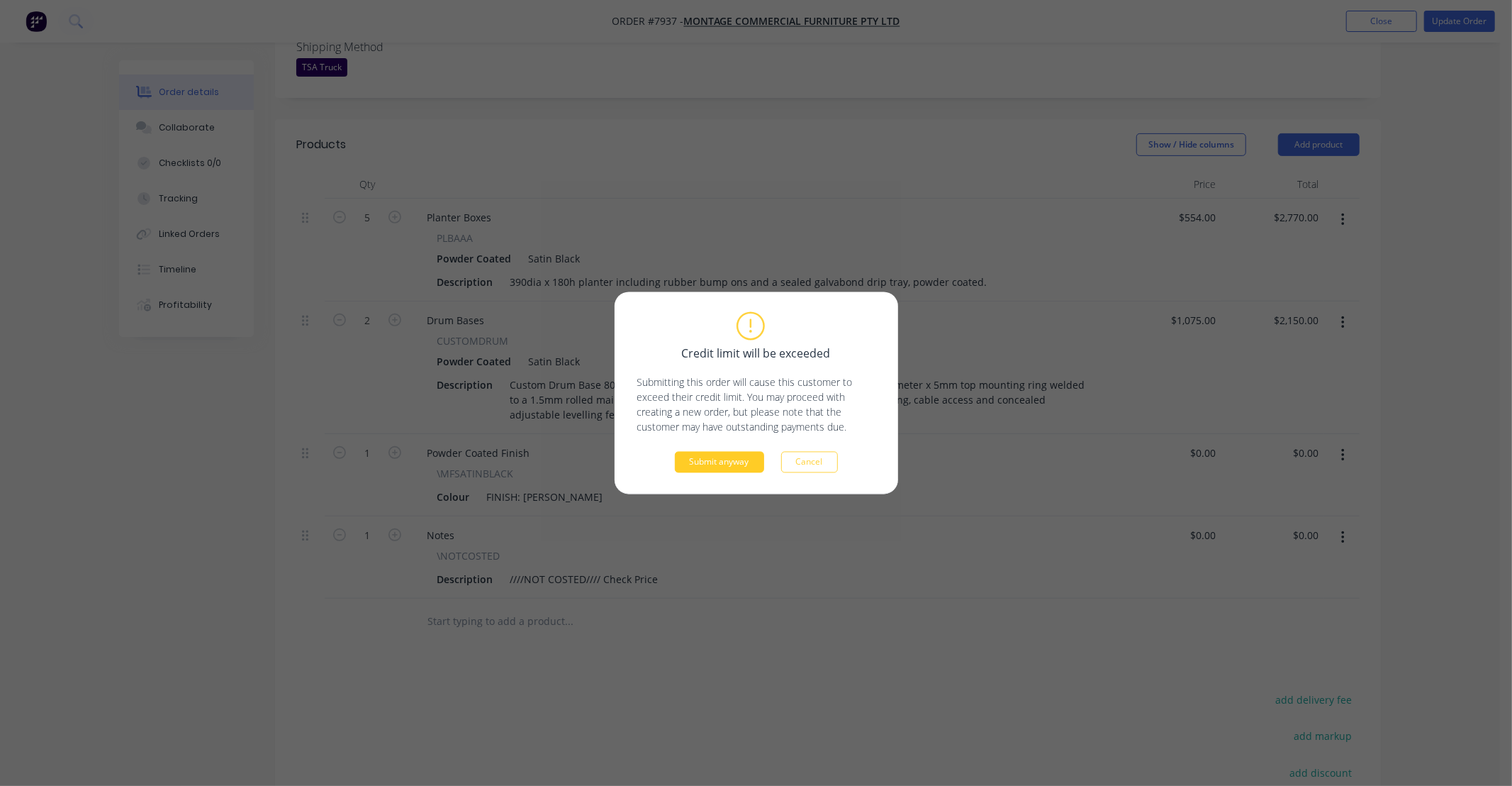
click at [730, 463] on button "Submit anyway" at bounding box center [720, 463] width 90 height 22
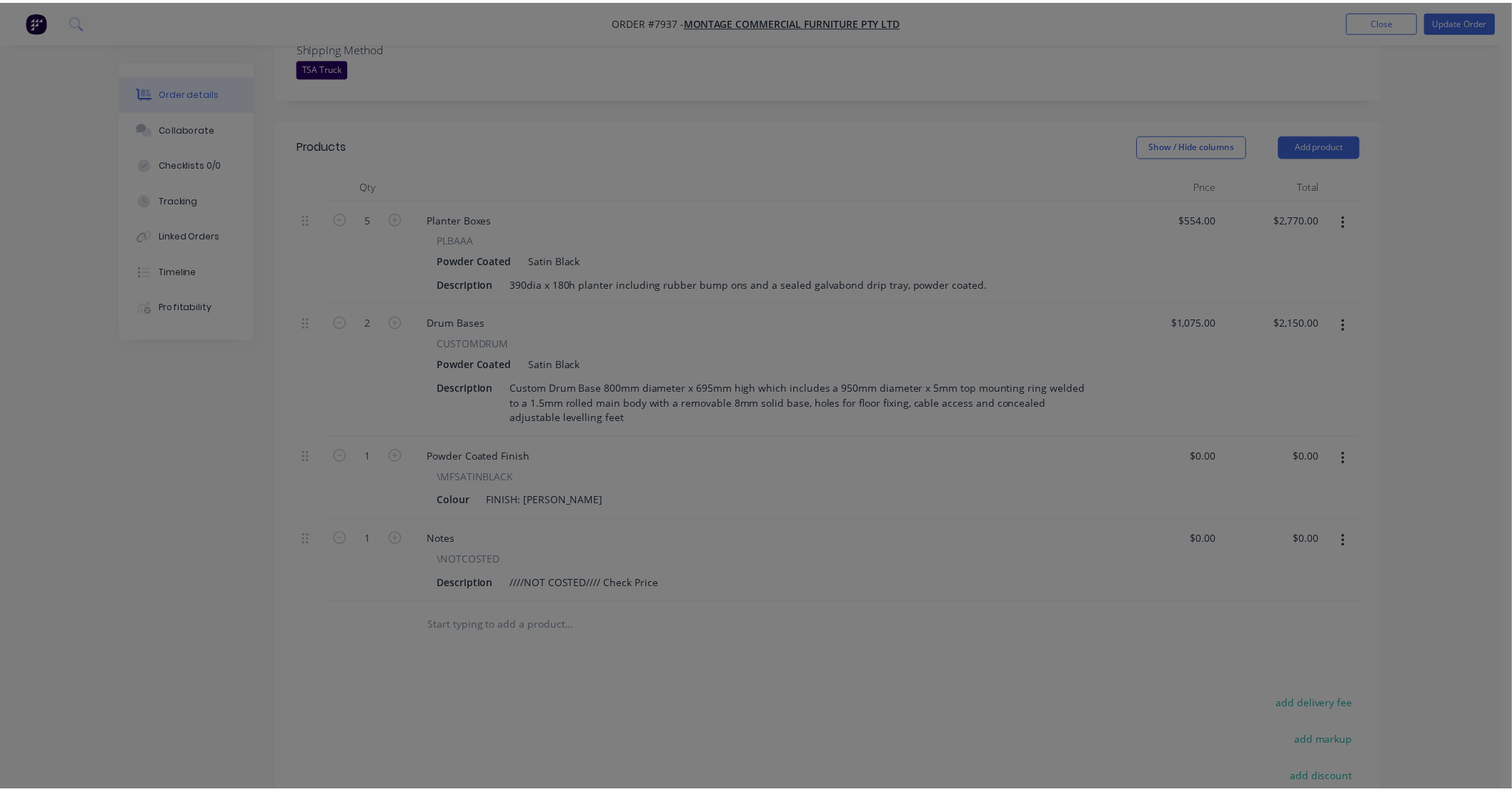
scroll to position [394, 0]
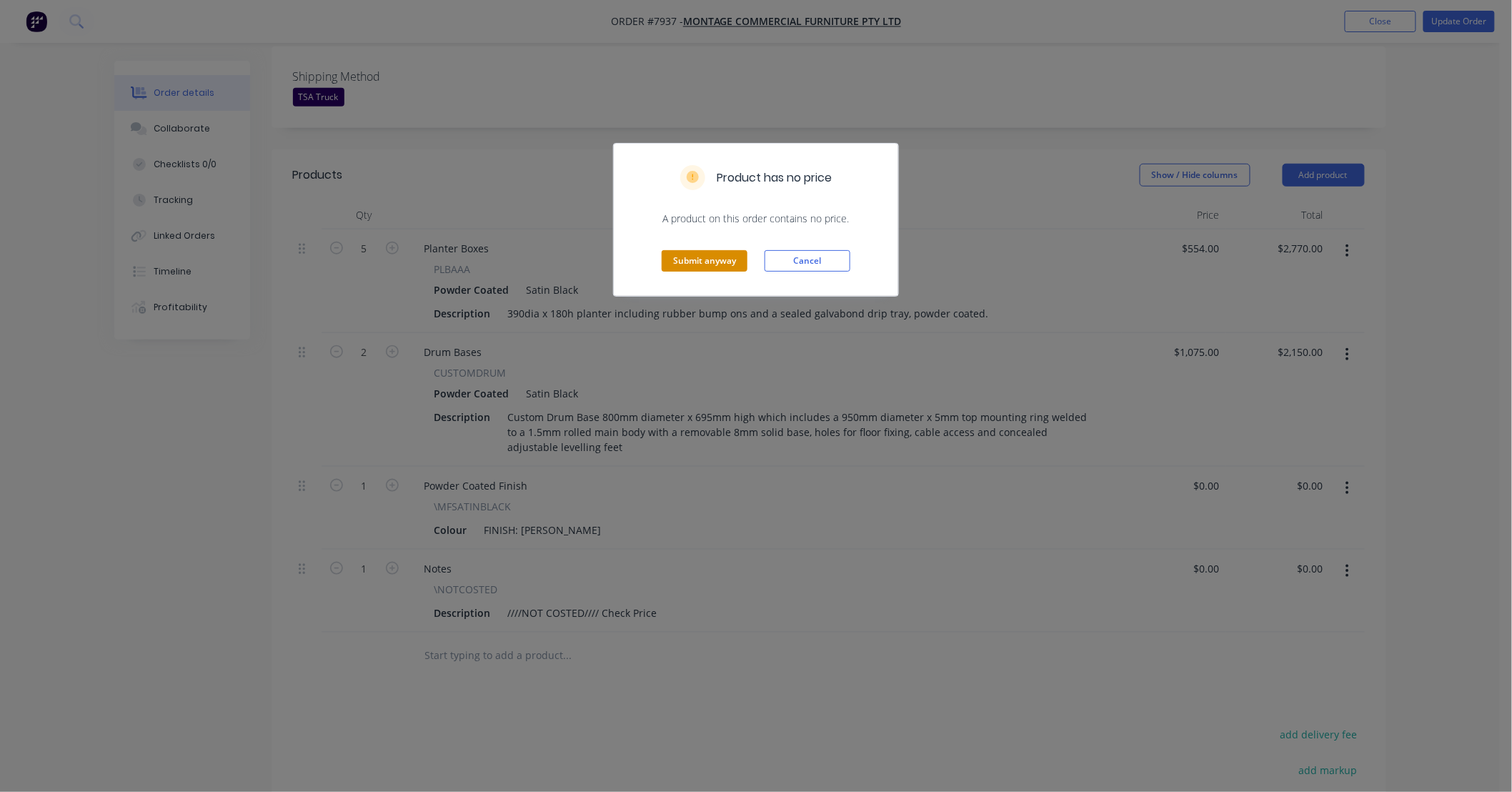
click at [714, 262] on button "Submit anyway" at bounding box center [704, 261] width 85 height 22
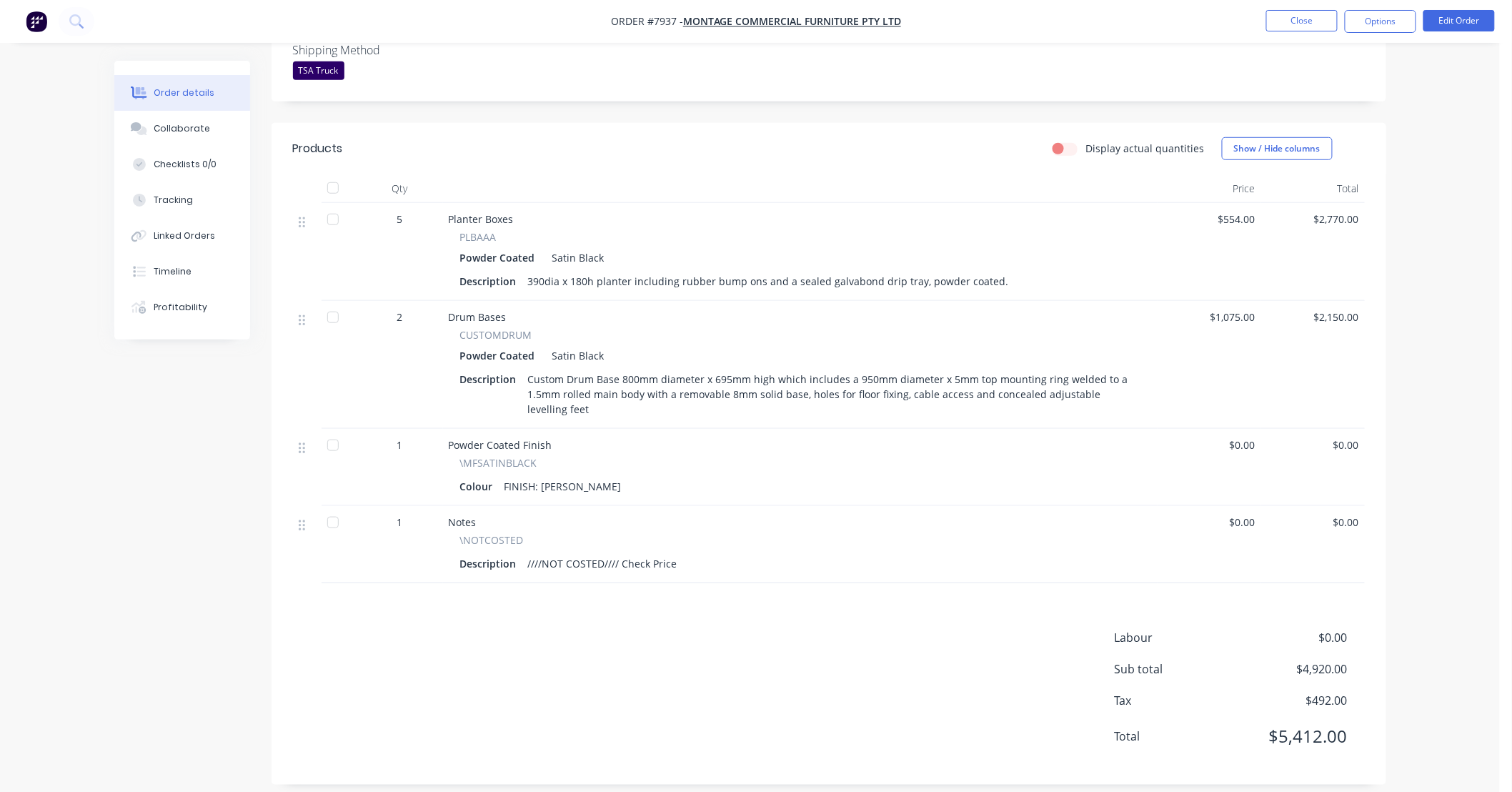
click at [745, 685] on div "Labour $0.00 Sub total $4,920.00 Tax $492.00 Total $5,412.00" at bounding box center [828, 696] width 1072 height 134
click at [1305, 23] on button "Close" at bounding box center [1302, 21] width 71 height 22
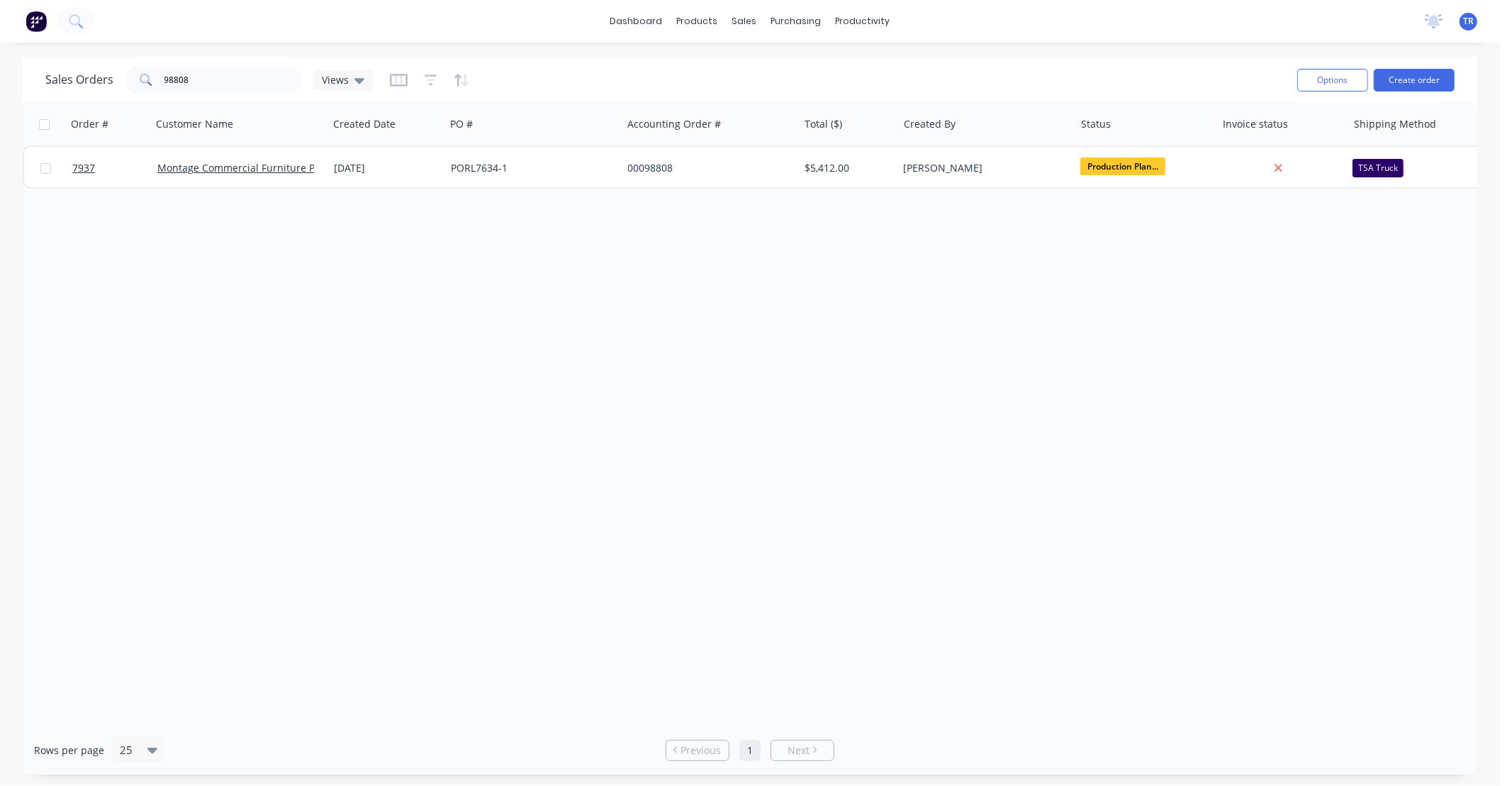
click at [1147, 419] on div "Order # Customer Name Created Date PO # Accounting Order # Total ($) Created By…" at bounding box center [750, 414] width 1455 height 622
click at [1185, 427] on div "Order # Customer Name Created Date PO # Accounting Order # Total ($) Created By…" at bounding box center [750, 414] width 1455 height 622
